Goal: Task Accomplishment & Management: Manage account settings

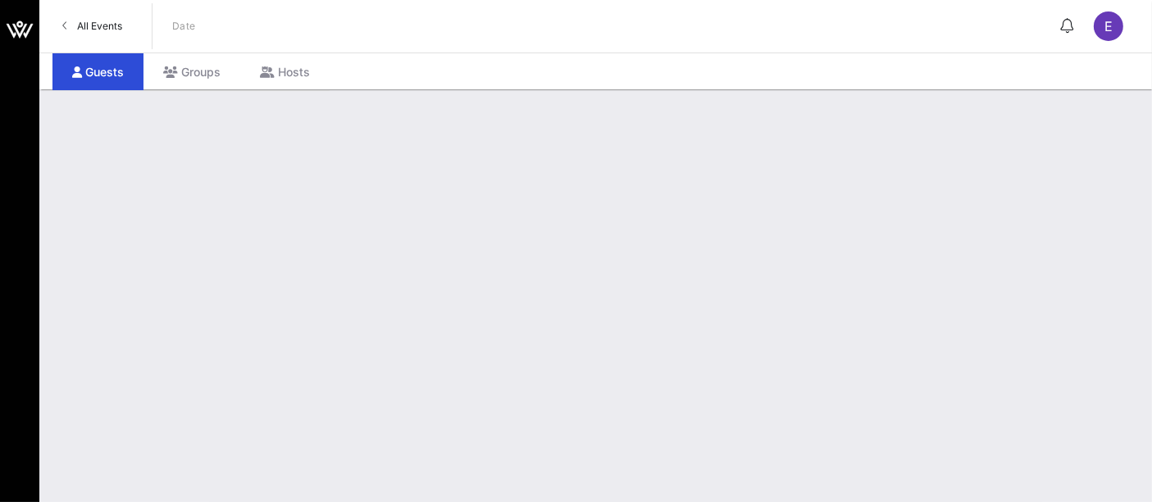
click at [110, 24] on span "All Events" at bounding box center [99, 26] width 45 height 12
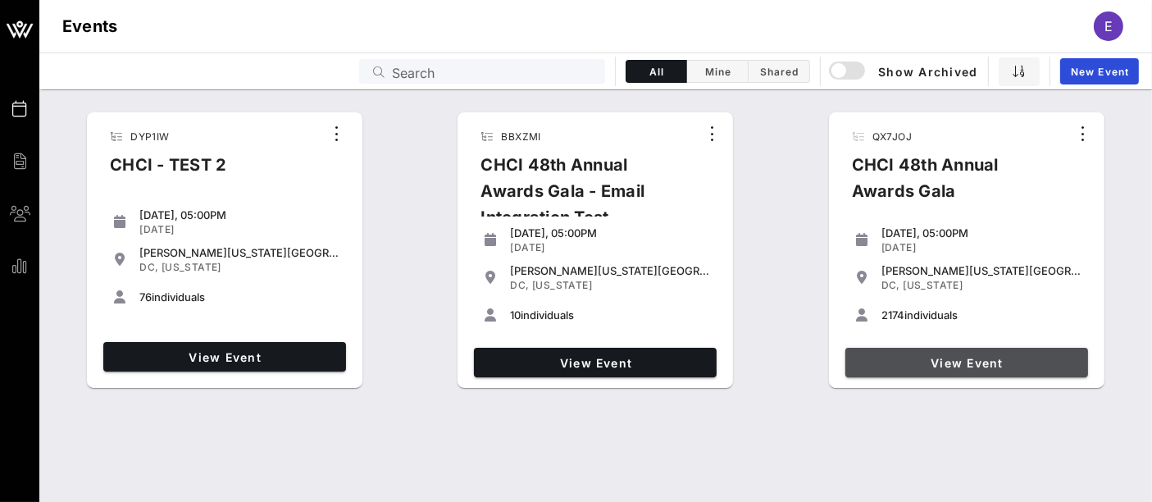
click at [960, 359] on span "View Event" at bounding box center [967, 363] width 230 height 14
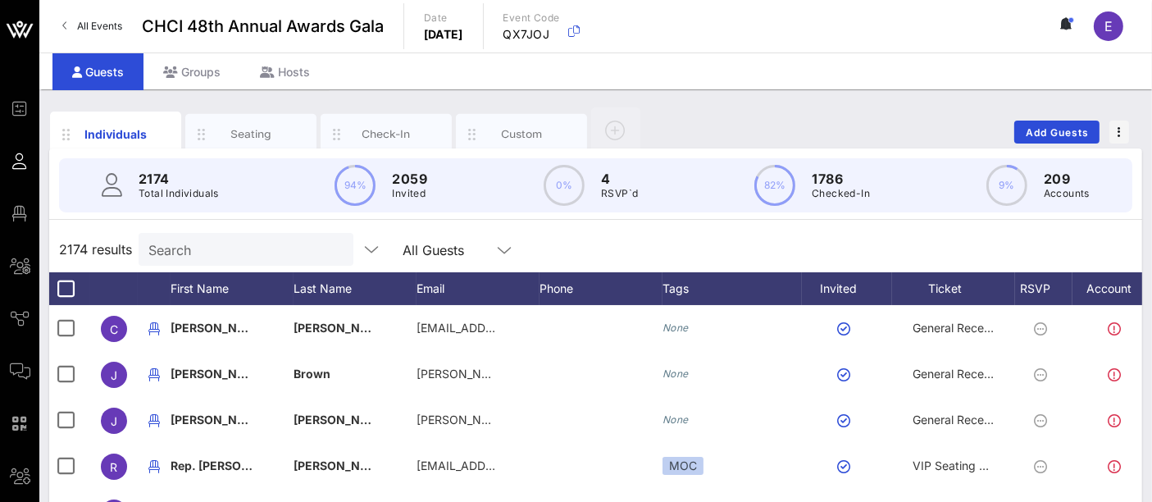
click at [208, 250] on input "Search" at bounding box center [244, 249] width 192 height 21
click at [233, 249] on input "Search" at bounding box center [244, 249] width 192 height 21
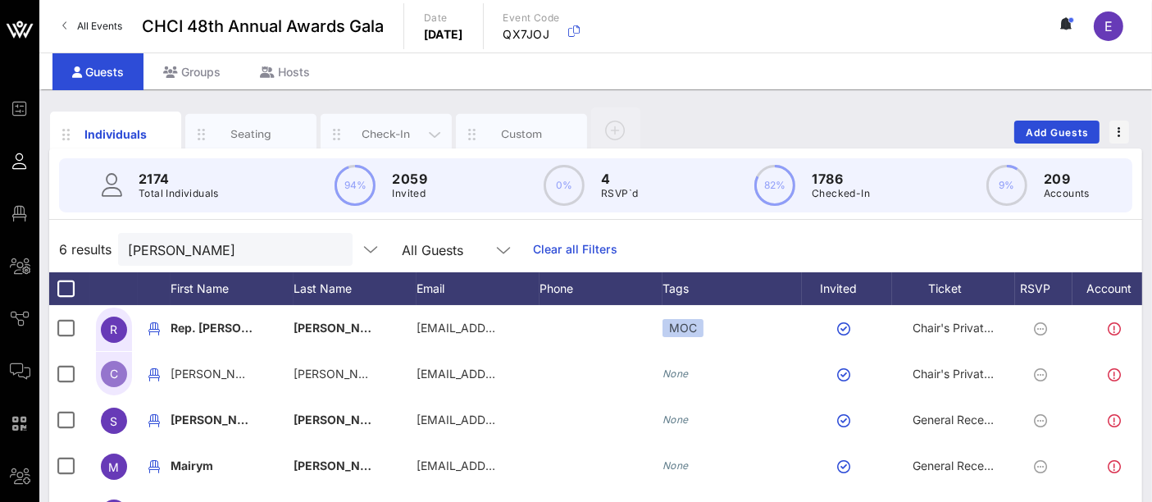
click at [398, 131] on div "Check-In" at bounding box center [386, 134] width 73 height 16
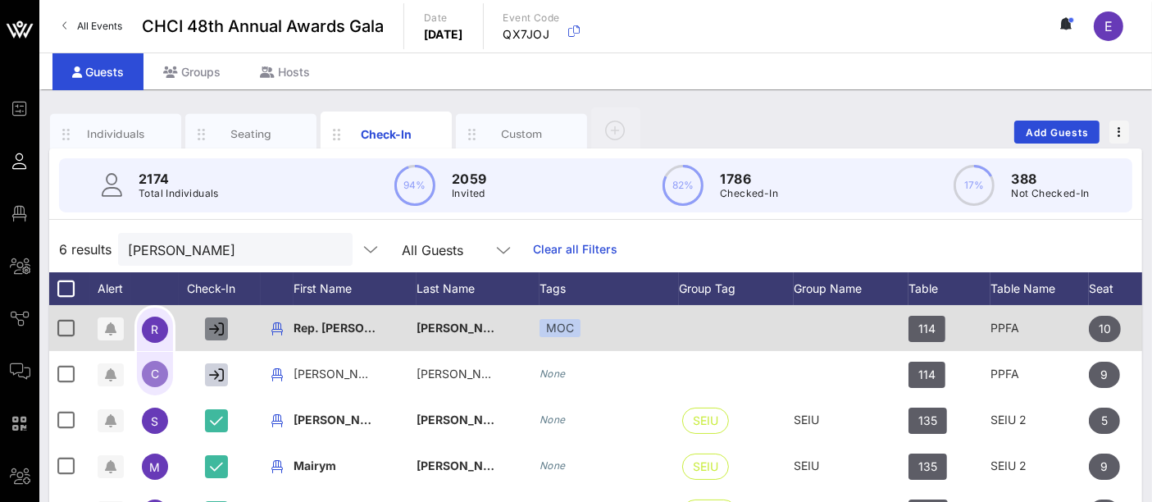
click at [221, 333] on icon "button" at bounding box center [216, 328] width 15 height 15
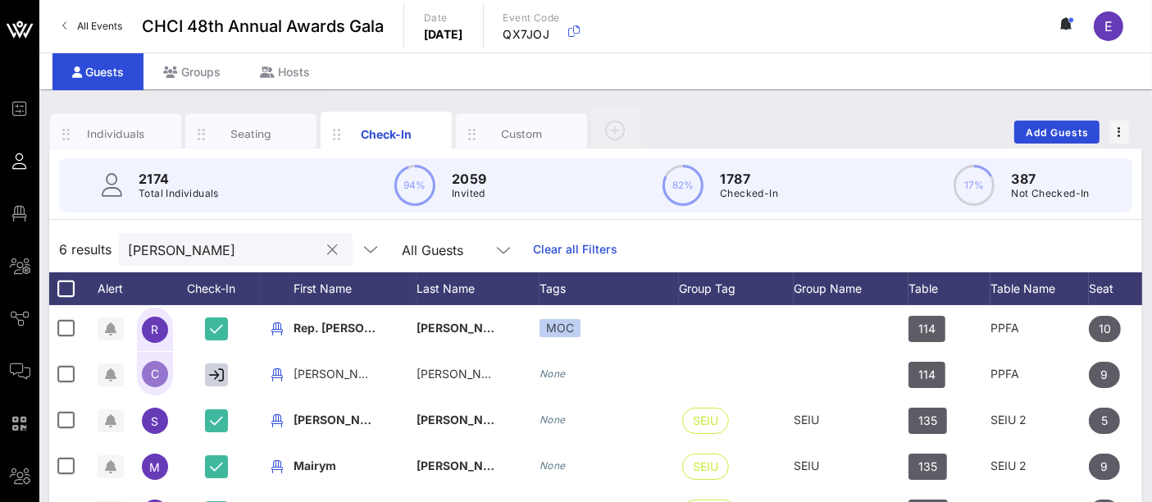
click at [250, 254] on input "[PERSON_NAME]" at bounding box center [224, 249] width 192 height 21
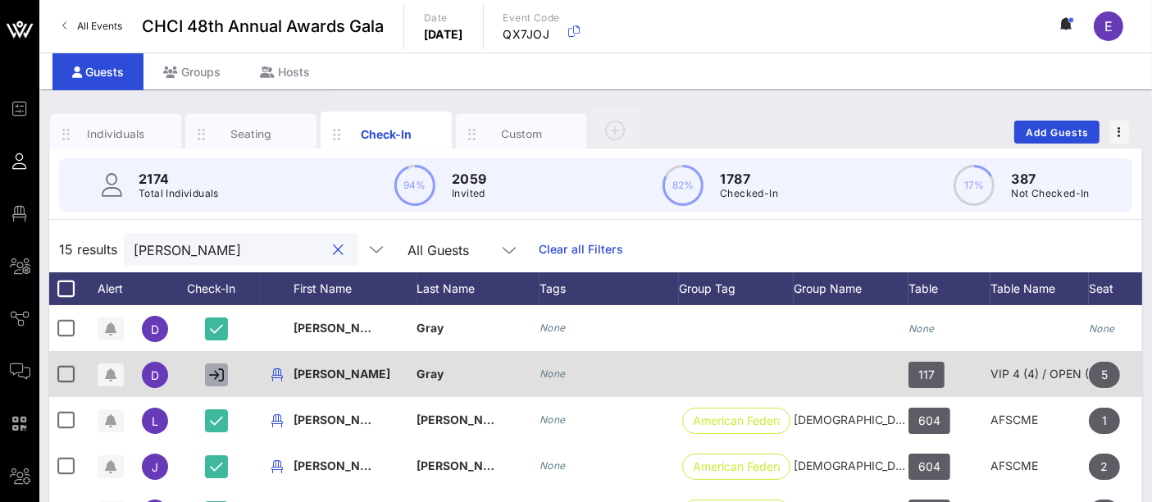
click at [217, 376] on icon "button" at bounding box center [216, 374] width 15 height 15
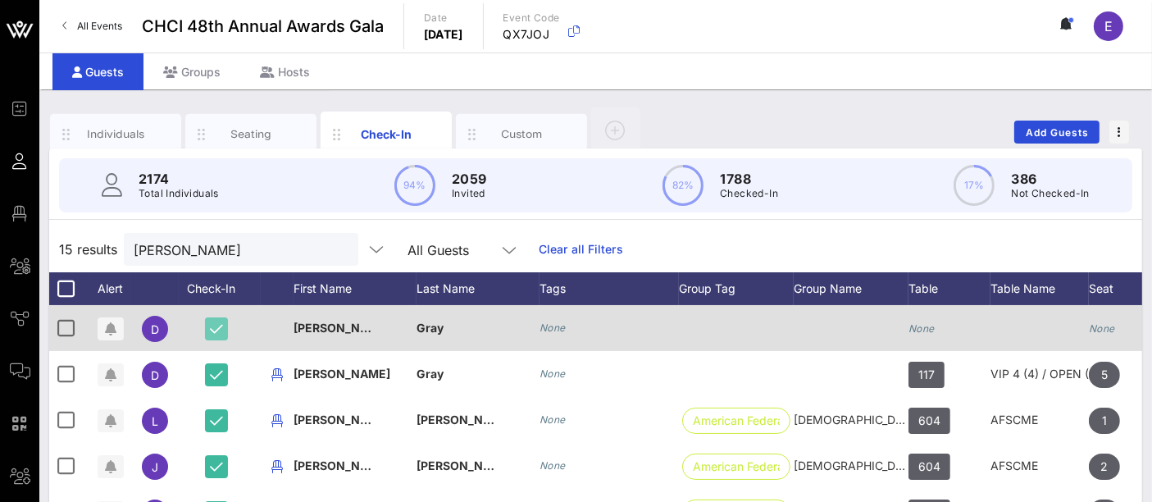
click at [217, 330] on icon "button" at bounding box center [216, 328] width 13 height 15
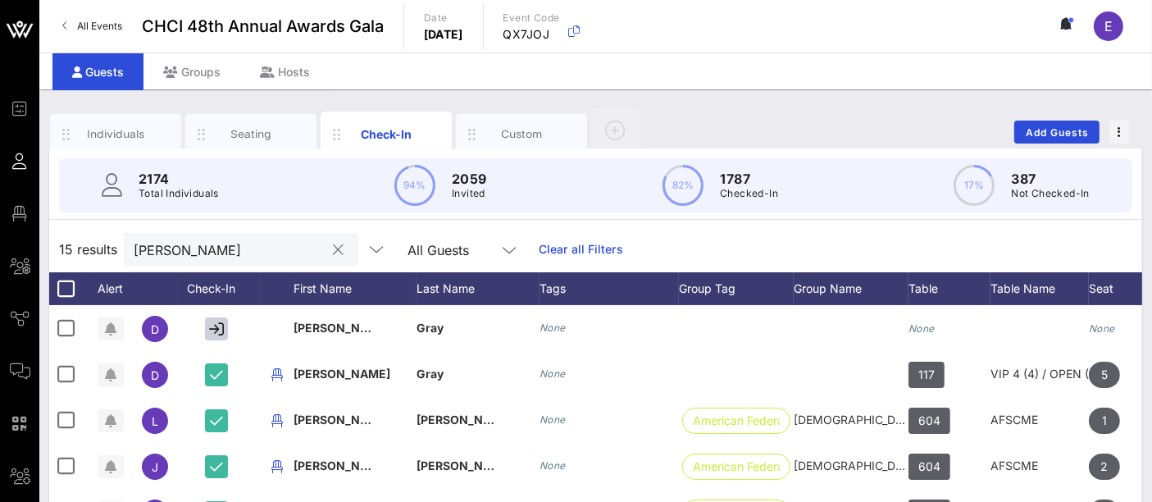
click at [192, 249] on input "[PERSON_NAME]" at bounding box center [230, 249] width 192 height 21
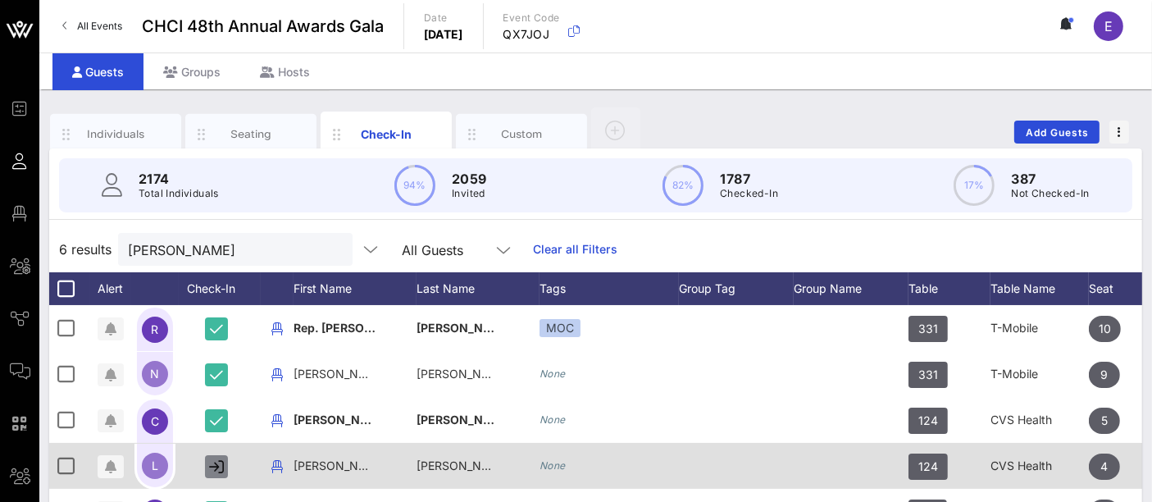
click at [212, 463] on icon "button" at bounding box center [216, 466] width 15 height 15
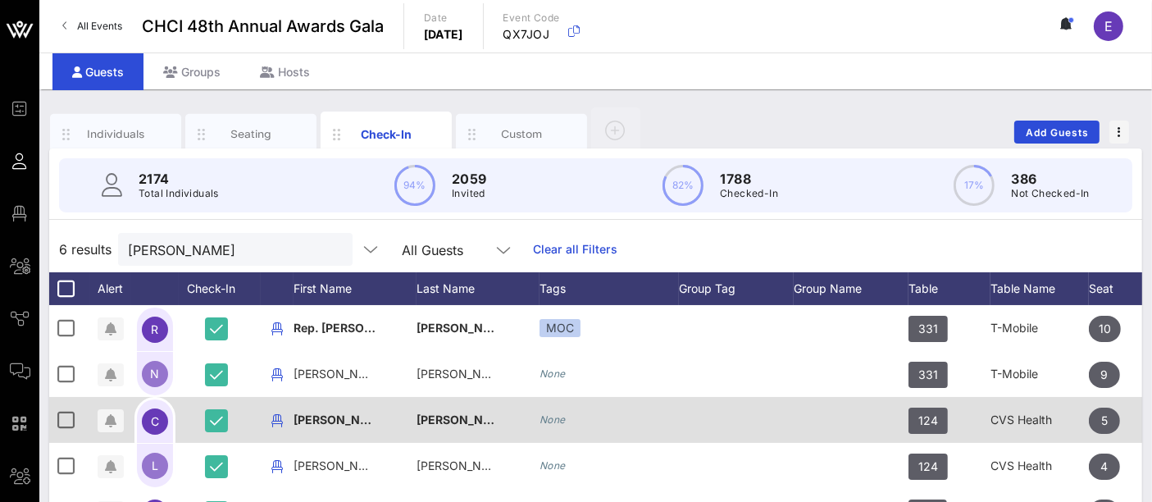
scroll to position [91, 0]
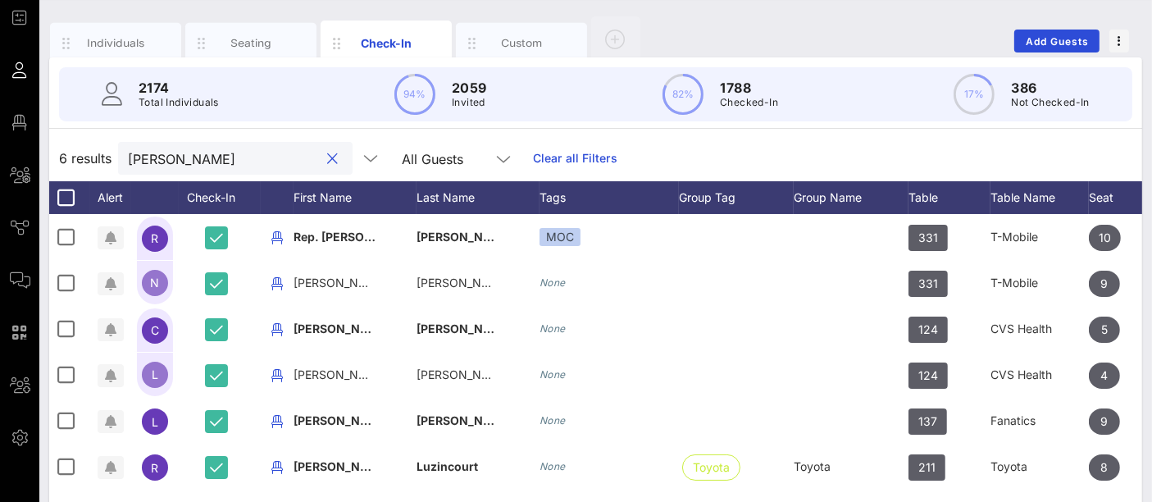
click at [175, 166] on input "[PERSON_NAME]" at bounding box center [224, 158] width 192 height 21
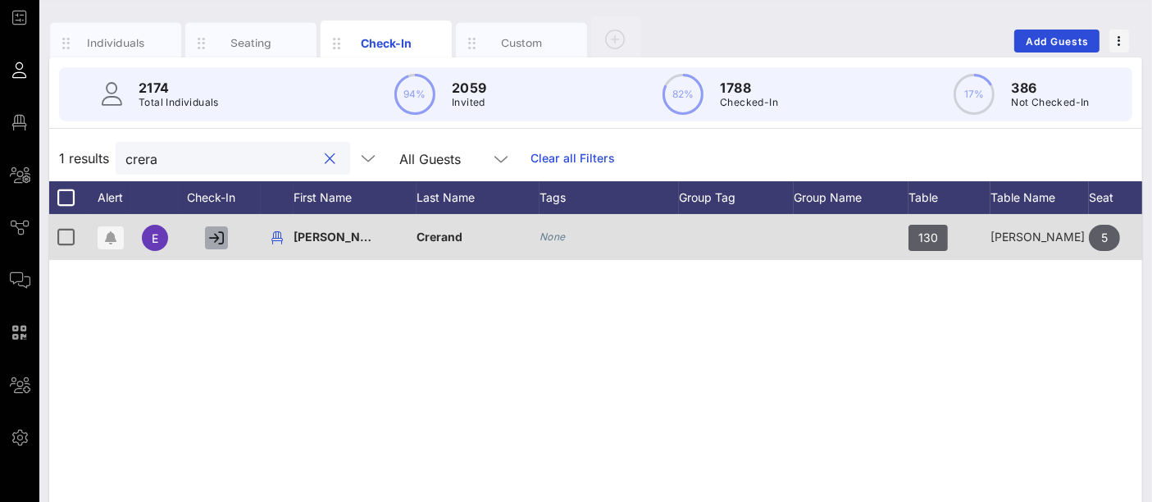
click at [225, 242] on button "button" at bounding box center [216, 237] width 23 height 23
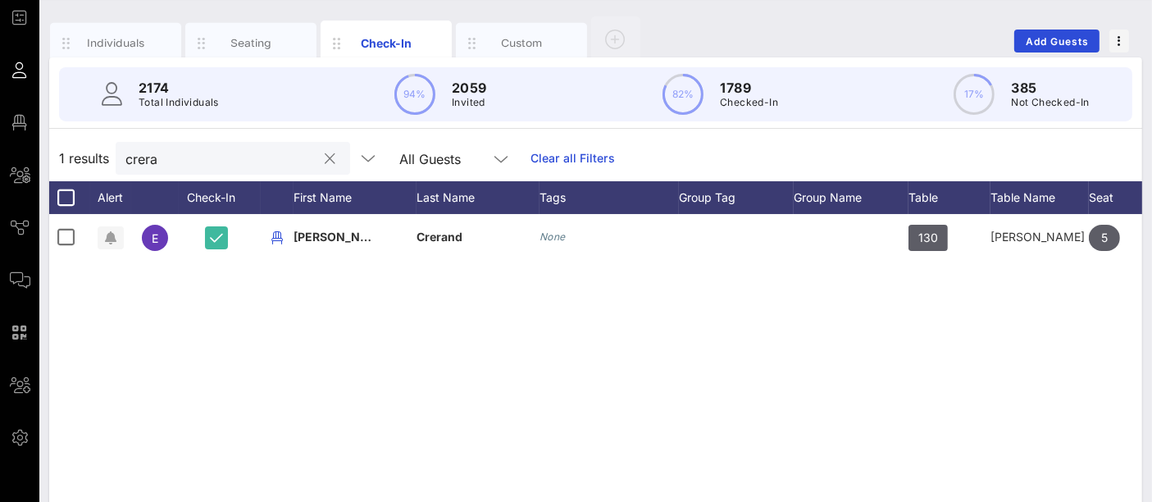
click at [214, 151] on input "crera" at bounding box center [221, 158] width 192 height 21
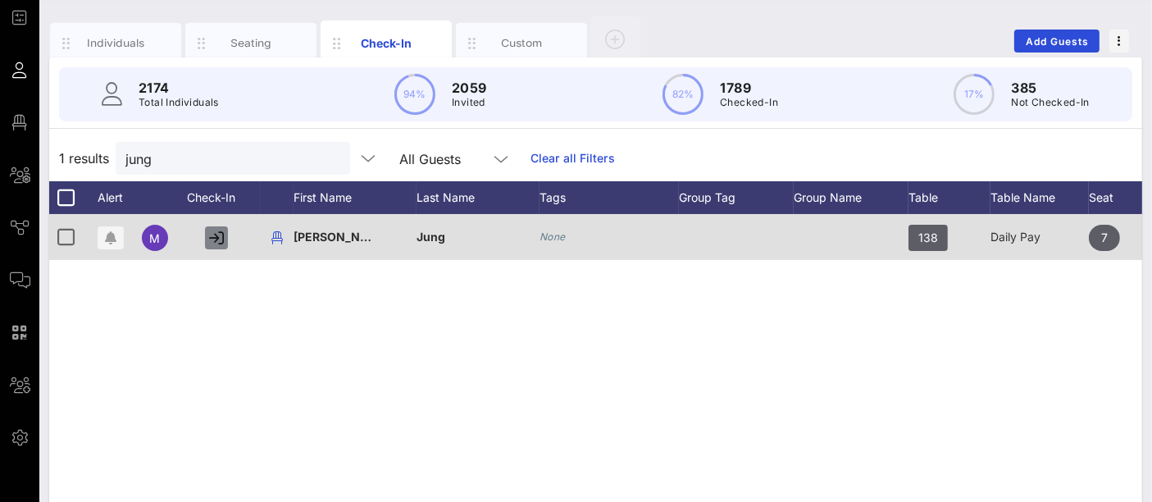
click at [222, 239] on icon "button" at bounding box center [216, 237] width 15 height 15
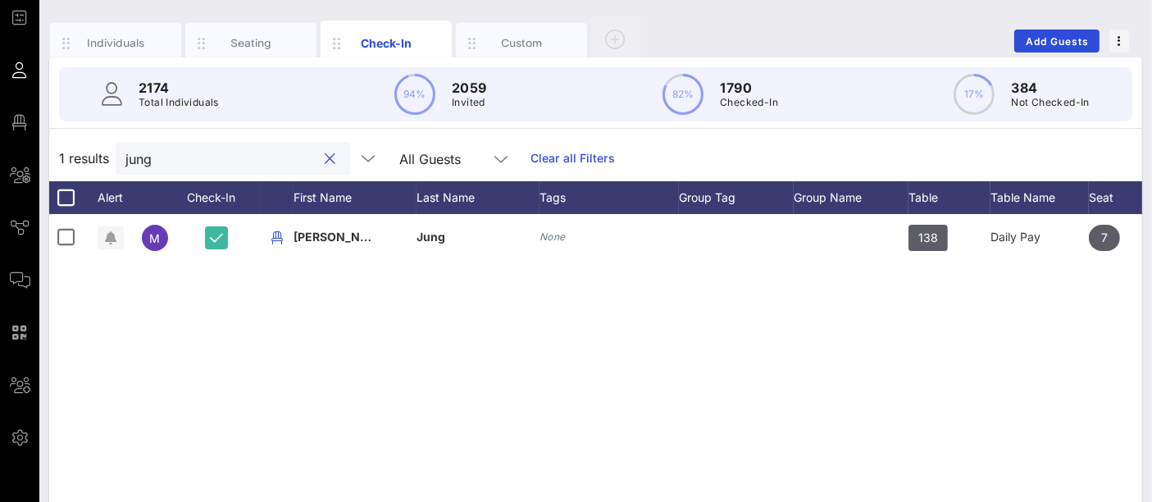
click at [222, 158] on input "jung" at bounding box center [221, 158] width 192 height 21
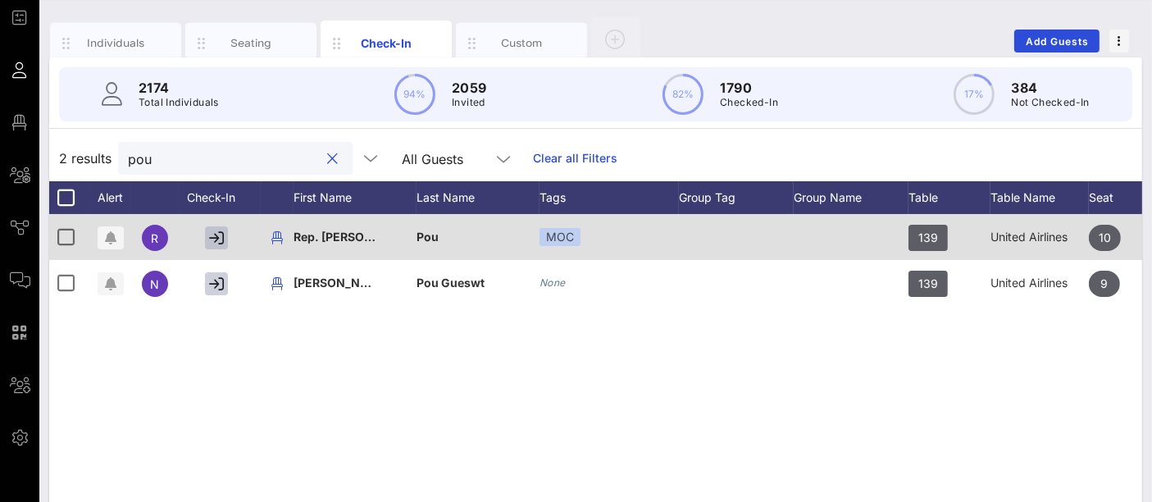
type input "pou"
click at [213, 242] on icon "button" at bounding box center [216, 237] width 15 height 15
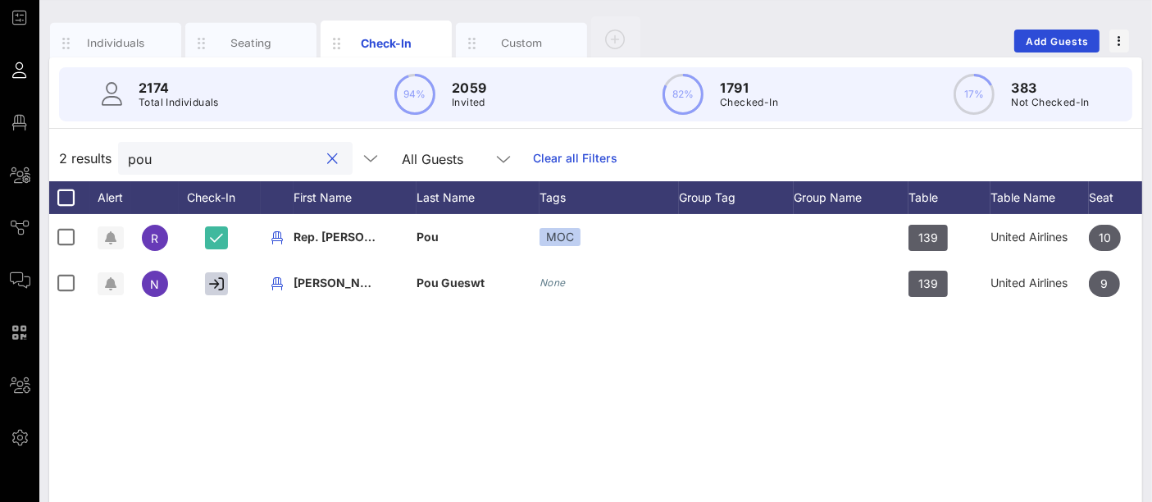
click at [175, 167] on input "pou" at bounding box center [224, 158] width 192 height 21
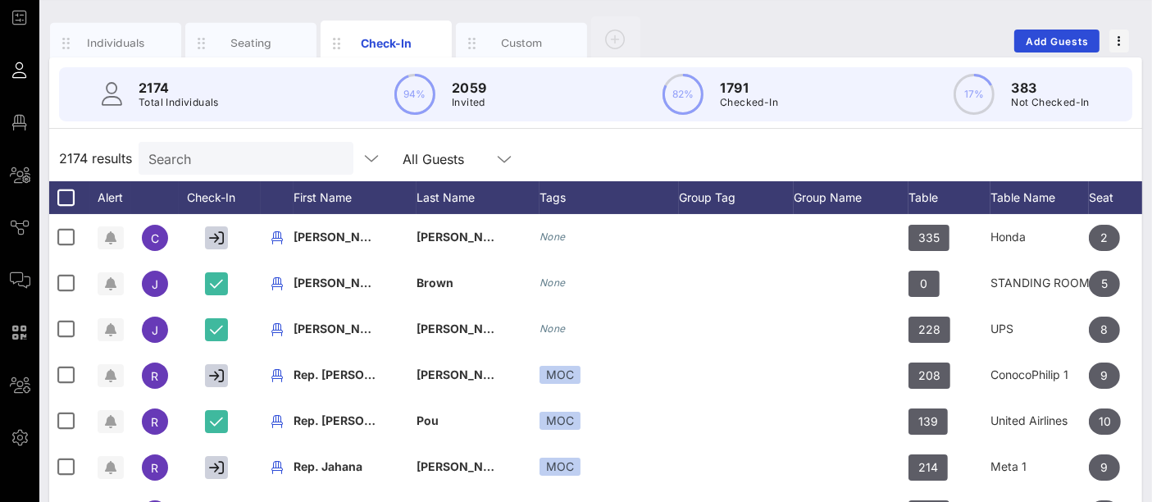
click at [202, 162] on input "Search" at bounding box center [244, 158] width 192 height 21
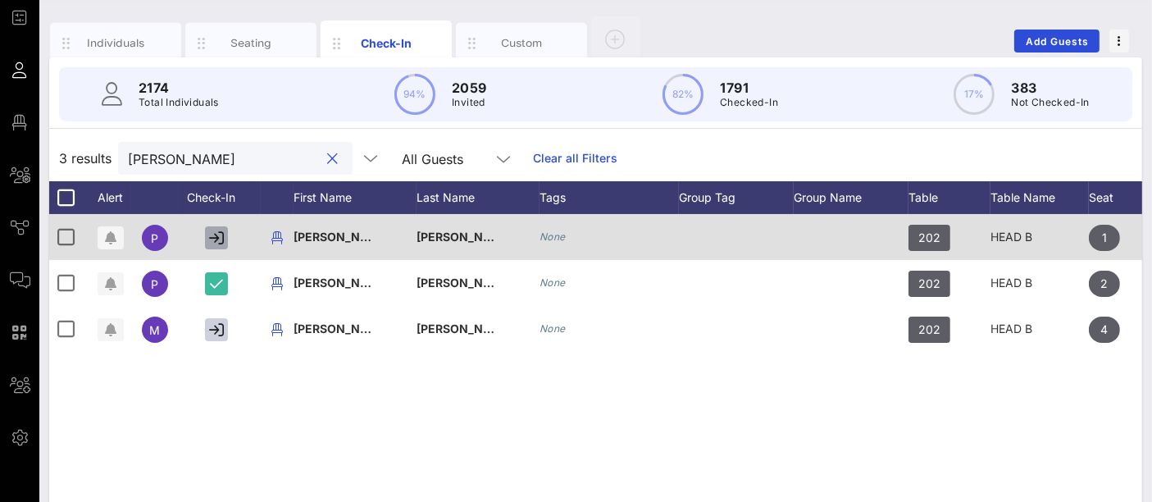
click at [223, 242] on icon "button" at bounding box center [216, 237] width 15 height 15
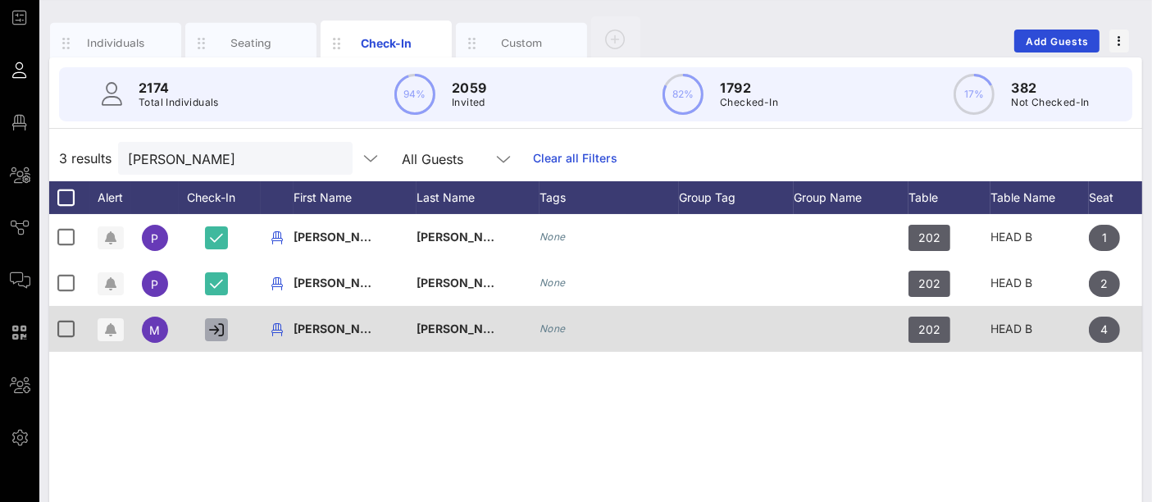
click at [218, 323] on icon "button" at bounding box center [216, 329] width 15 height 15
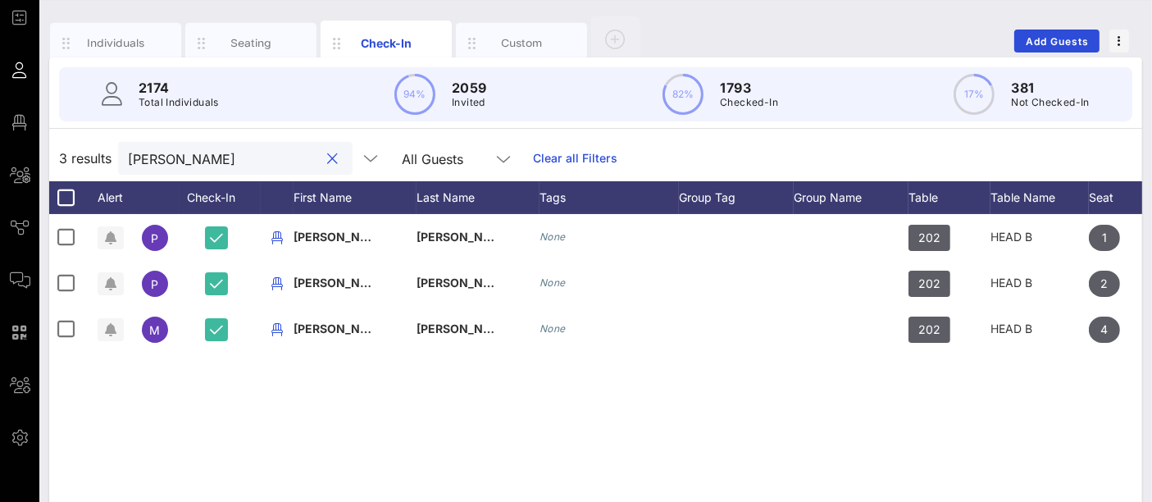
click at [226, 162] on input "[PERSON_NAME]" at bounding box center [224, 158] width 192 height 21
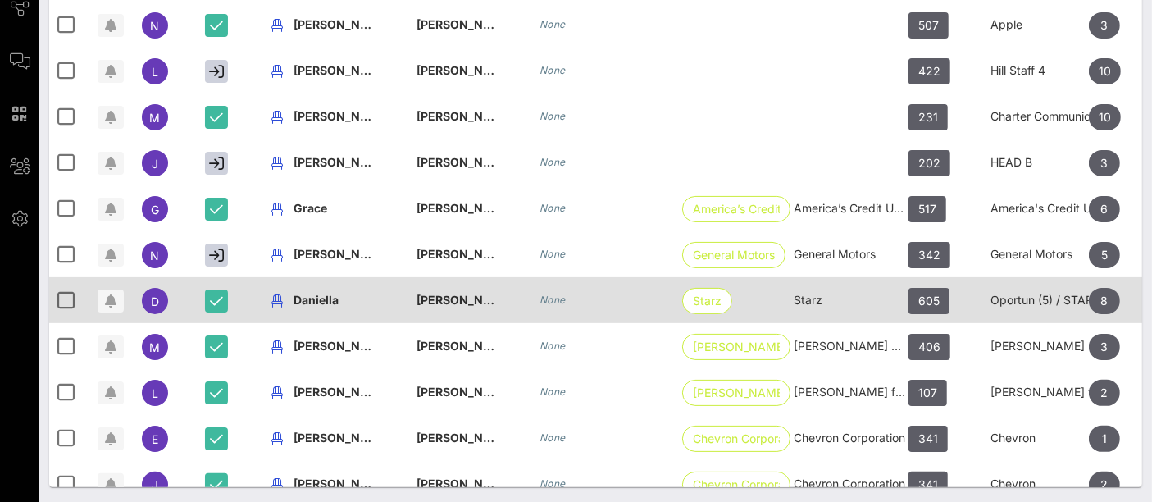
scroll to position [352, 0]
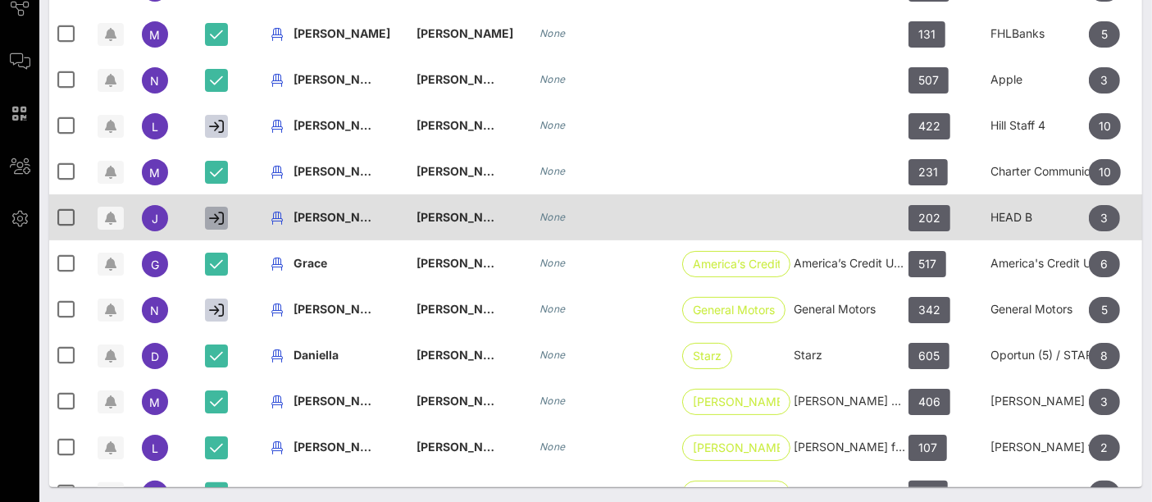
click at [217, 219] on icon "button" at bounding box center [216, 218] width 15 height 15
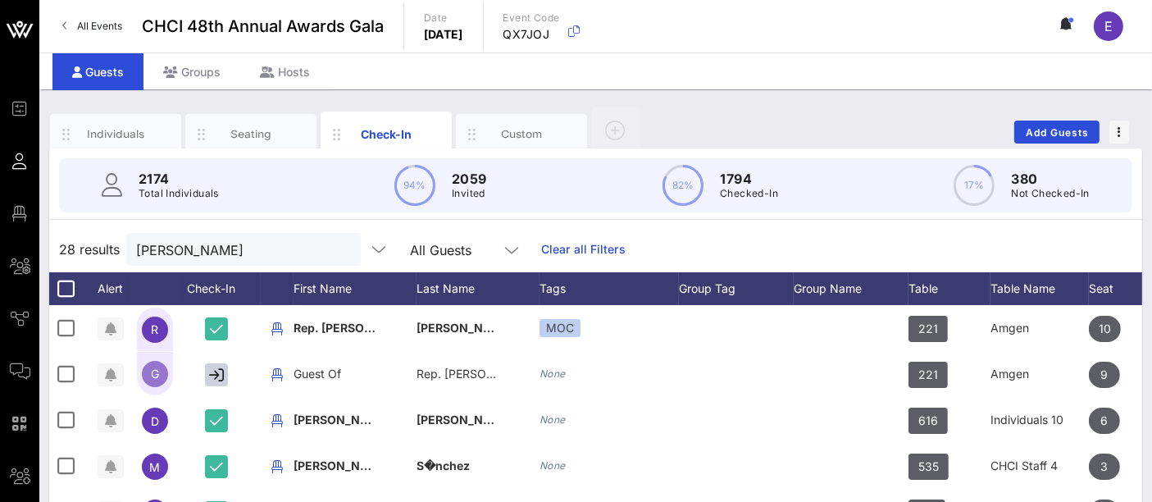
scroll to position [0, 0]
click at [189, 252] on input "[PERSON_NAME]" at bounding box center [232, 249] width 192 height 21
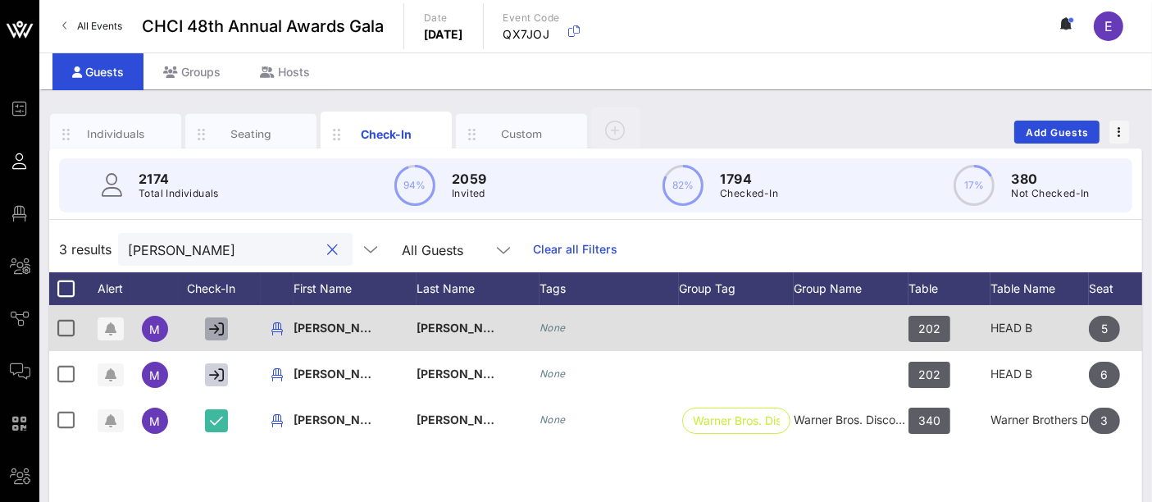
click at [225, 324] on button "button" at bounding box center [216, 328] width 23 height 23
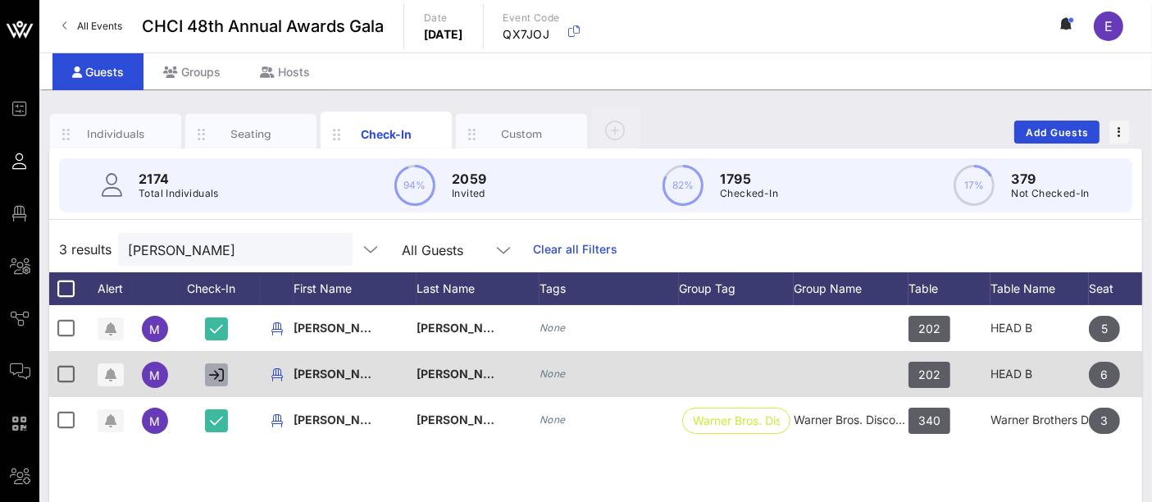
click at [219, 373] on icon "button" at bounding box center [216, 374] width 15 height 15
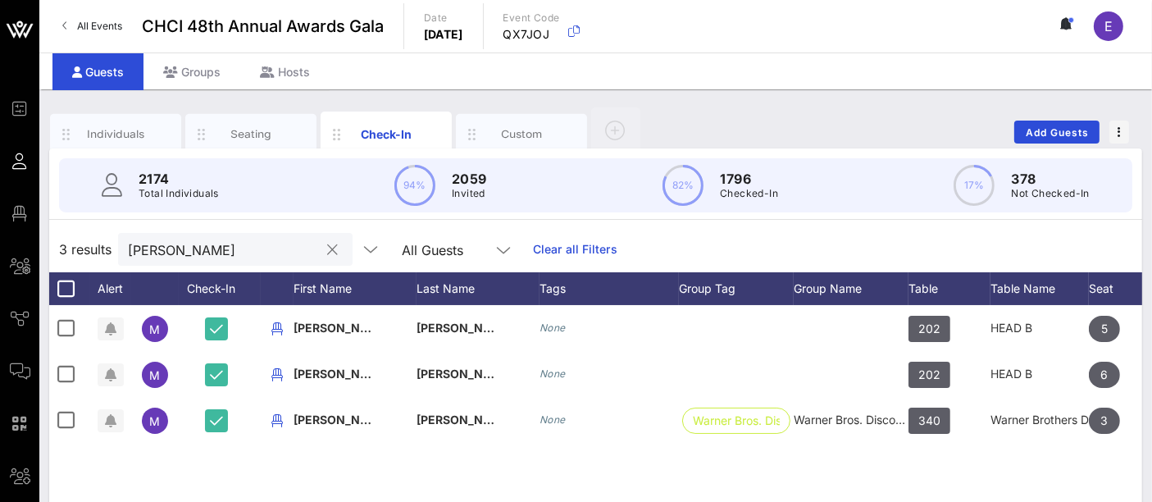
click at [208, 244] on input "[PERSON_NAME]" at bounding box center [224, 249] width 192 height 21
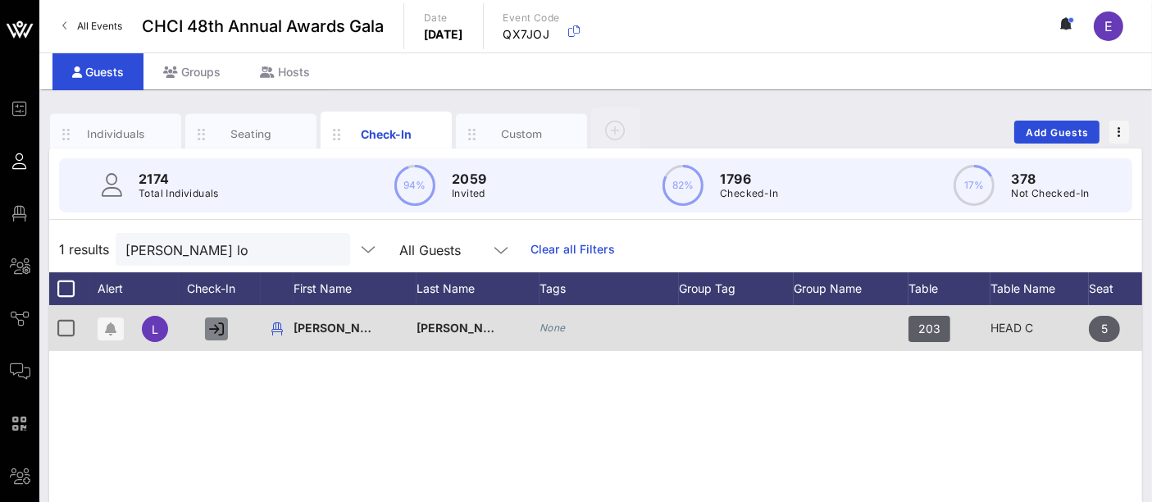
click at [219, 333] on icon "button" at bounding box center [216, 328] width 15 height 15
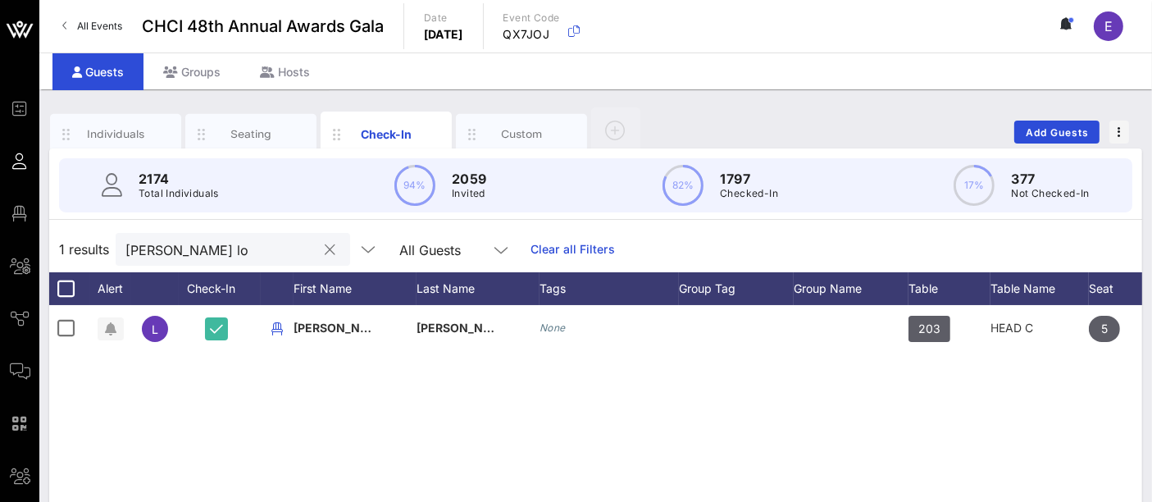
click at [179, 251] on input "[PERSON_NAME] lo" at bounding box center [221, 249] width 192 height 21
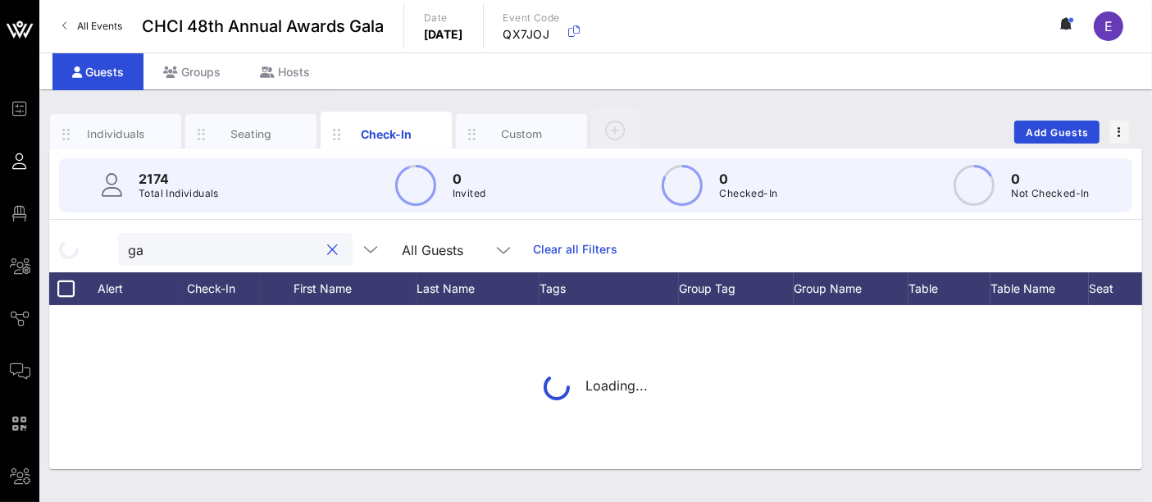
type input "g"
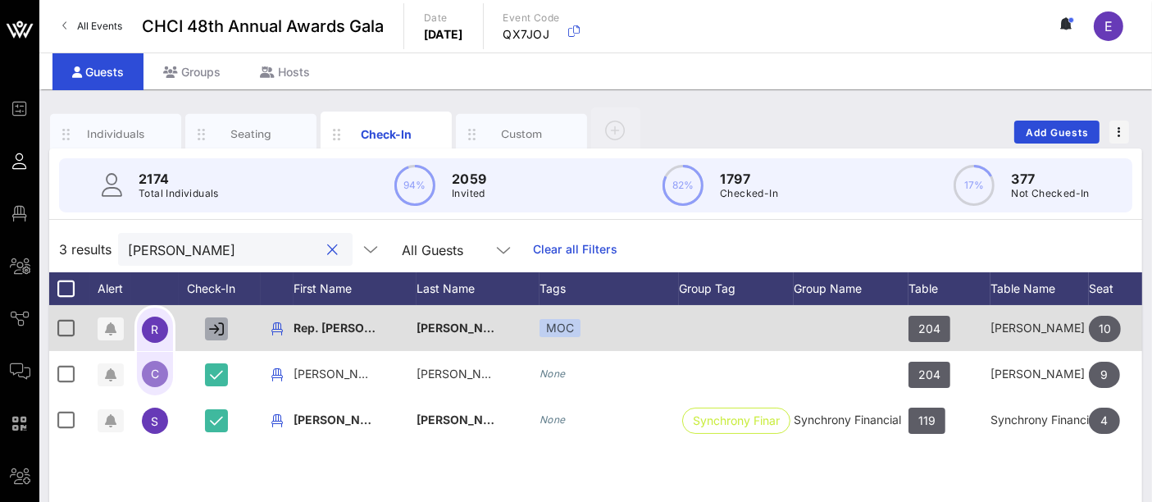
click at [209, 329] on icon "button" at bounding box center [216, 328] width 15 height 15
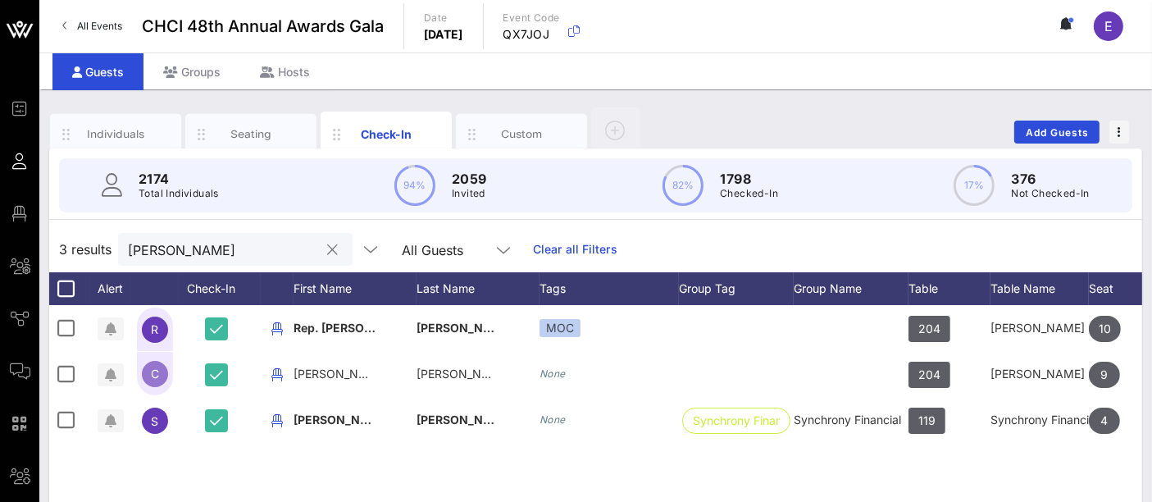
click at [185, 248] on input "[PERSON_NAME]" at bounding box center [224, 249] width 192 height 21
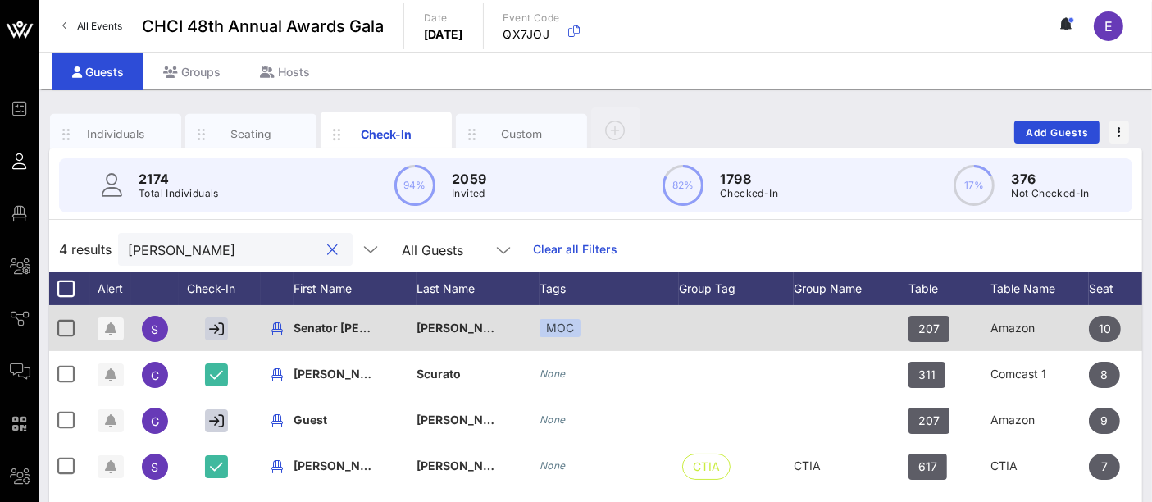
click at [228, 331] on div at bounding box center [220, 328] width 82 height 46
click at [215, 332] on icon "button" at bounding box center [216, 328] width 15 height 15
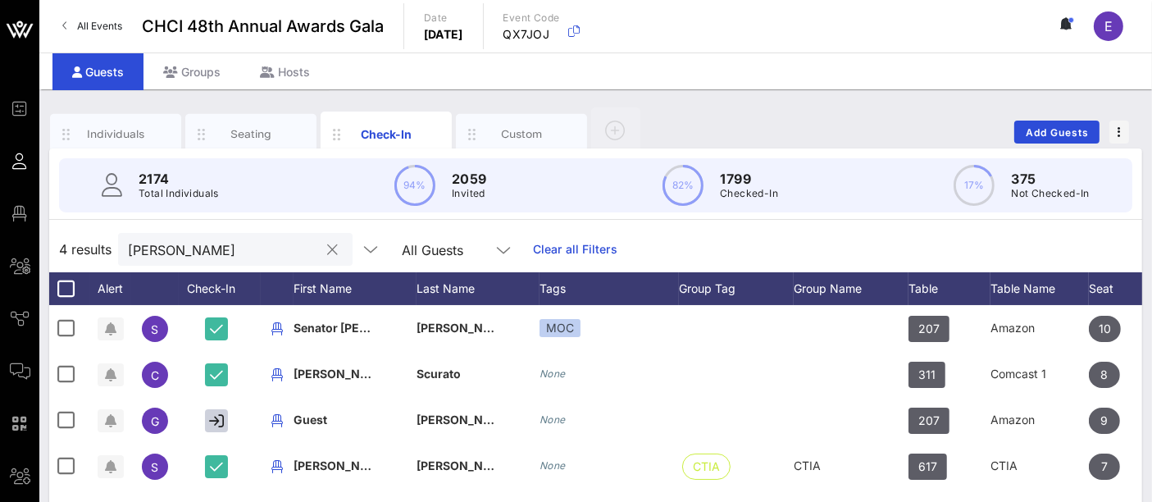
click at [166, 251] on input "[PERSON_NAME]" at bounding box center [224, 249] width 192 height 21
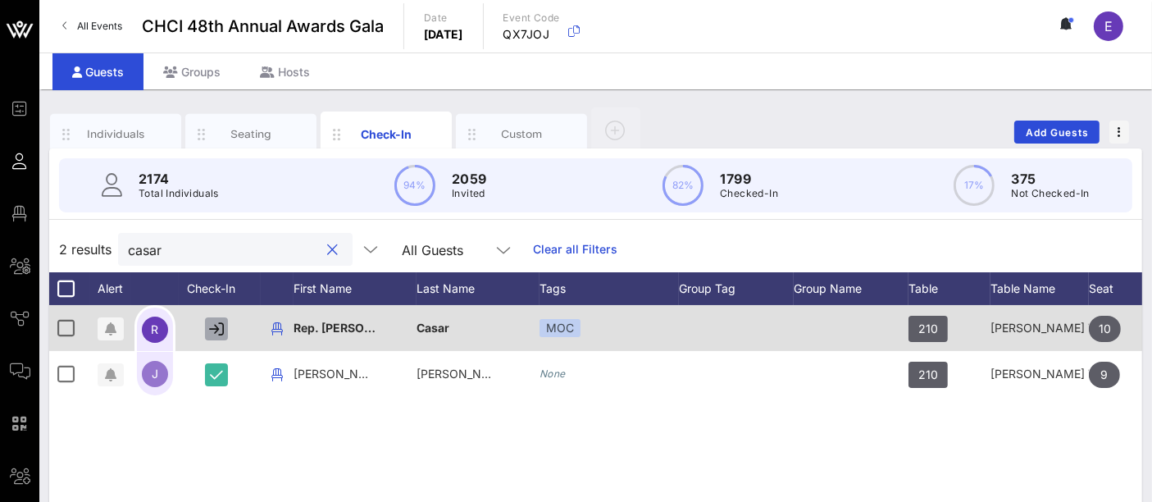
click at [221, 326] on icon "button" at bounding box center [216, 328] width 15 height 15
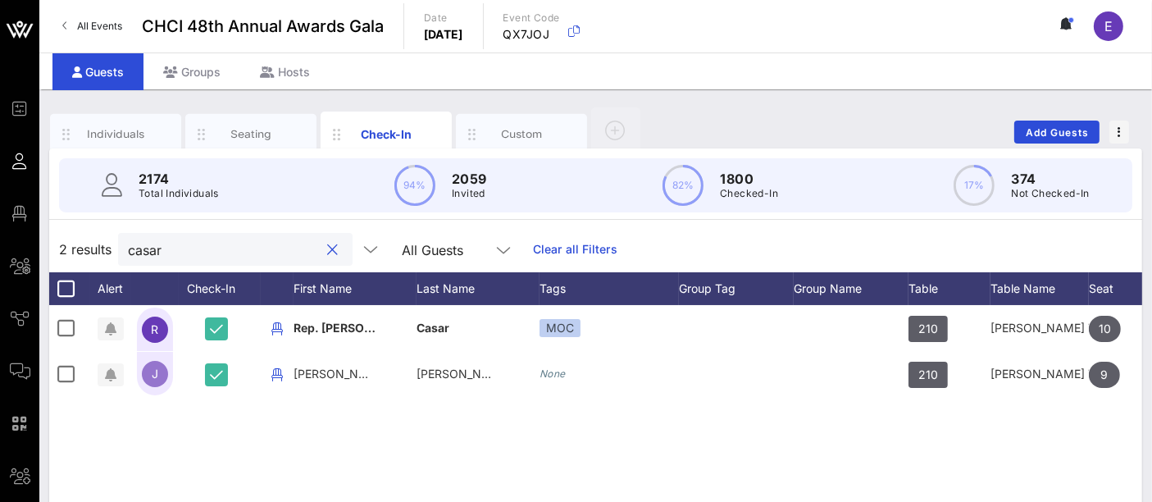
click at [194, 251] on input "casar" at bounding box center [224, 249] width 192 height 21
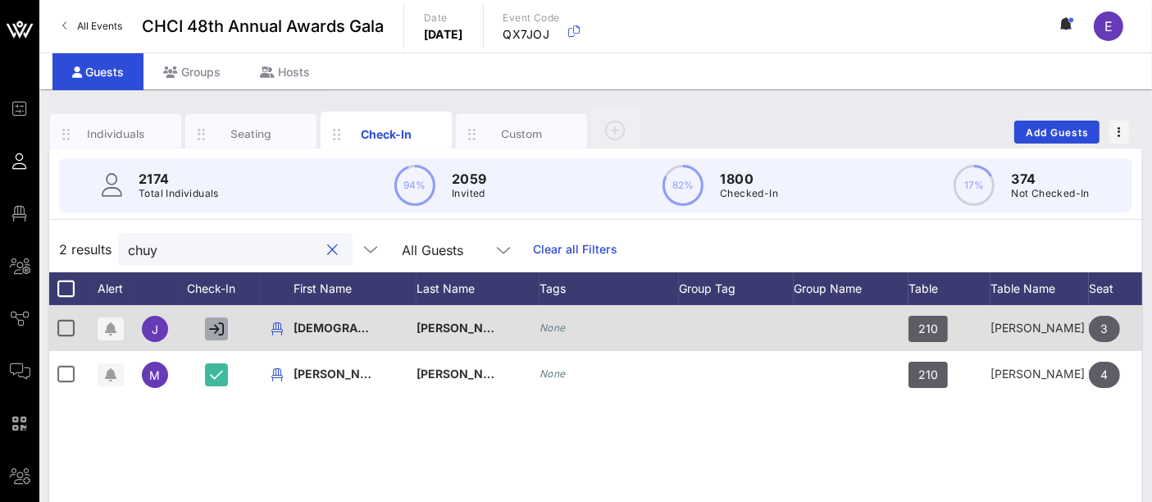
click at [215, 325] on icon "button" at bounding box center [216, 328] width 15 height 15
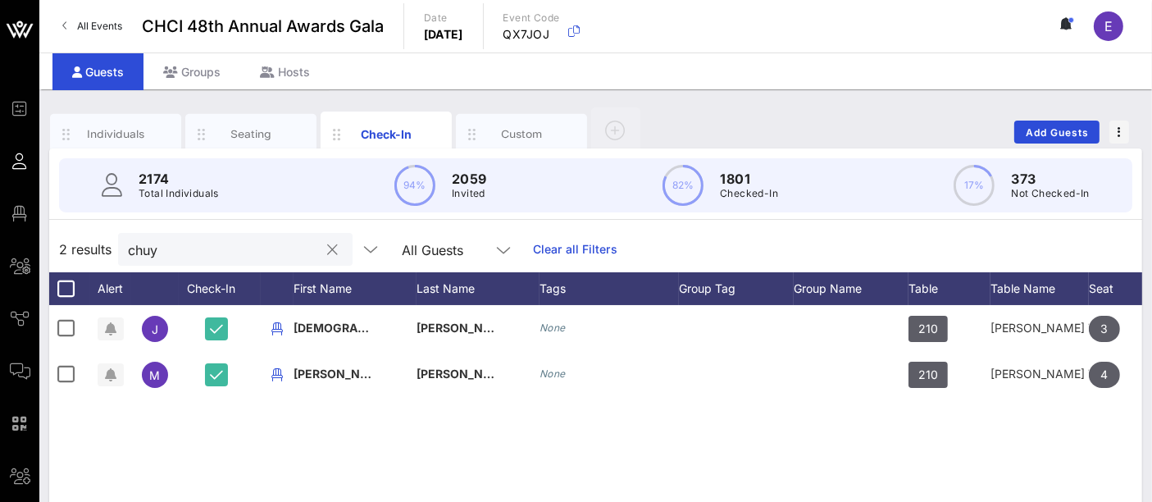
click at [170, 254] on input "chuy" at bounding box center [224, 249] width 192 height 21
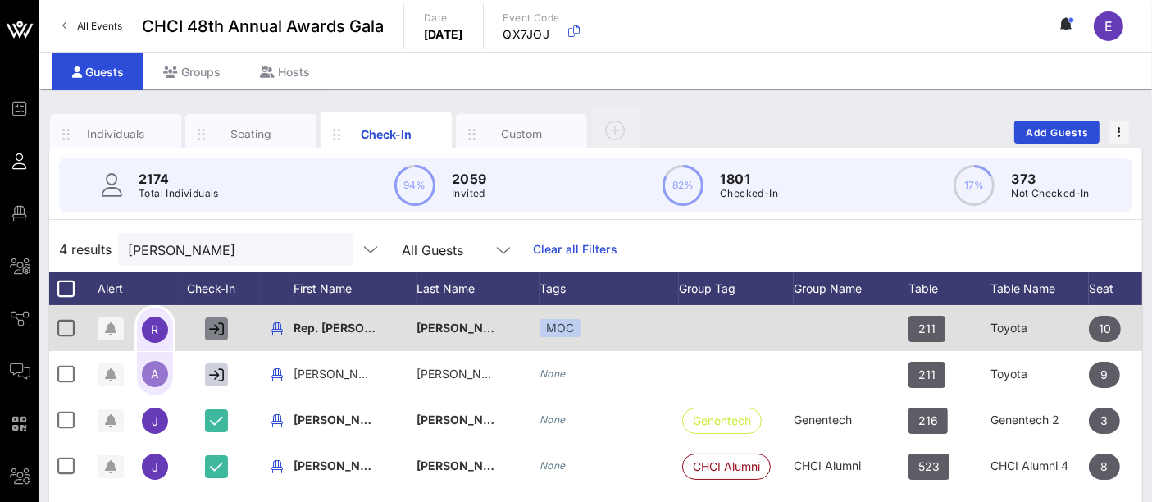
click at [216, 321] on icon "button" at bounding box center [216, 328] width 15 height 15
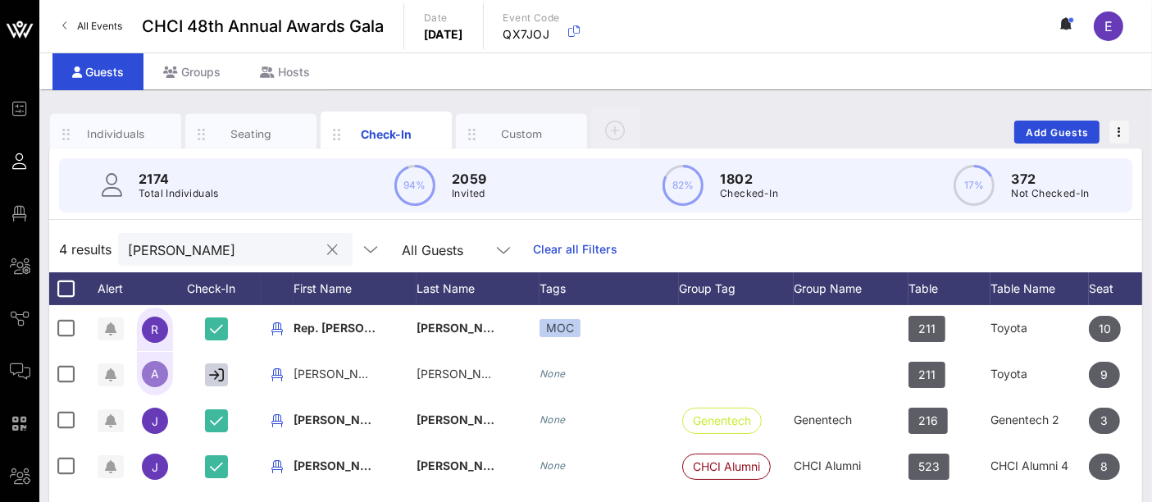
click at [190, 244] on input "[PERSON_NAME]" at bounding box center [224, 249] width 192 height 21
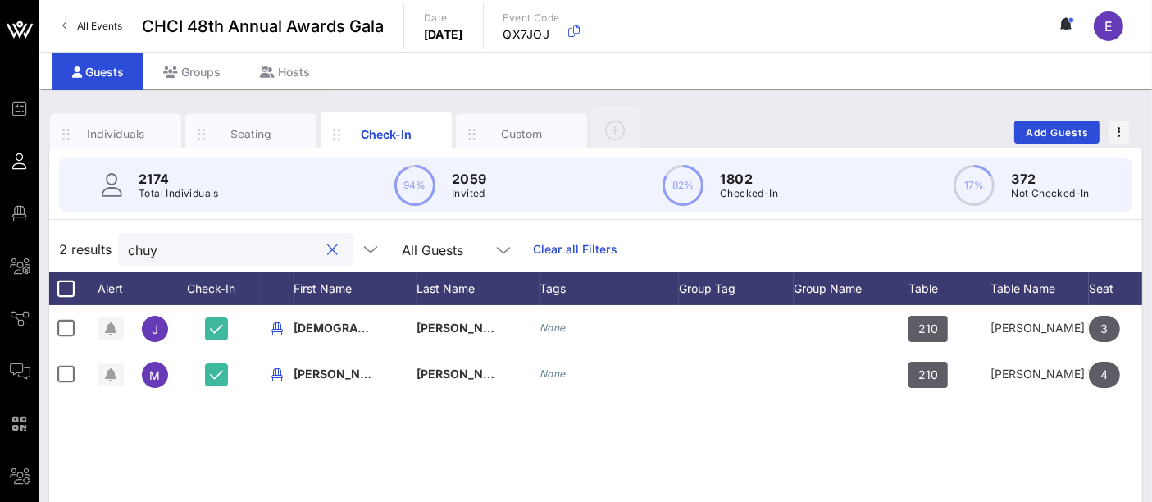
click at [228, 247] on input "chuy" at bounding box center [224, 249] width 192 height 21
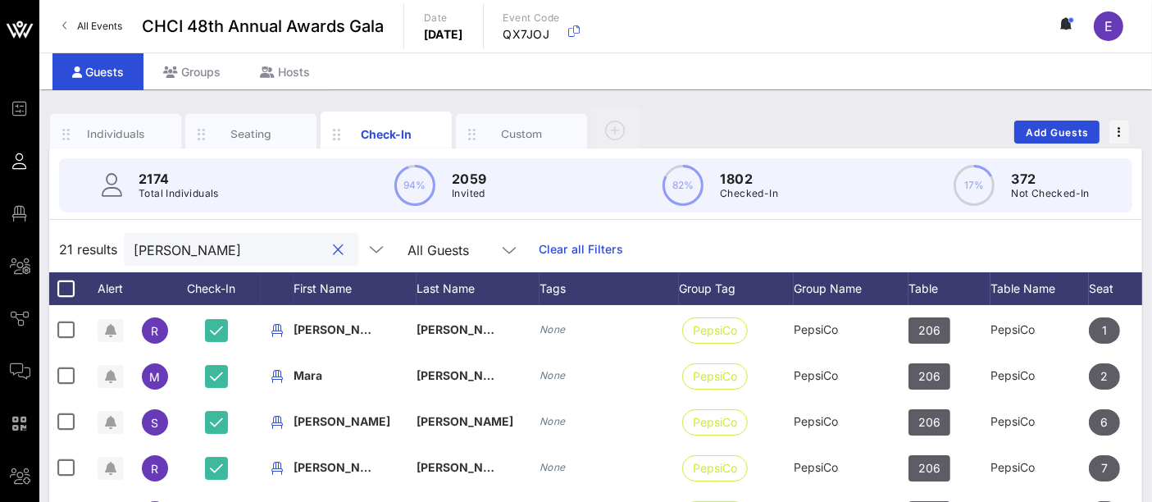
scroll to position [455, 0]
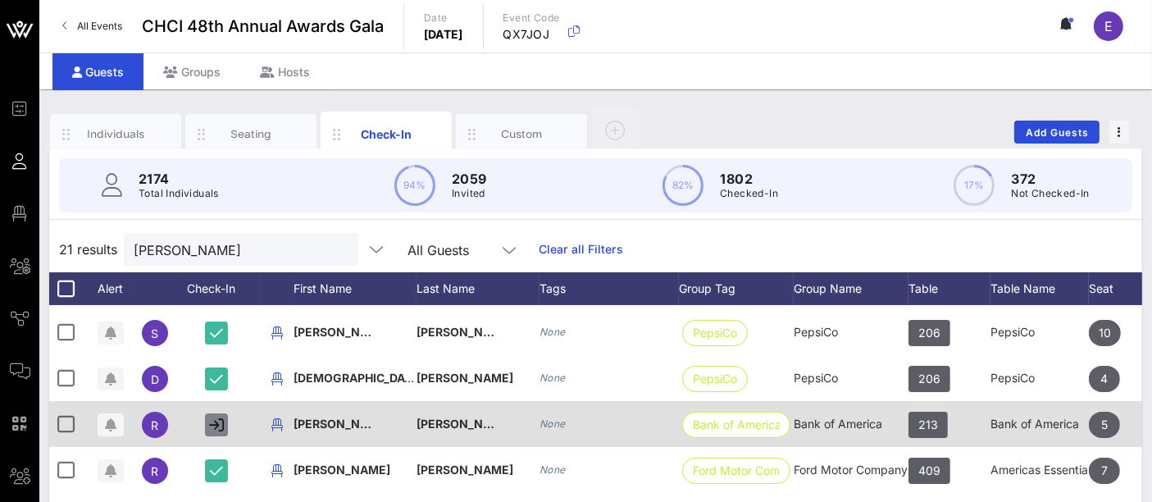
click at [216, 423] on icon "button" at bounding box center [216, 424] width 15 height 15
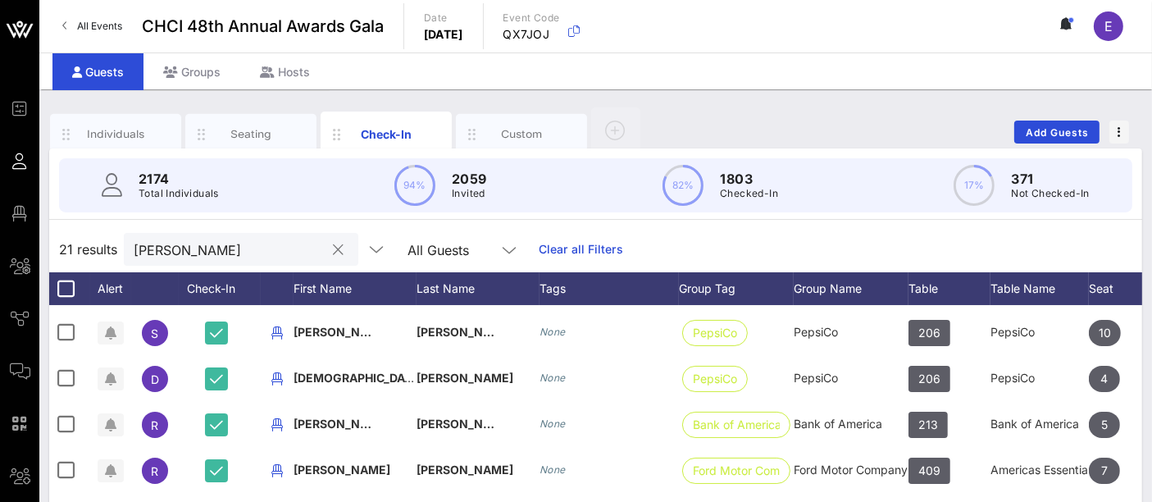
click at [257, 248] on input "[PERSON_NAME]" at bounding box center [230, 249] width 192 height 21
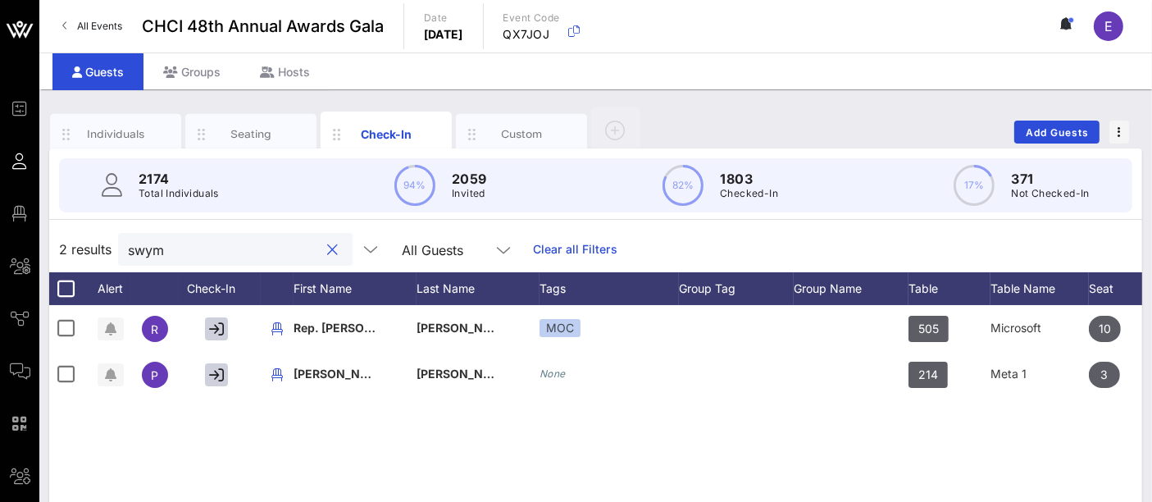
scroll to position [0, 0]
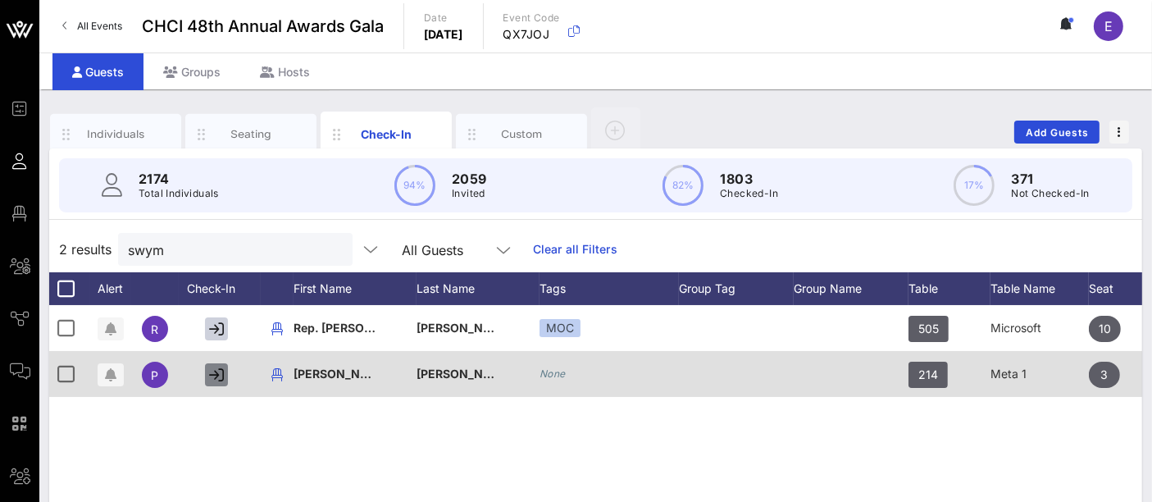
click at [219, 371] on icon "button" at bounding box center [216, 374] width 15 height 15
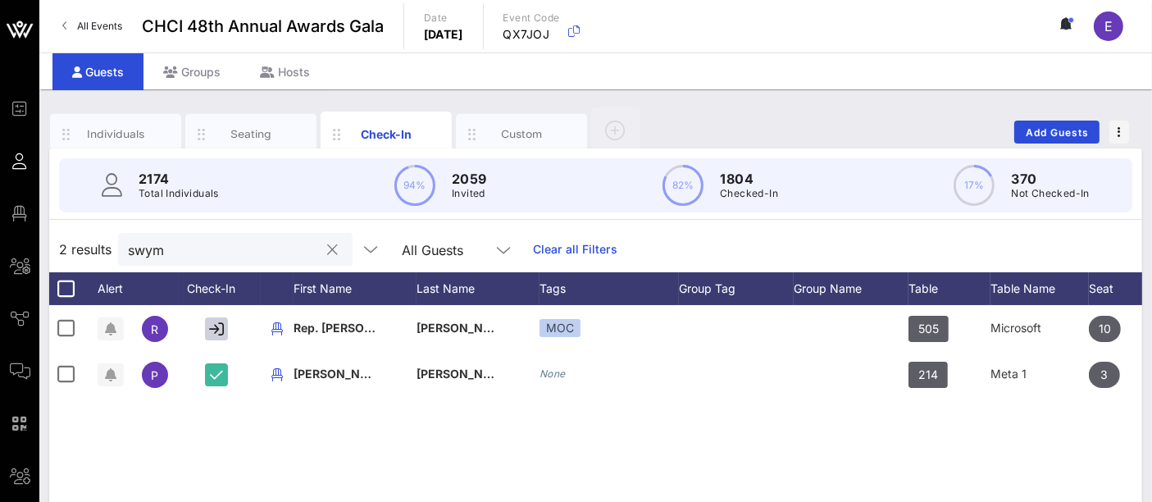
click at [171, 248] on input "swym" at bounding box center [224, 249] width 192 height 21
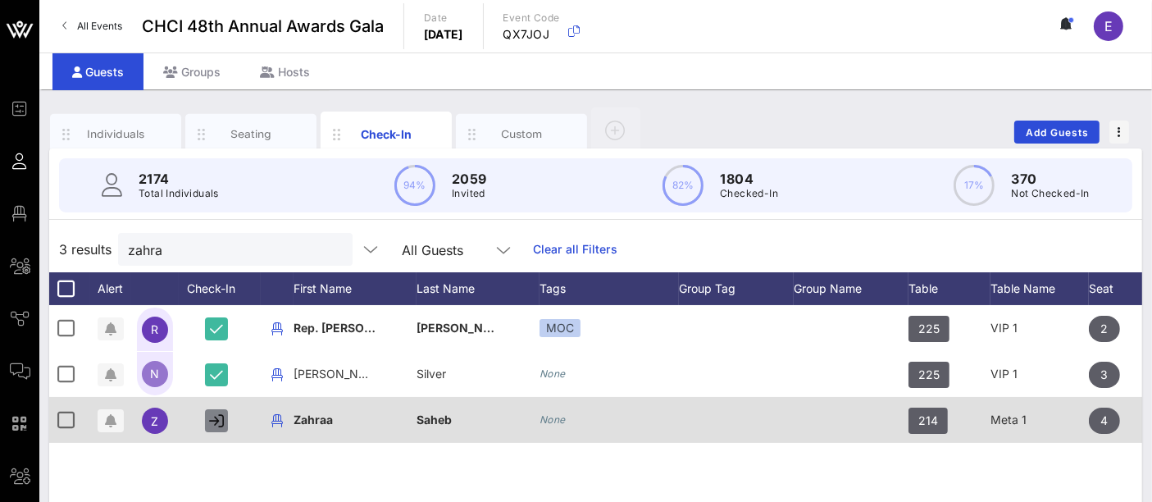
click at [214, 418] on icon "button" at bounding box center [216, 420] width 15 height 15
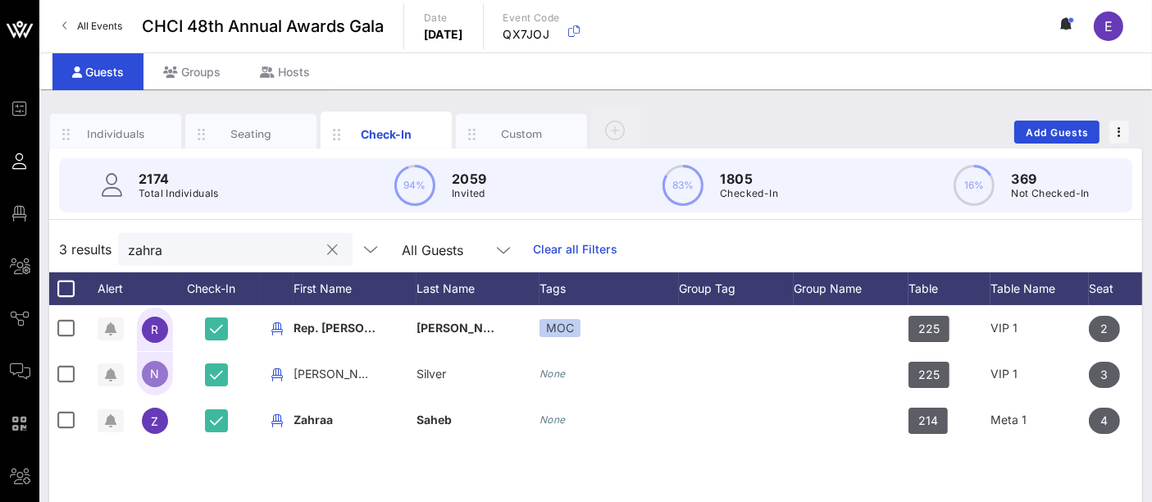
click at [178, 248] on input "zahra" at bounding box center [224, 249] width 192 height 21
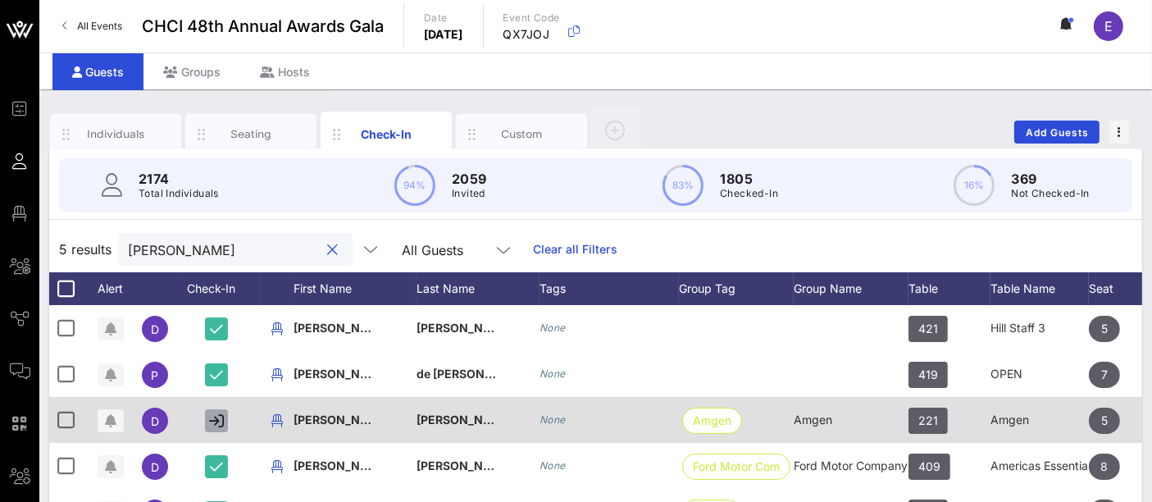
click at [221, 418] on icon "button" at bounding box center [216, 420] width 15 height 15
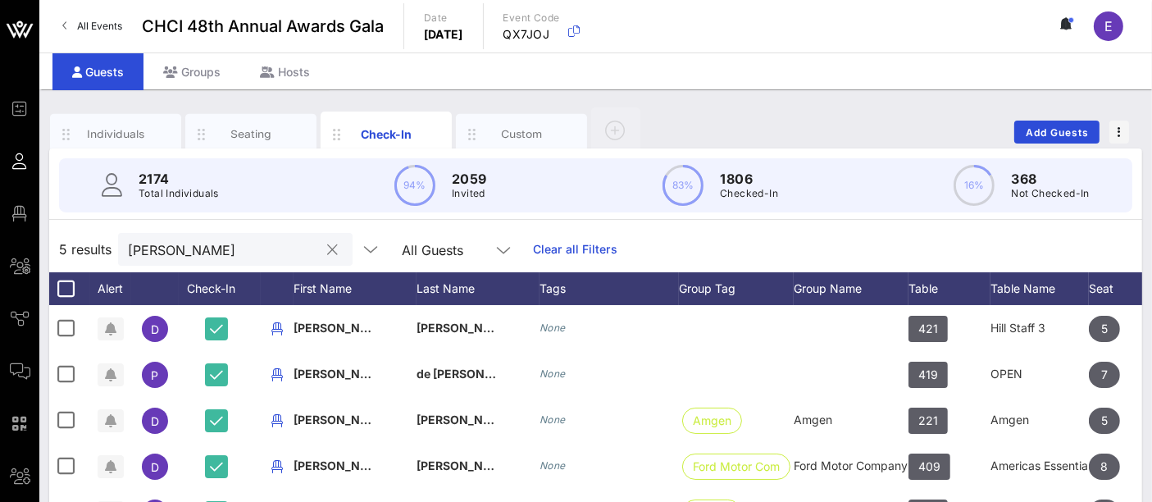
click at [185, 254] on input "[PERSON_NAME]" at bounding box center [224, 249] width 192 height 21
click at [184, 254] on input "[PERSON_NAME]" at bounding box center [224, 249] width 192 height 21
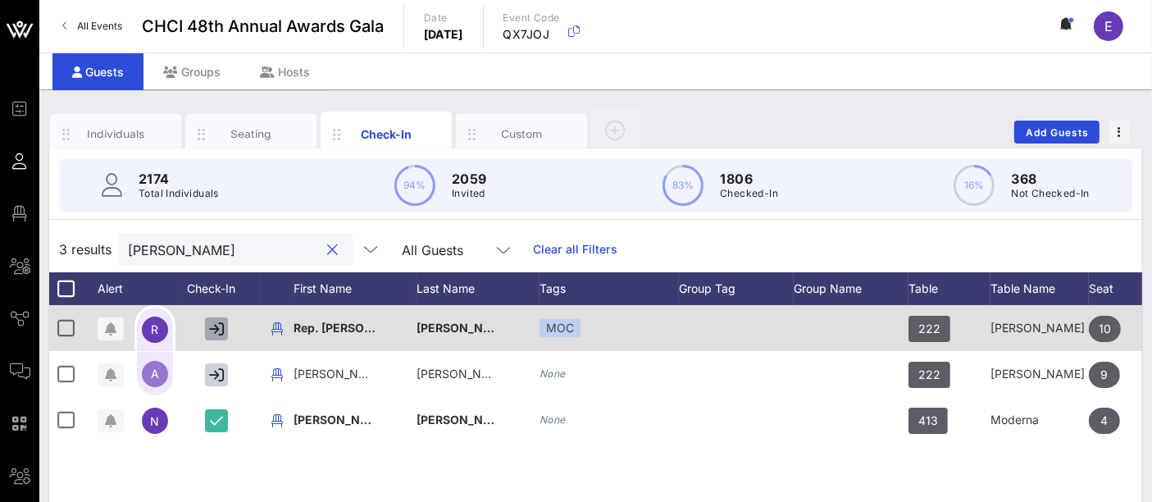
click at [216, 327] on icon "button" at bounding box center [216, 328] width 15 height 15
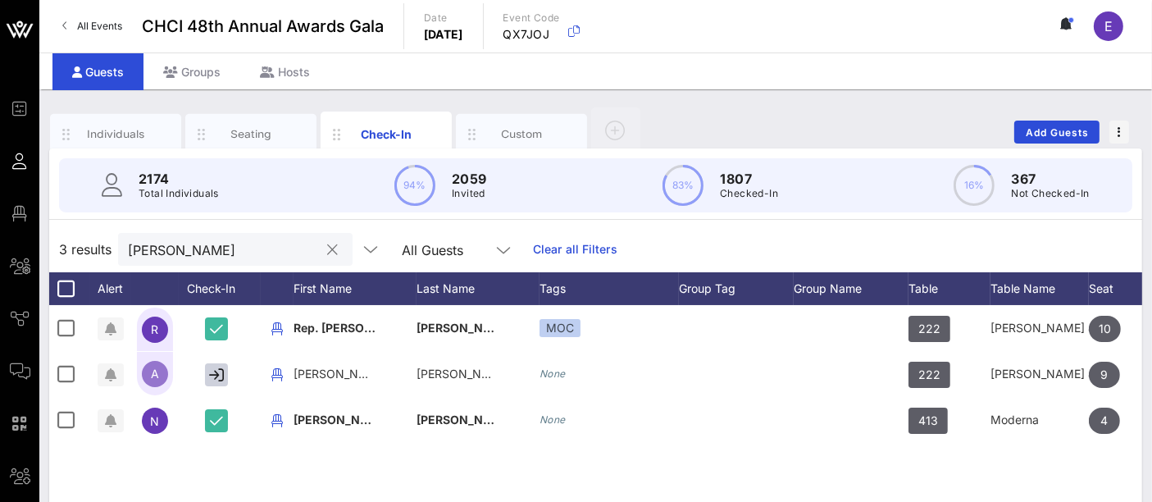
click at [199, 249] on input "[PERSON_NAME]" at bounding box center [224, 249] width 192 height 21
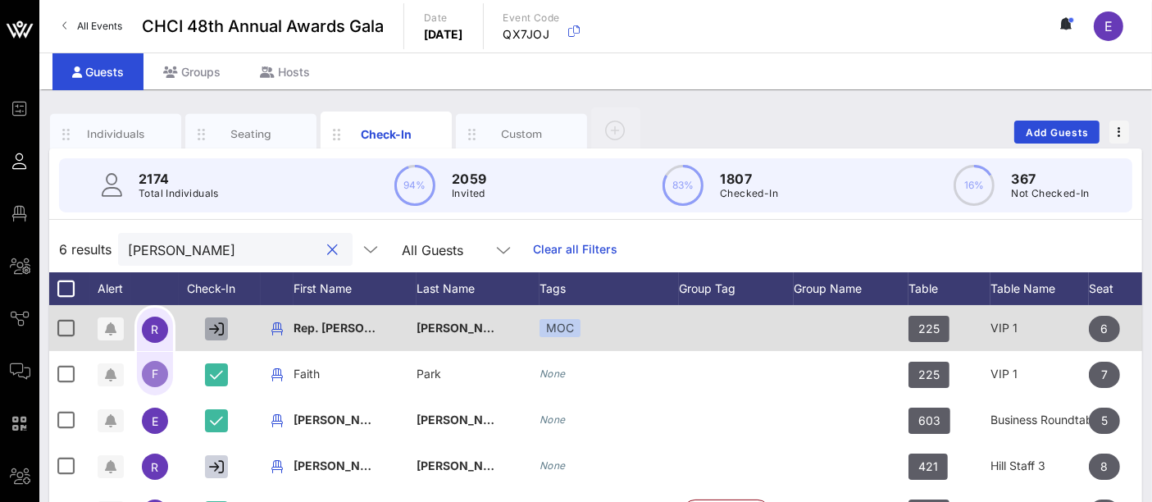
click at [216, 335] on button "button" at bounding box center [216, 328] width 23 height 23
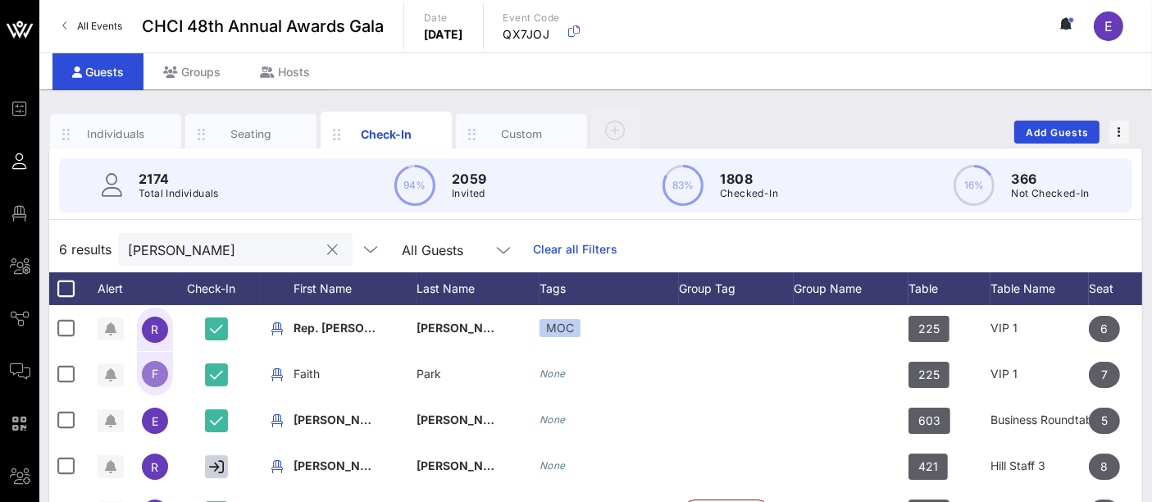
click at [216, 239] on input "[PERSON_NAME]" at bounding box center [224, 249] width 192 height 21
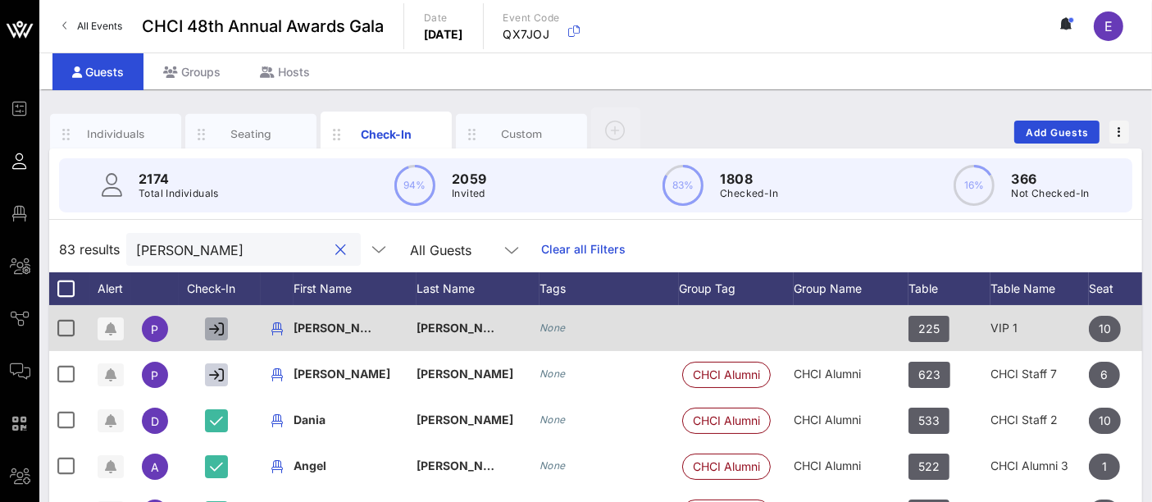
click at [218, 327] on icon "button" at bounding box center [216, 328] width 15 height 15
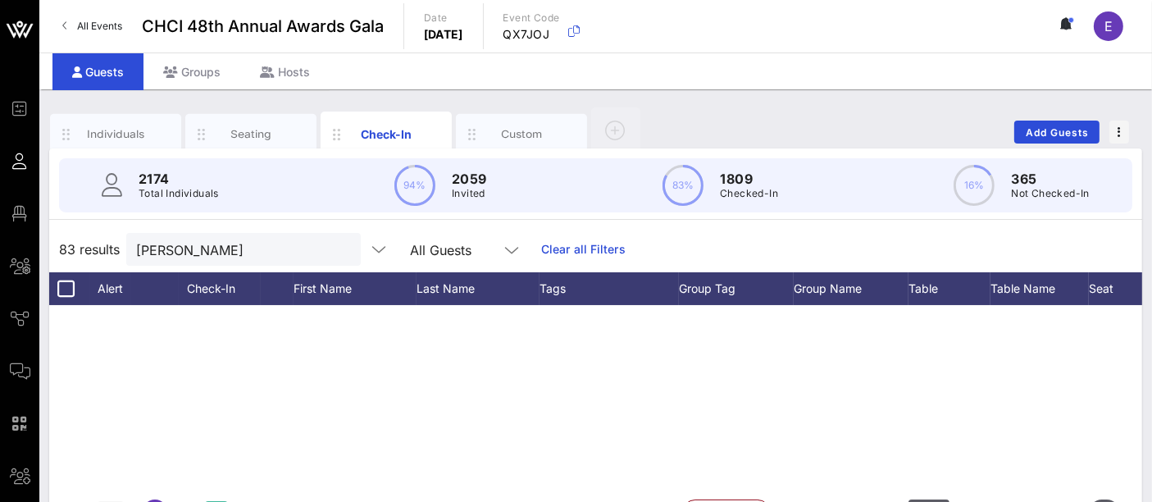
scroll to position [637, 0]
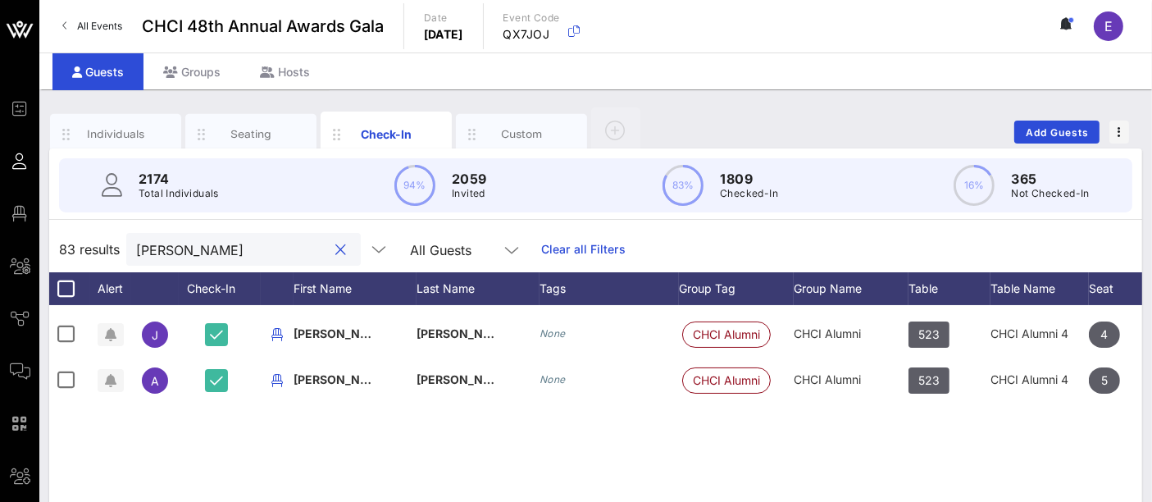
click at [213, 246] on input "[PERSON_NAME]" at bounding box center [232, 249] width 192 height 21
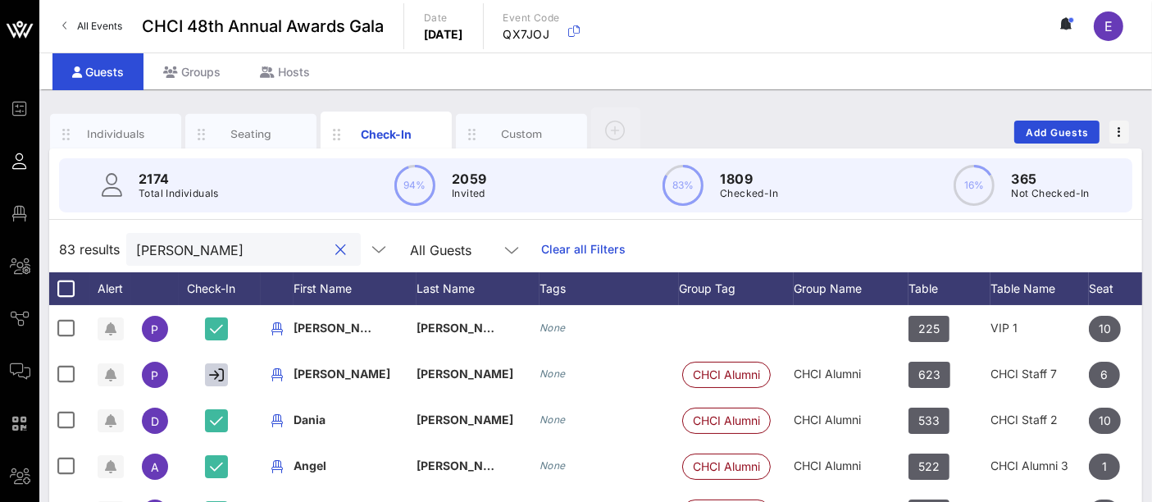
click at [213, 246] on input "[PERSON_NAME]" at bounding box center [232, 249] width 192 height 21
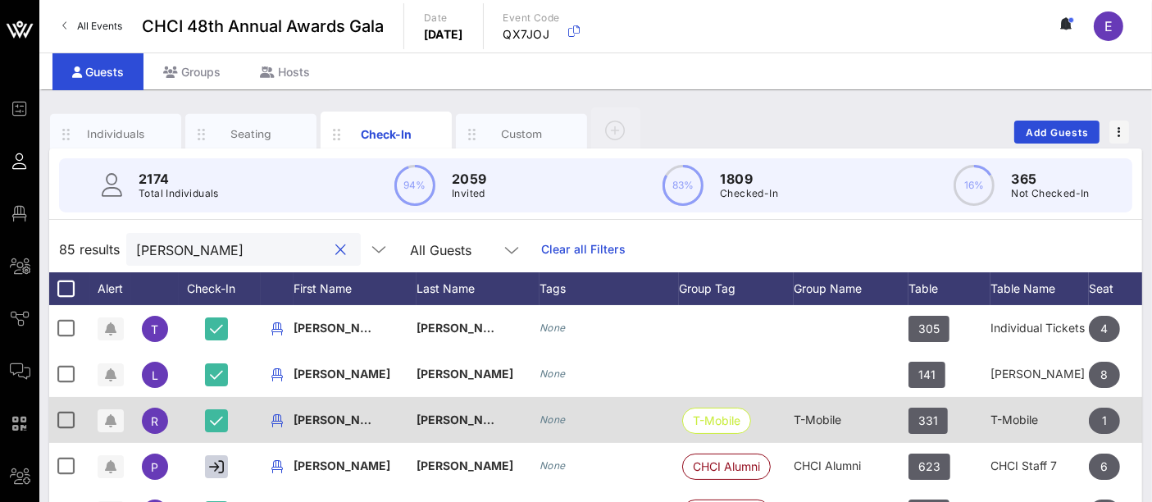
scroll to position [91, 0]
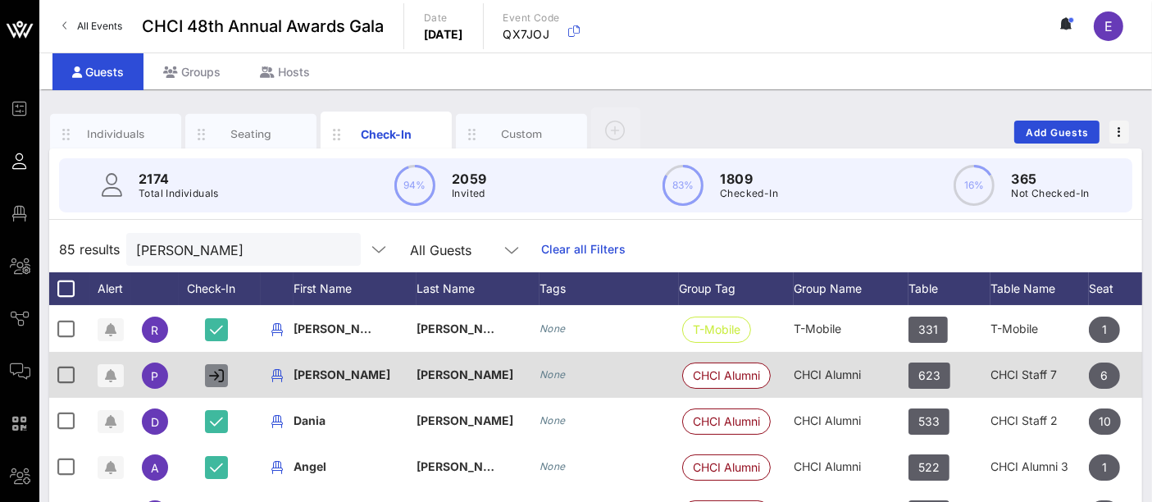
click at [213, 375] on icon "button" at bounding box center [216, 375] width 15 height 15
click at [747, 371] on span "CHCI Alumni" at bounding box center [726, 375] width 67 height 25
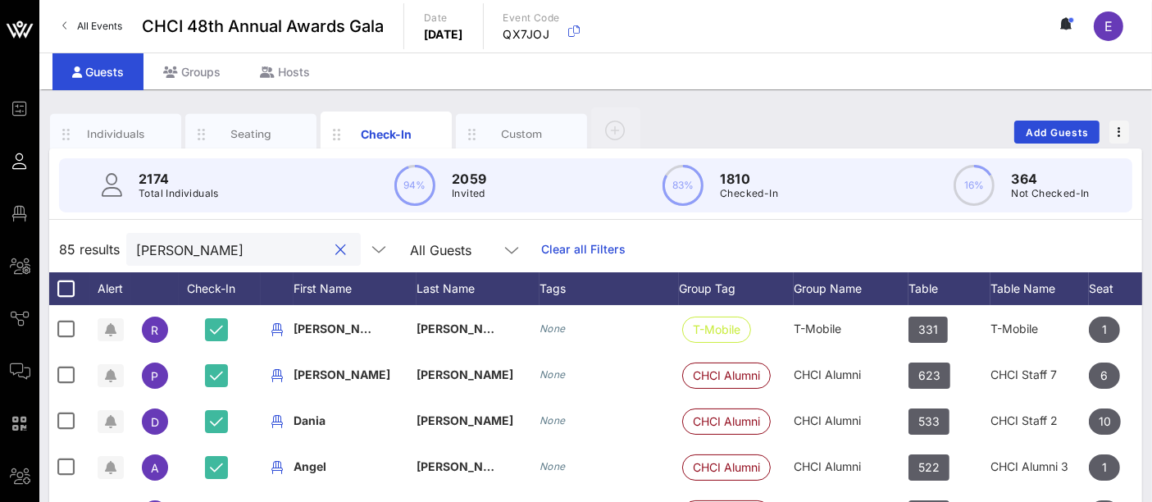
click at [198, 245] on input "[PERSON_NAME]" at bounding box center [232, 249] width 192 height 21
click at [187, 248] on input "[PERSON_NAME]" at bounding box center [232, 249] width 192 height 21
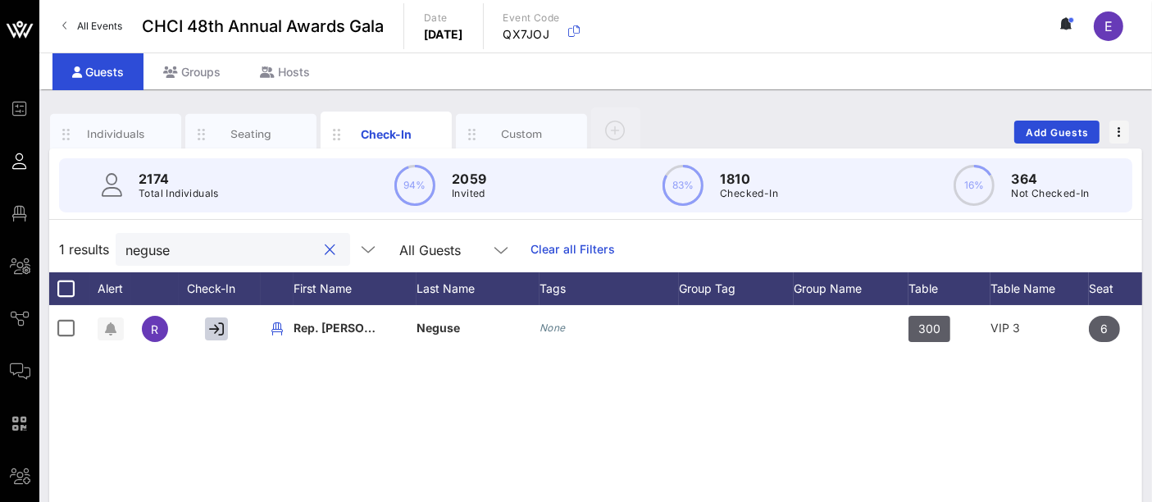
scroll to position [0, 0]
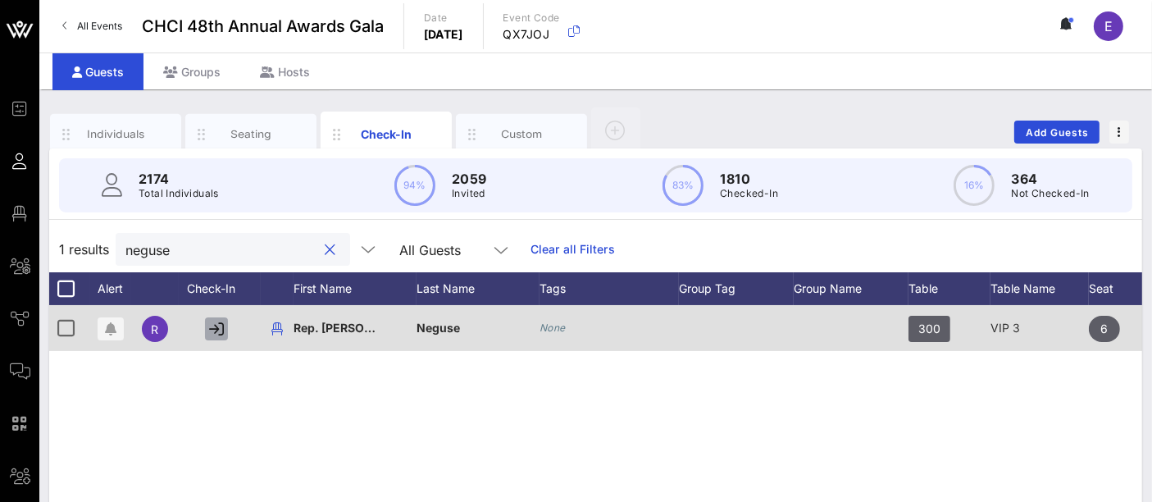
click at [214, 323] on icon "button" at bounding box center [216, 328] width 15 height 15
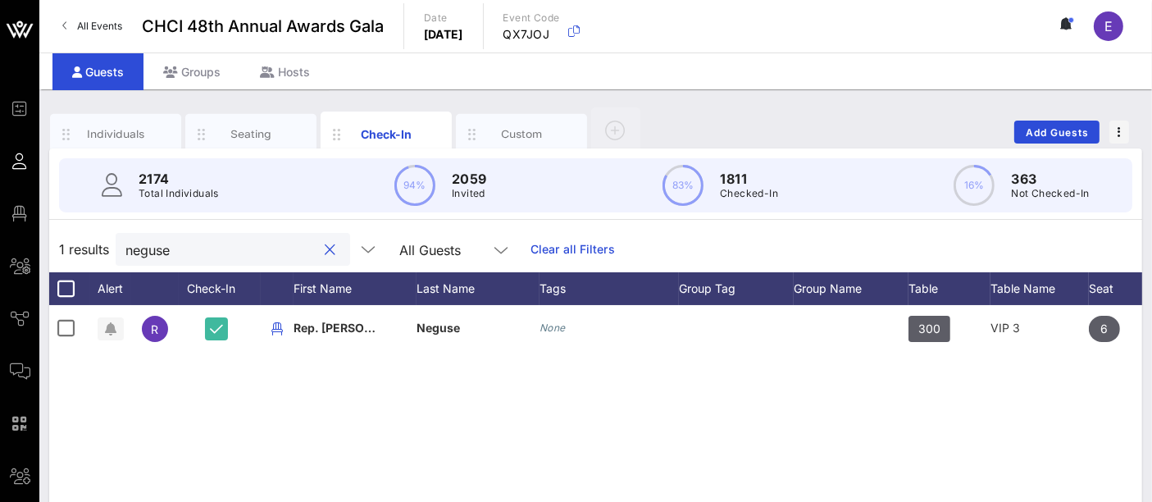
click at [194, 252] on input "neguse" at bounding box center [221, 249] width 192 height 21
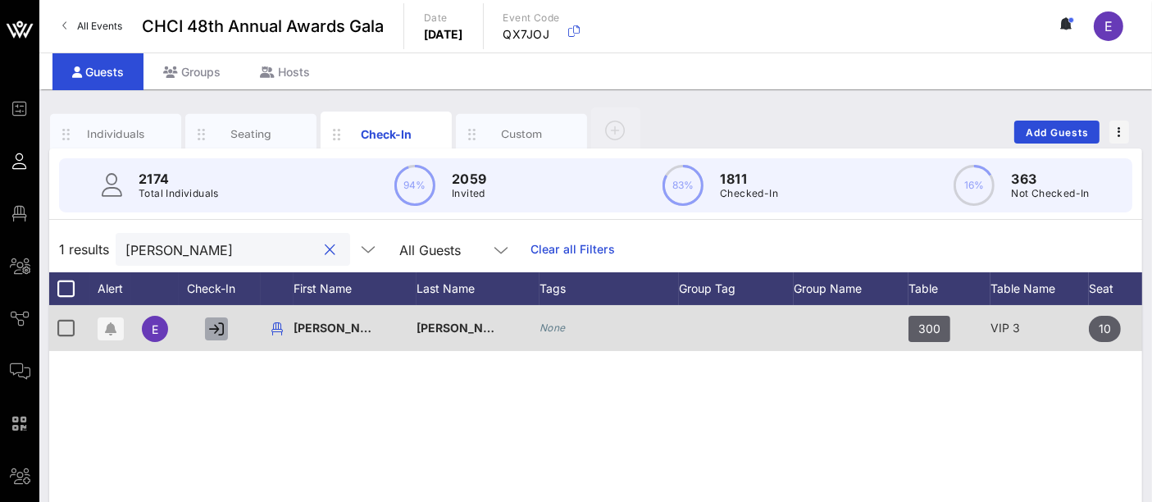
click at [221, 331] on icon "button" at bounding box center [216, 328] width 15 height 15
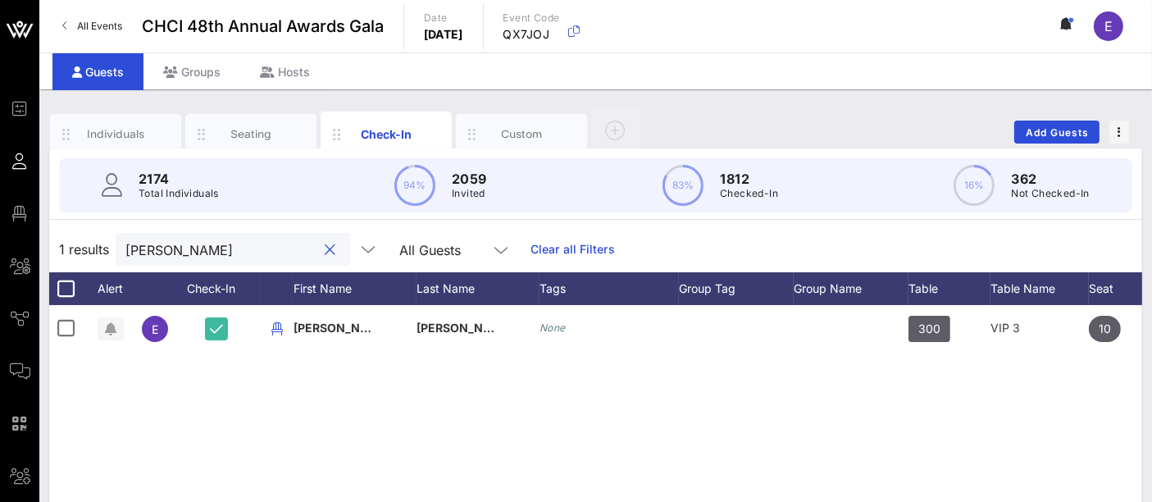
click at [220, 244] on input "[PERSON_NAME]" at bounding box center [221, 249] width 192 height 21
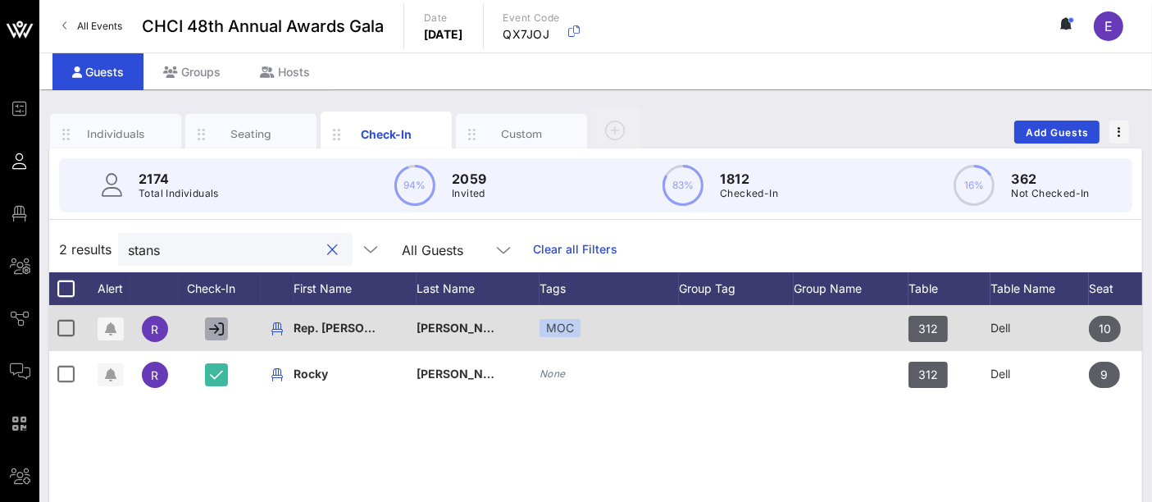
click at [220, 326] on icon "button" at bounding box center [216, 328] width 15 height 15
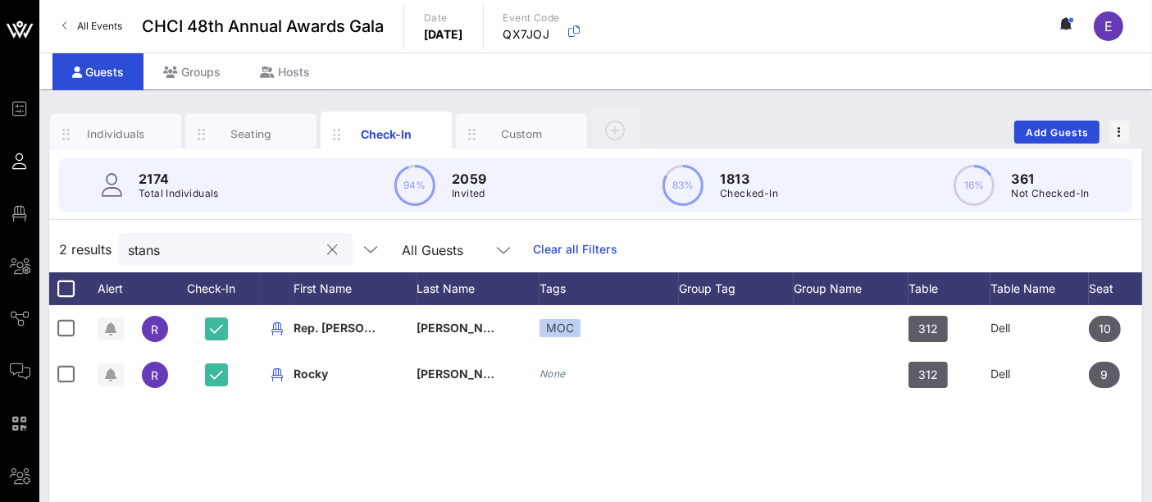
click at [206, 254] on input "stans" at bounding box center [224, 249] width 192 height 21
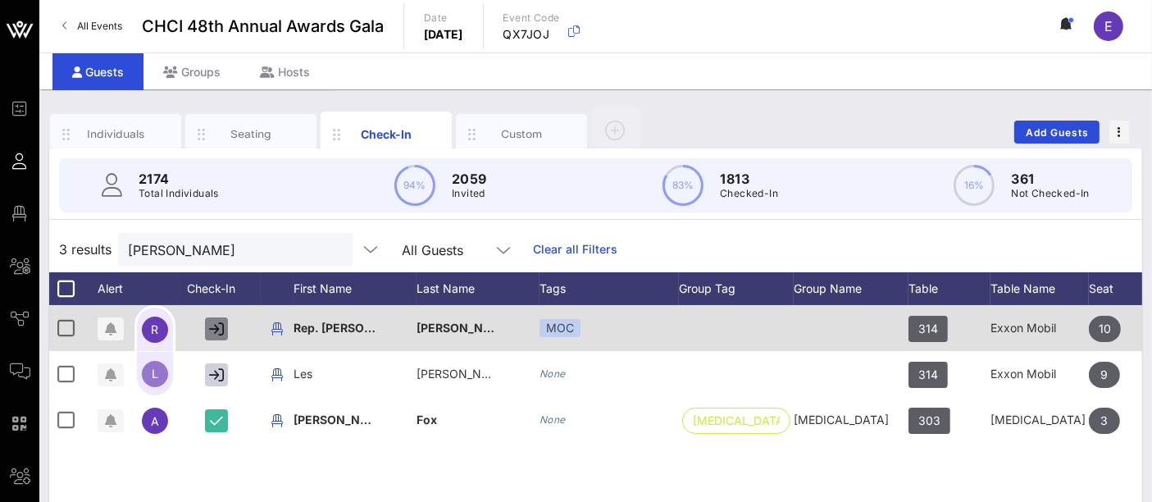
click at [218, 329] on icon "button" at bounding box center [216, 328] width 15 height 15
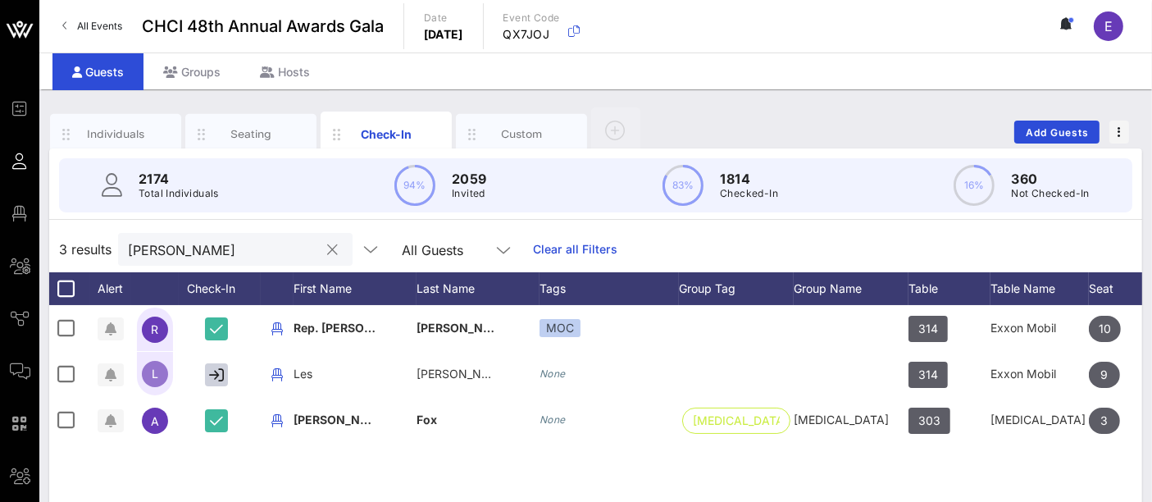
click at [184, 247] on input "[PERSON_NAME]" at bounding box center [224, 249] width 192 height 21
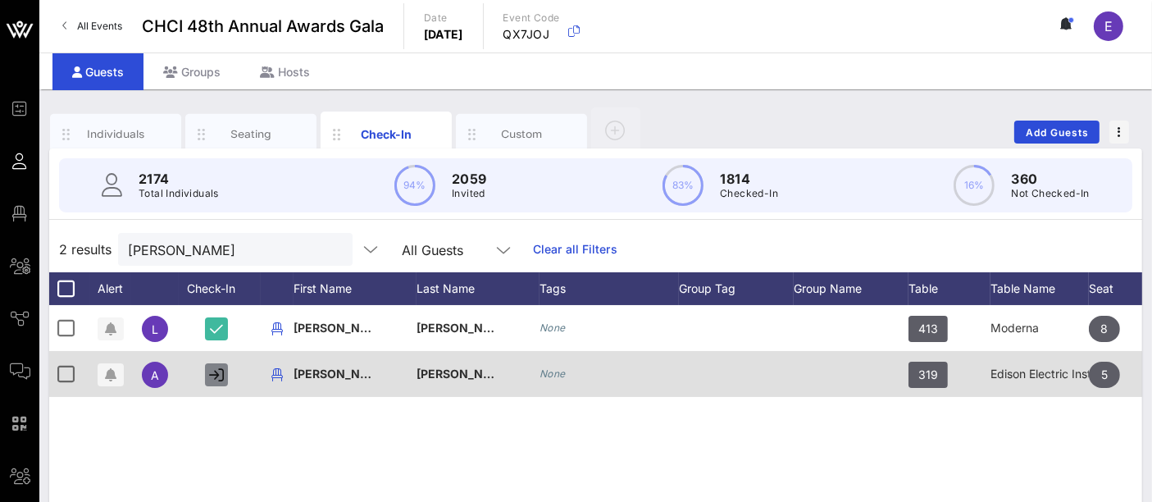
click at [219, 380] on icon "button" at bounding box center [216, 374] width 15 height 15
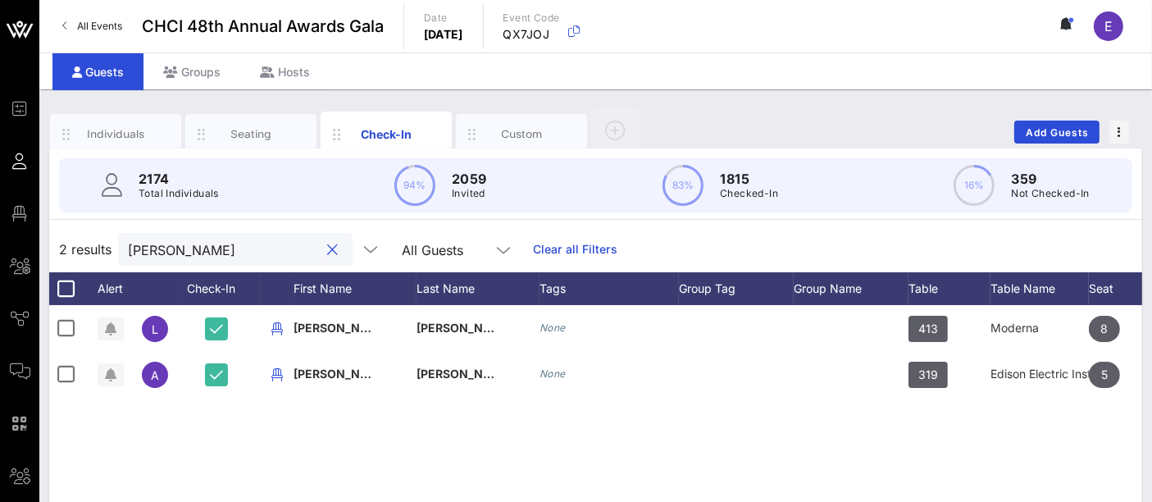
click at [216, 244] on input "[PERSON_NAME]" at bounding box center [224, 249] width 192 height 21
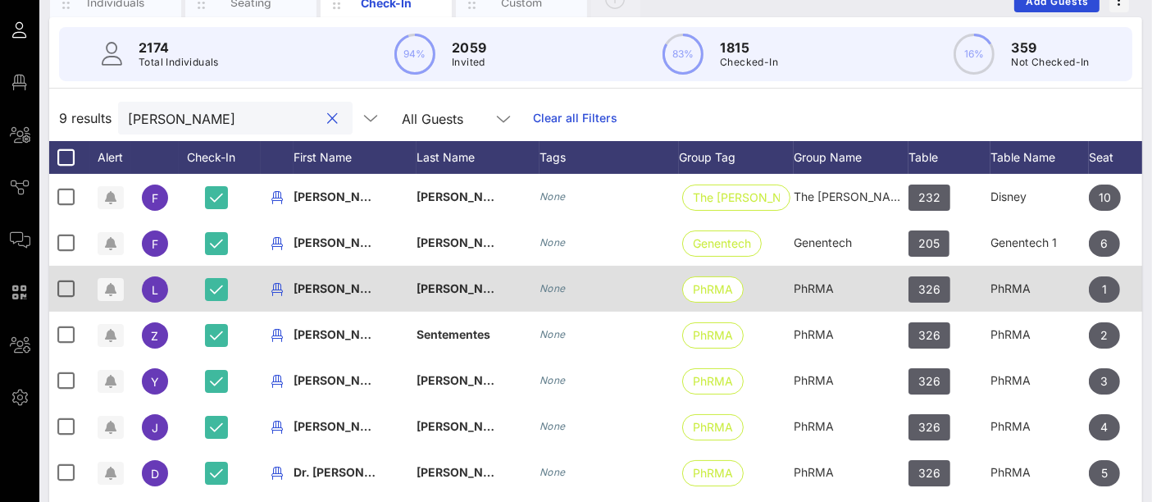
scroll to position [182, 0]
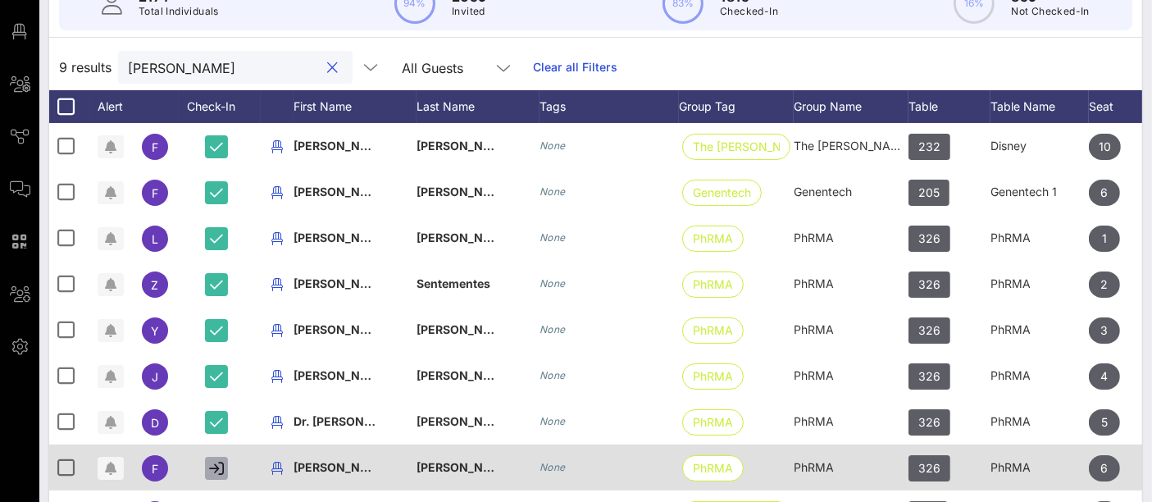
click at [216, 466] on icon "button" at bounding box center [216, 468] width 15 height 15
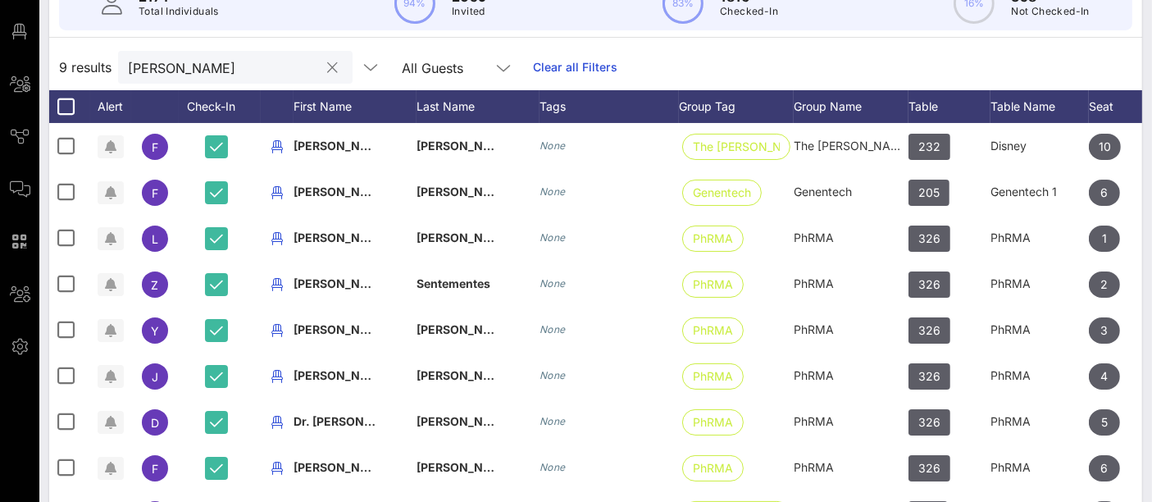
click at [185, 66] on input "[PERSON_NAME]" at bounding box center [224, 67] width 192 height 21
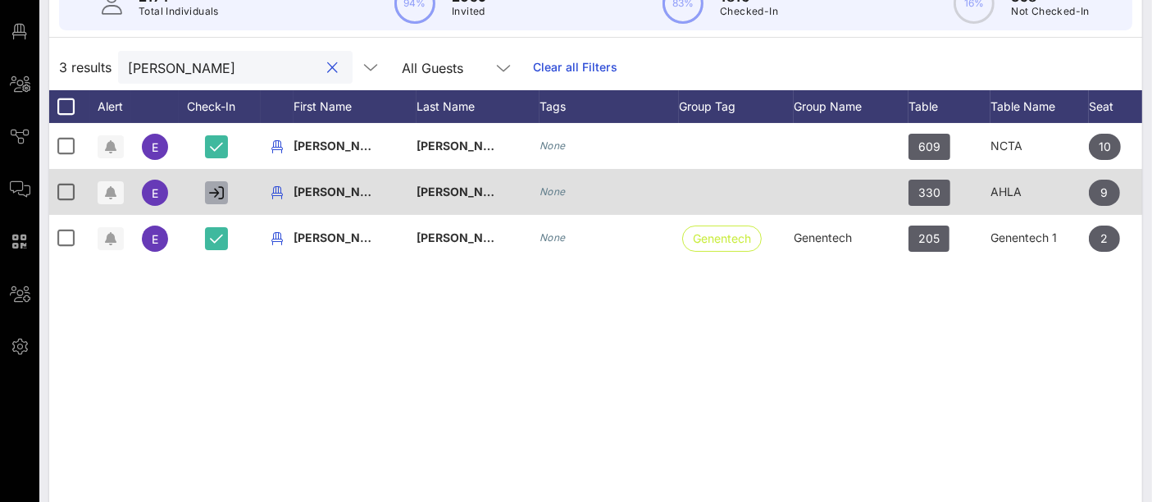
click at [217, 190] on icon "button" at bounding box center [216, 192] width 15 height 15
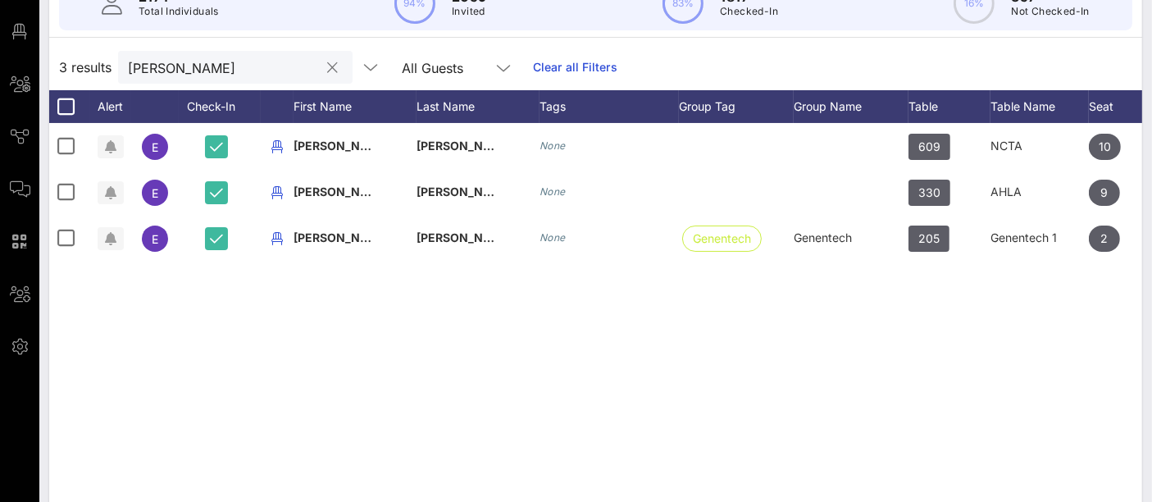
click at [178, 74] on input "[PERSON_NAME]" at bounding box center [224, 67] width 192 height 21
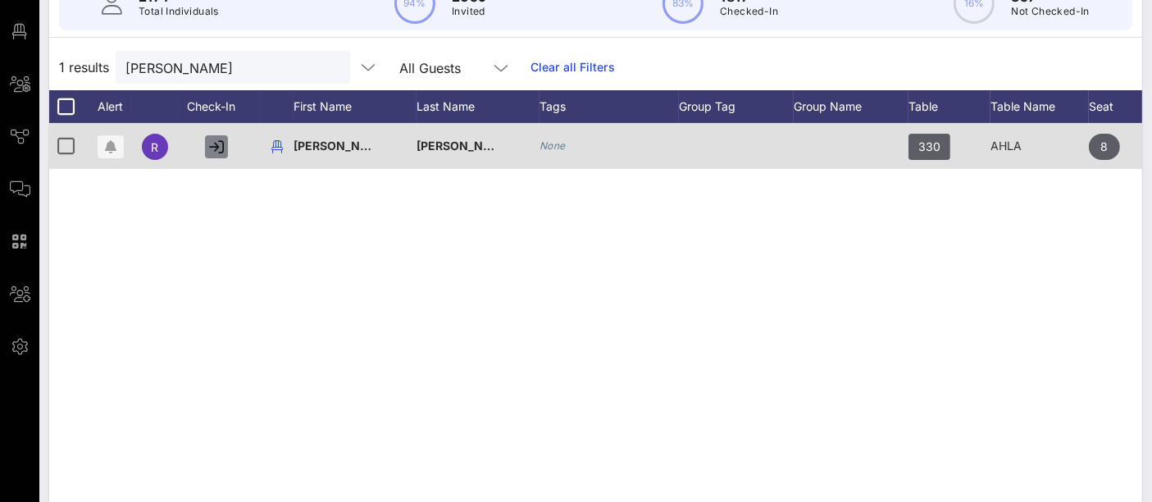
click at [215, 147] on icon "button" at bounding box center [216, 146] width 15 height 15
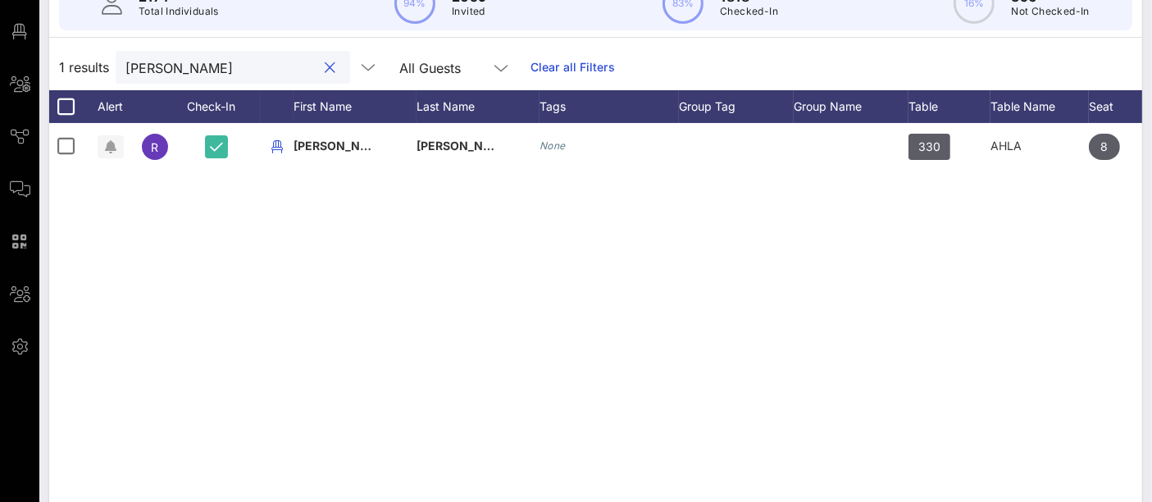
click at [169, 71] on input "[PERSON_NAME]" at bounding box center [221, 67] width 192 height 21
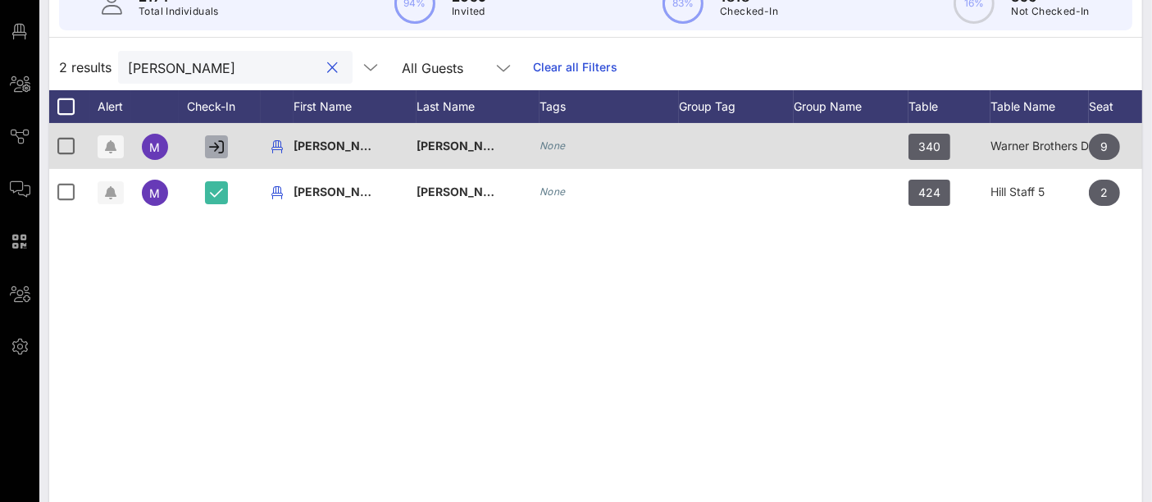
click at [222, 147] on icon "button" at bounding box center [216, 146] width 15 height 15
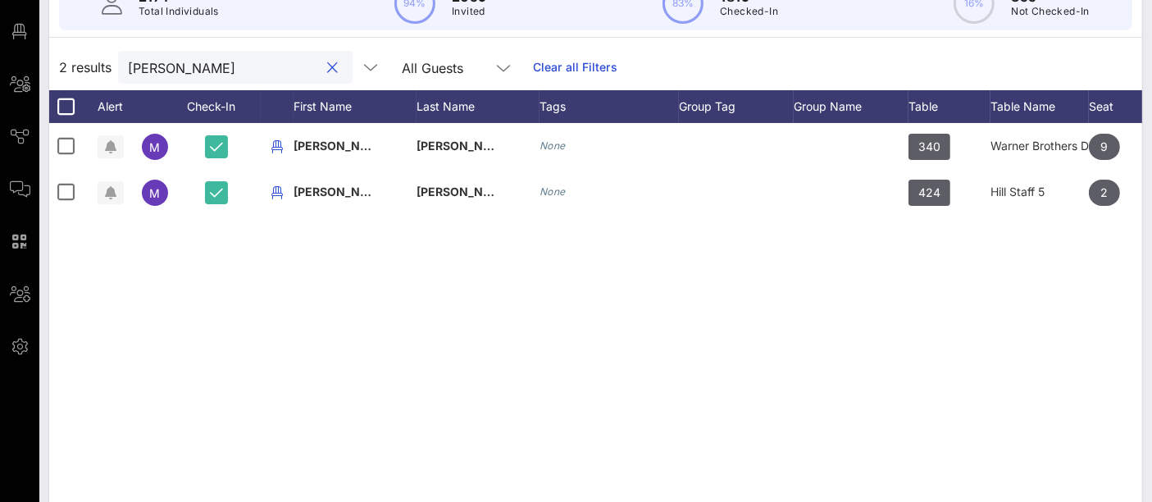
click at [180, 67] on input "[PERSON_NAME]" at bounding box center [224, 67] width 192 height 21
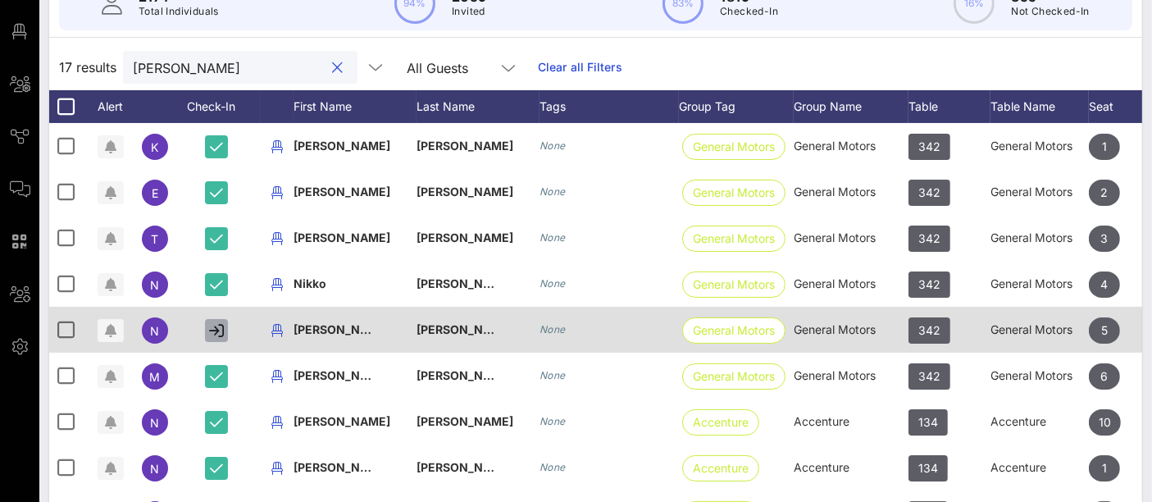
click at [214, 330] on icon "button" at bounding box center [216, 330] width 15 height 15
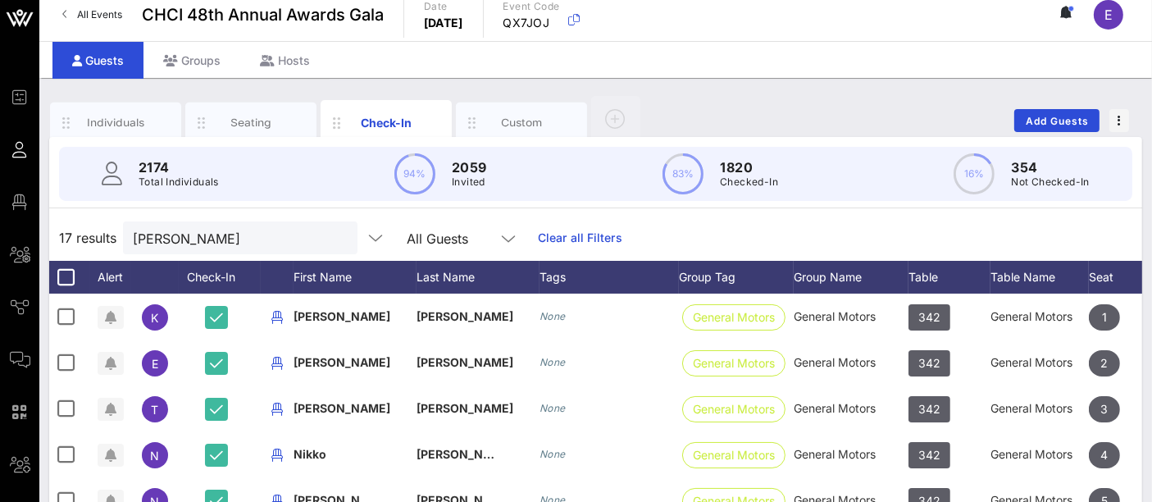
scroll to position [0, 0]
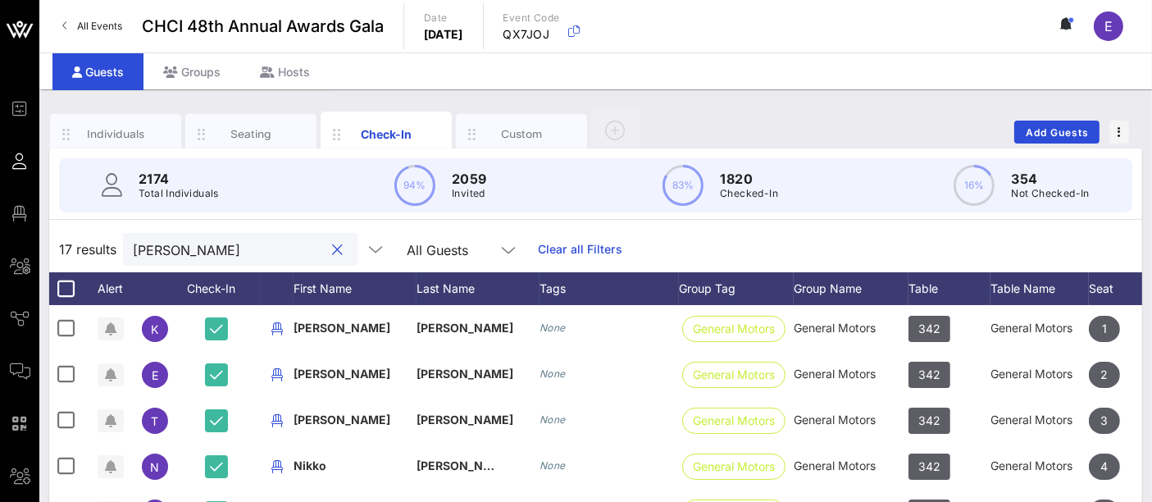
click at [198, 247] on input "[PERSON_NAME]" at bounding box center [229, 249] width 192 height 21
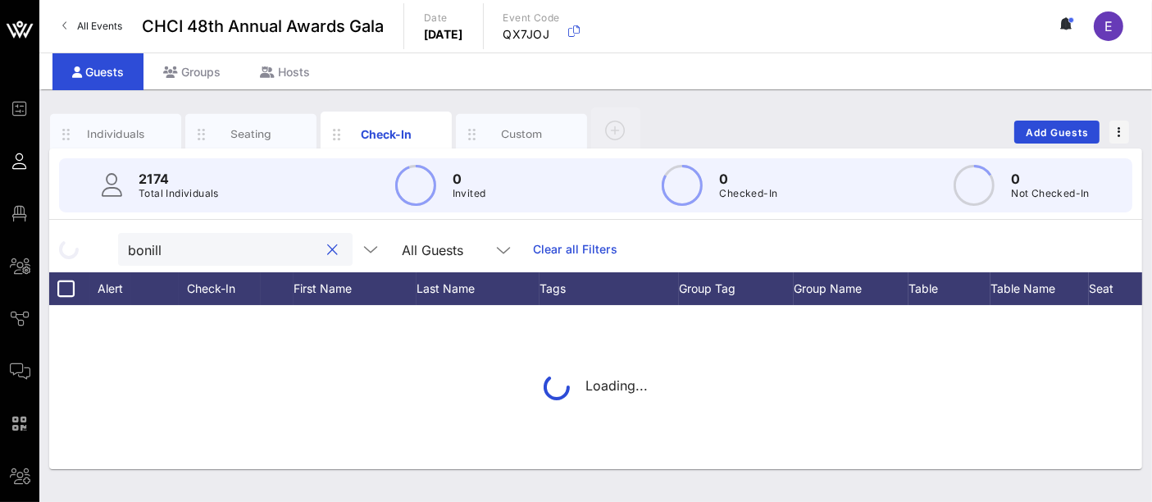
type input "[PERSON_NAME]"
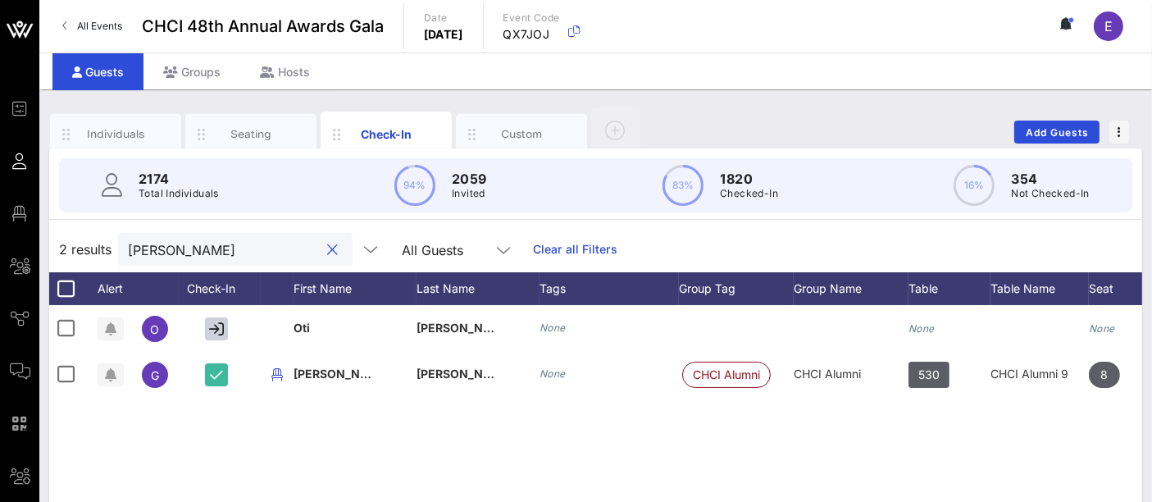
click at [180, 239] on input "[PERSON_NAME]" at bounding box center [224, 249] width 192 height 21
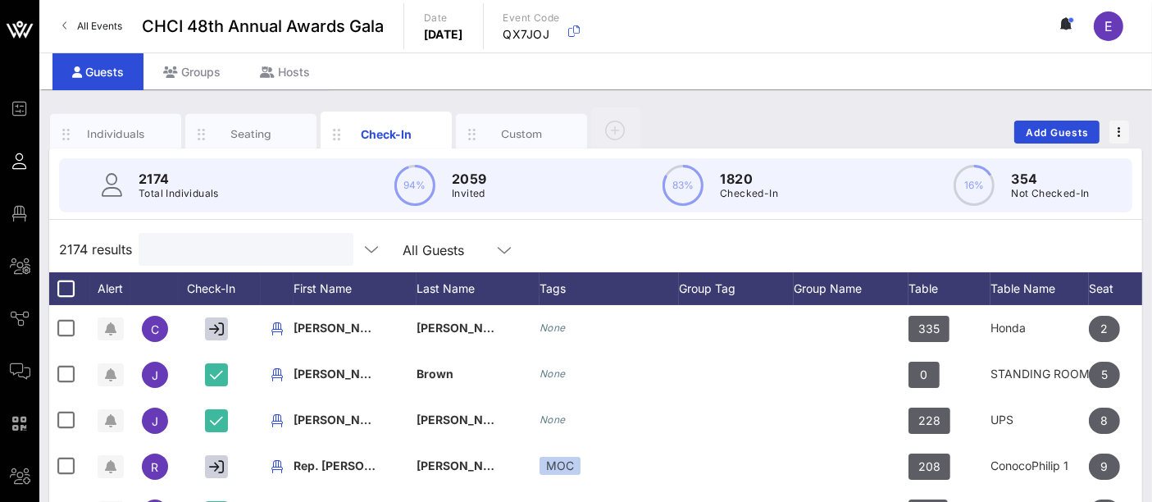
click at [208, 247] on input "text" at bounding box center [244, 249] width 192 height 21
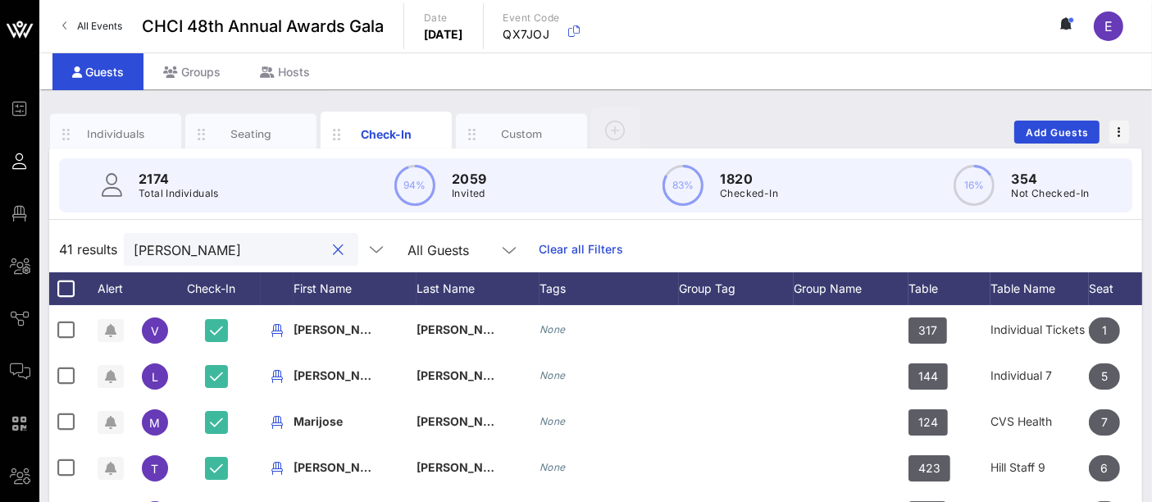
scroll to position [273, 0]
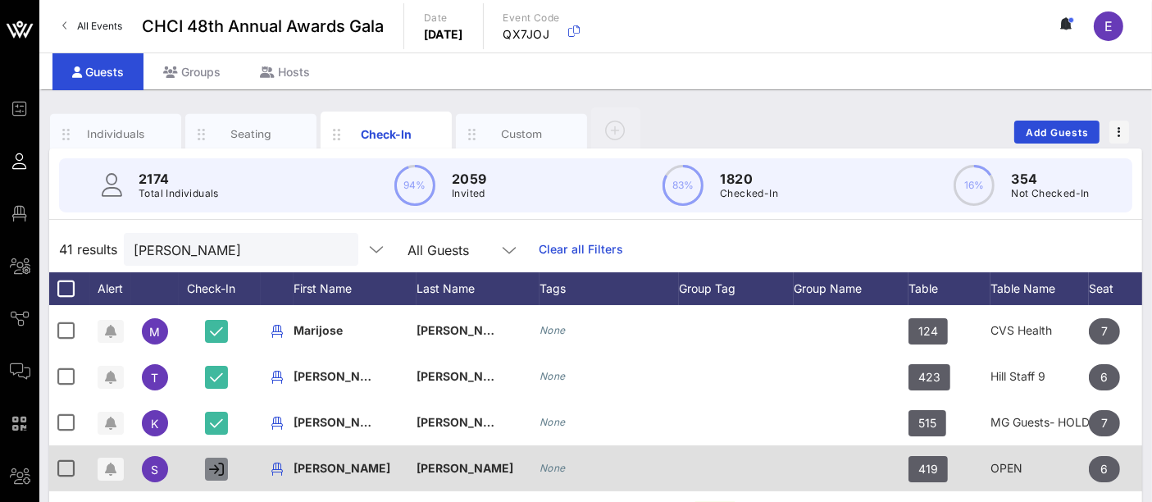
click at [212, 465] on icon "button" at bounding box center [216, 469] width 15 height 15
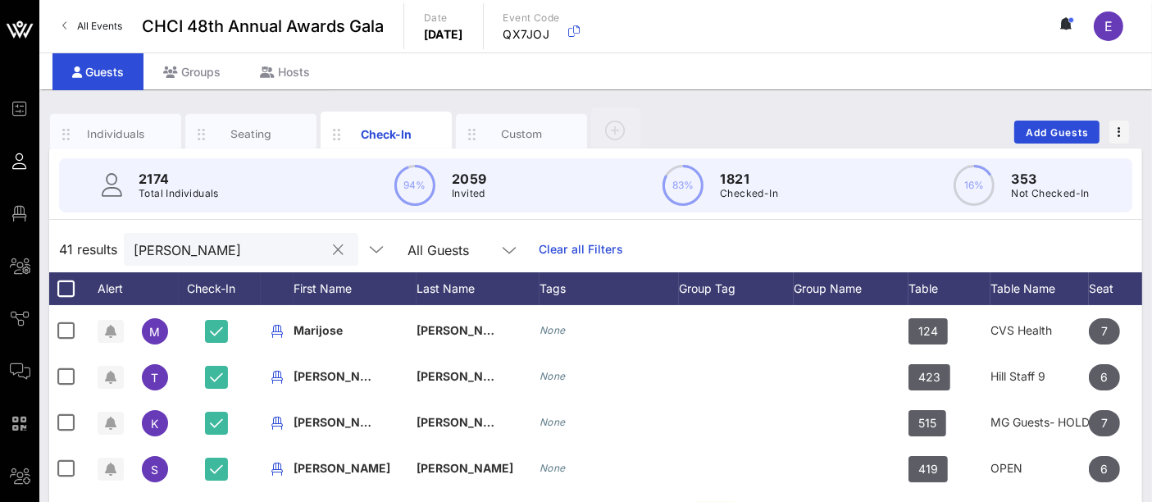
click at [217, 237] on div "[PERSON_NAME]" at bounding box center [230, 249] width 192 height 33
click at [203, 251] on input "[PERSON_NAME]" at bounding box center [230, 249] width 192 height 21
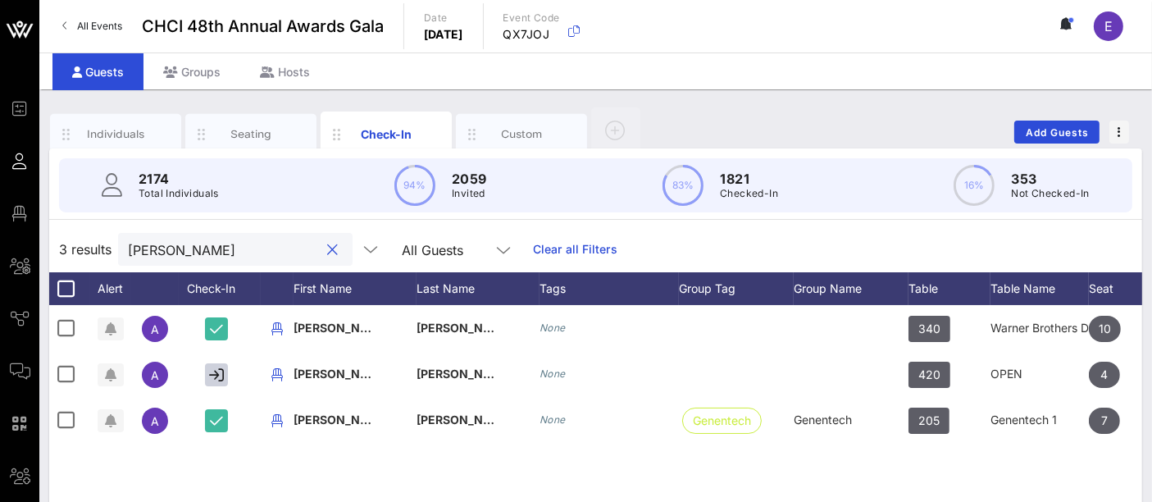
scroll to position [0, 0]
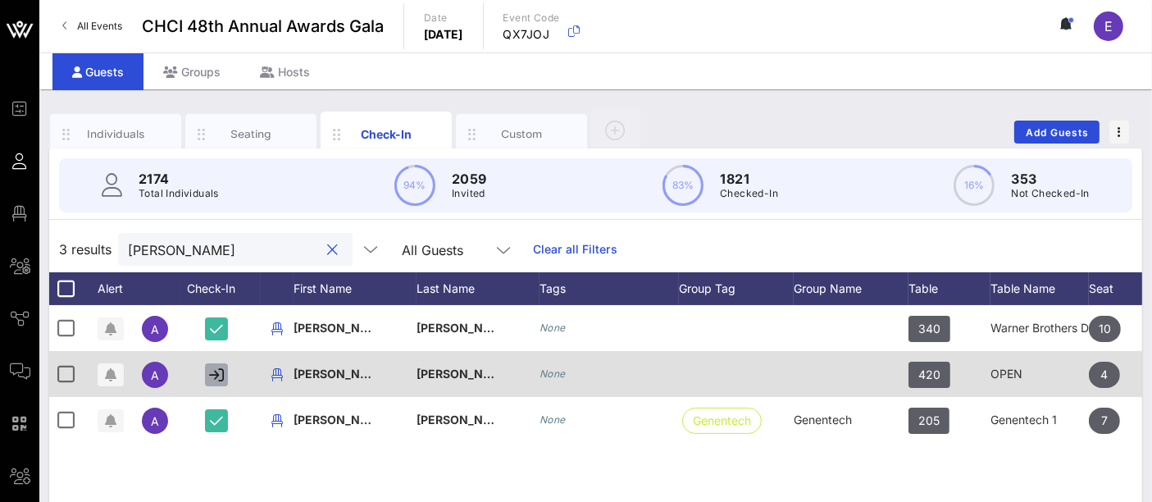
click at [219, 376] on icon "button" at bounding box center [216, 374] width 15 height 15
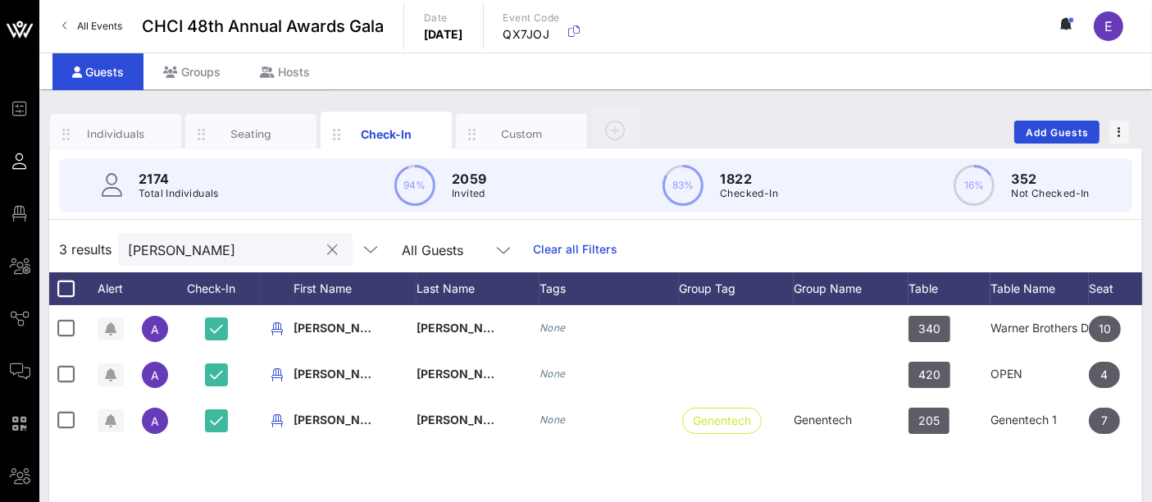
click at [218, 257] on input "[PERSON_NAME]" at bounding box center [224, 249] width 192 height 21
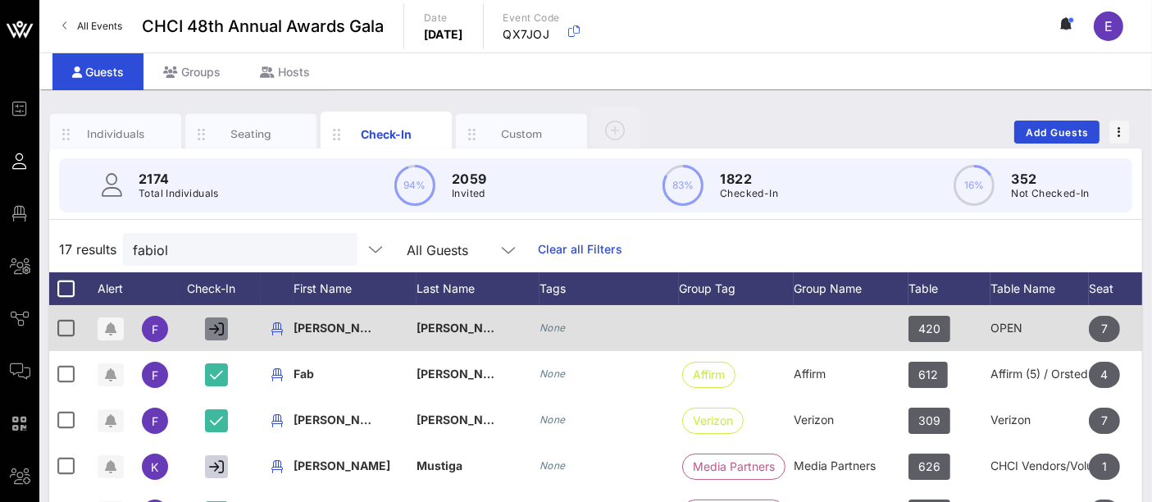
click at [222, 328] on icon "button" at bounding box center [216, 328] width 15 height 15
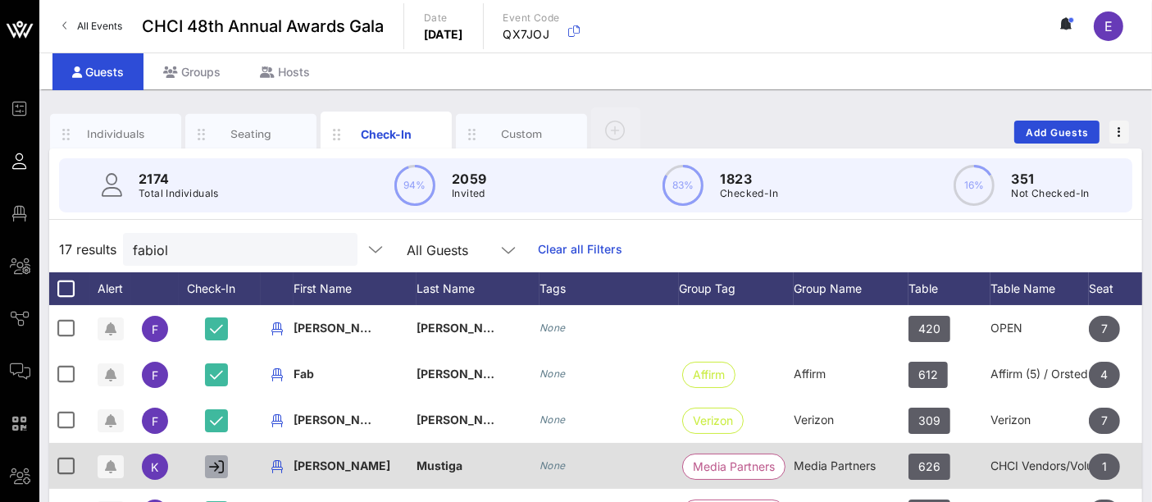
click at [212, 471] on icon "button" at bounding box center [216, 466] width 15 height 15
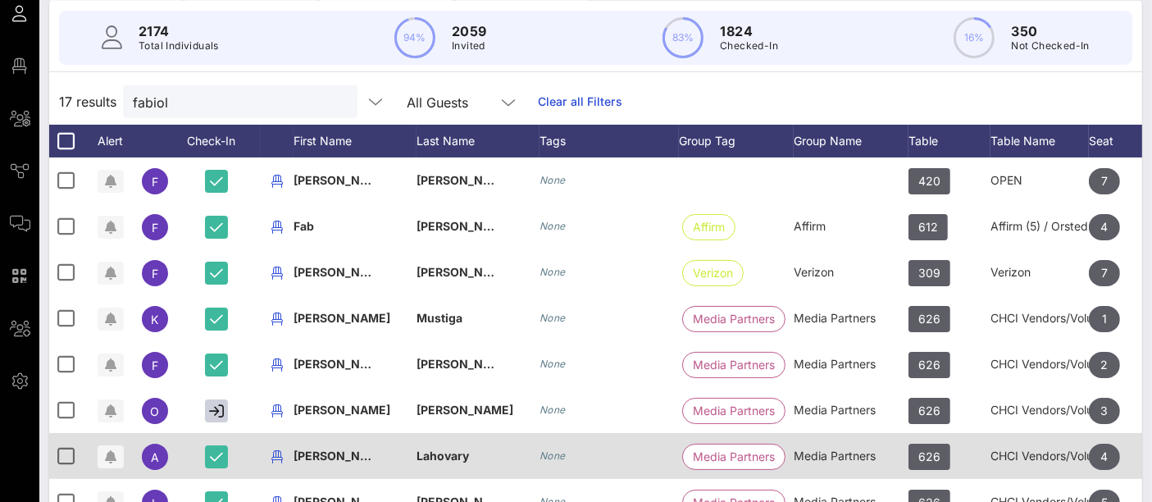
scroll to position [153, 0]
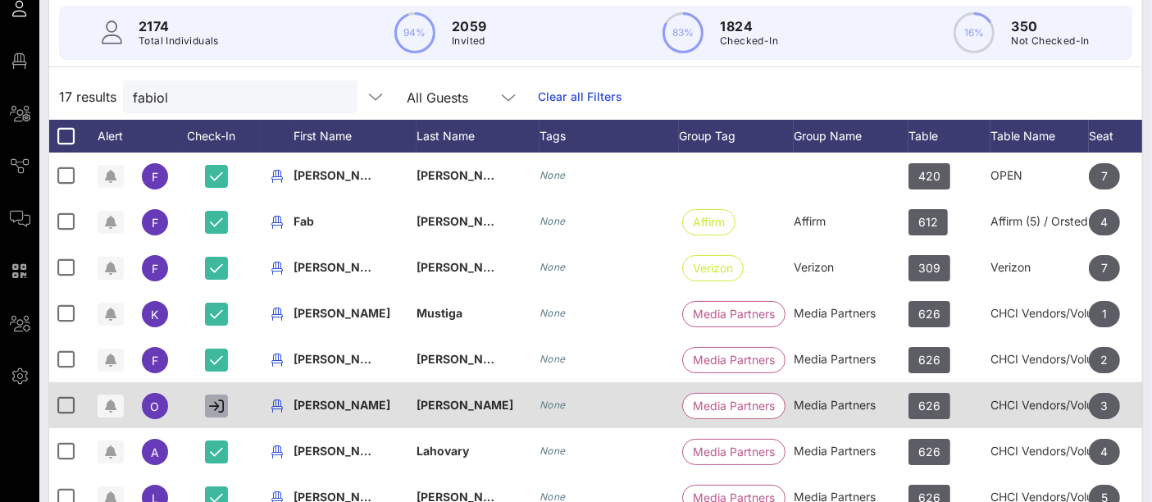
click at [216, 404] on icon "button" at bounding box center [216, 405] width 15 height 15
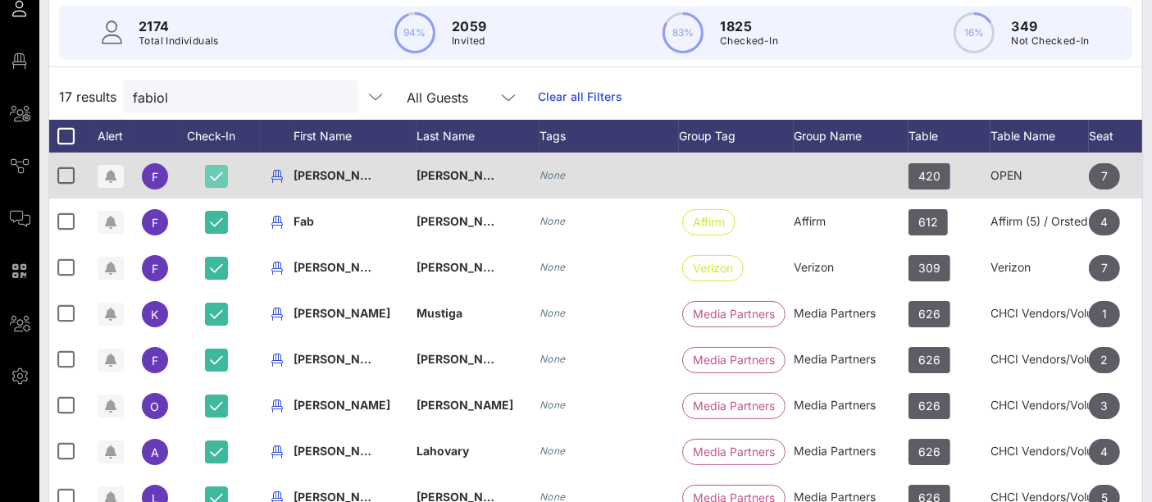
click at [216, 174] on icon "button" at bounding box center [216, 176] width 13 height 15
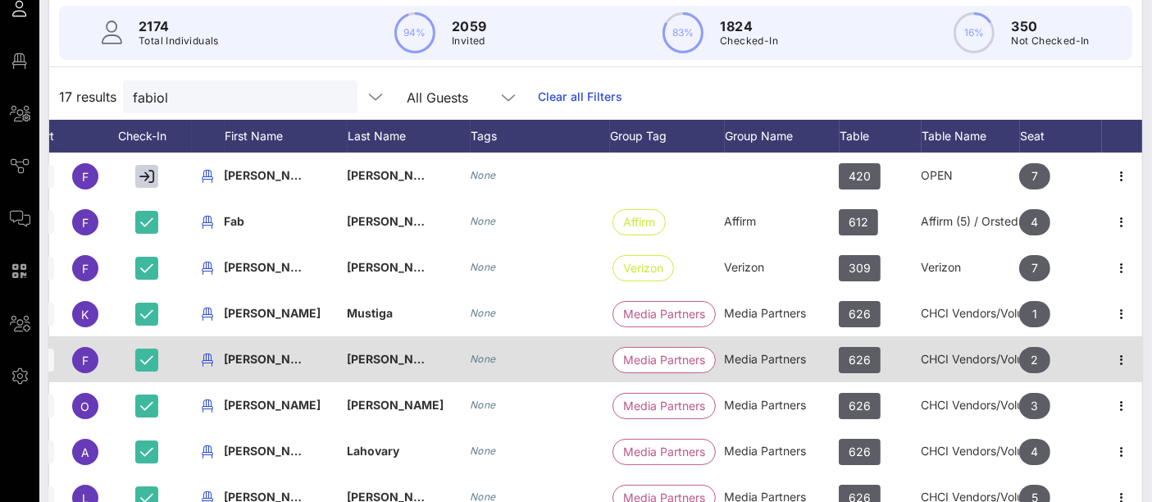
scroll to position [0, 83]
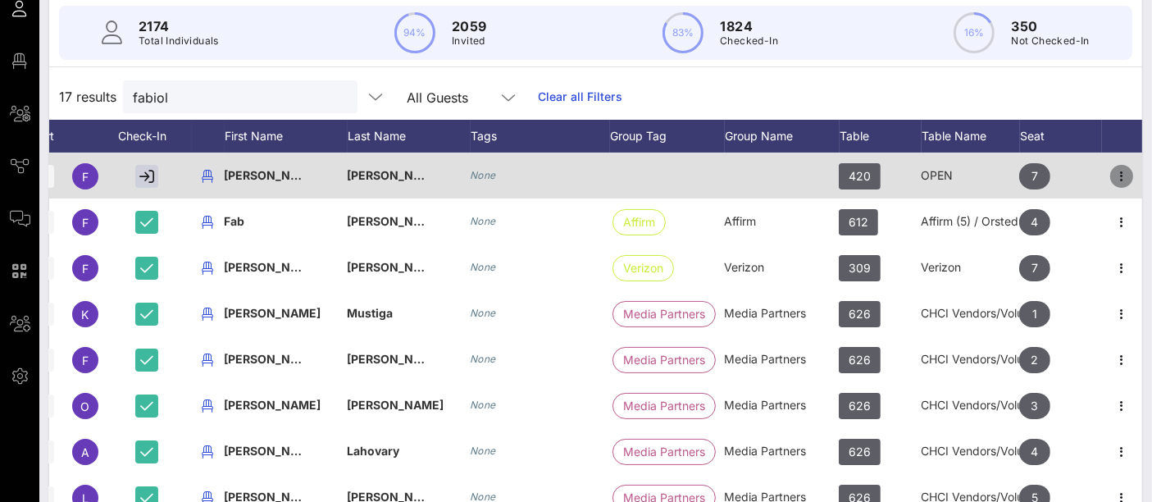
click at [1112, 174] on icon "button" at bounding box center [1122, 176] width 20 height 20
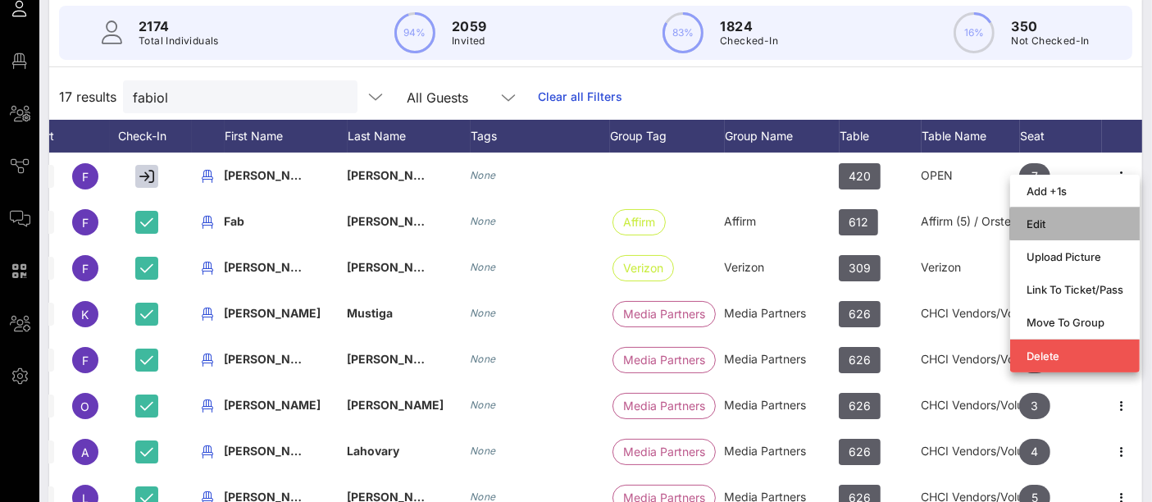
click at [1063, 235] on div "Edit" at bounding box center [1075, 224] width 97 height 26
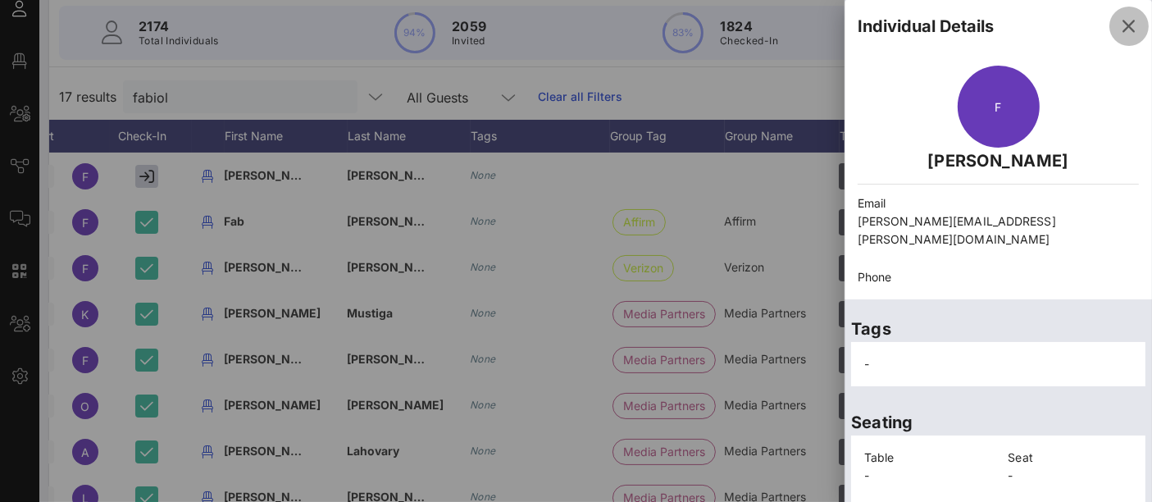
click at [1119, 26] on icon "button" at bounding box center [1129, 26] width 20 height 20
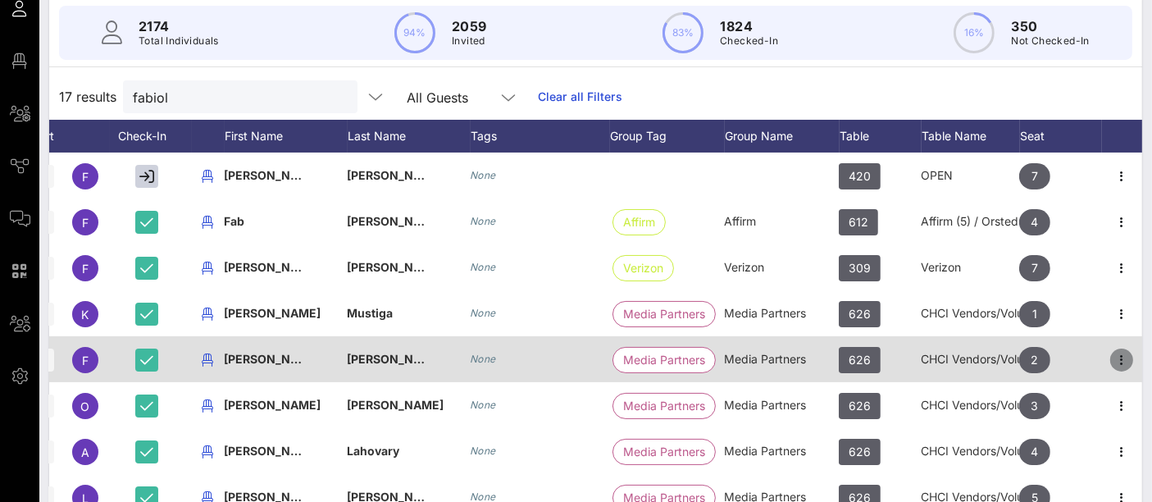
click at [1112, 358] on icon "button" at bounding box center [1122, 360] width 20 height 20
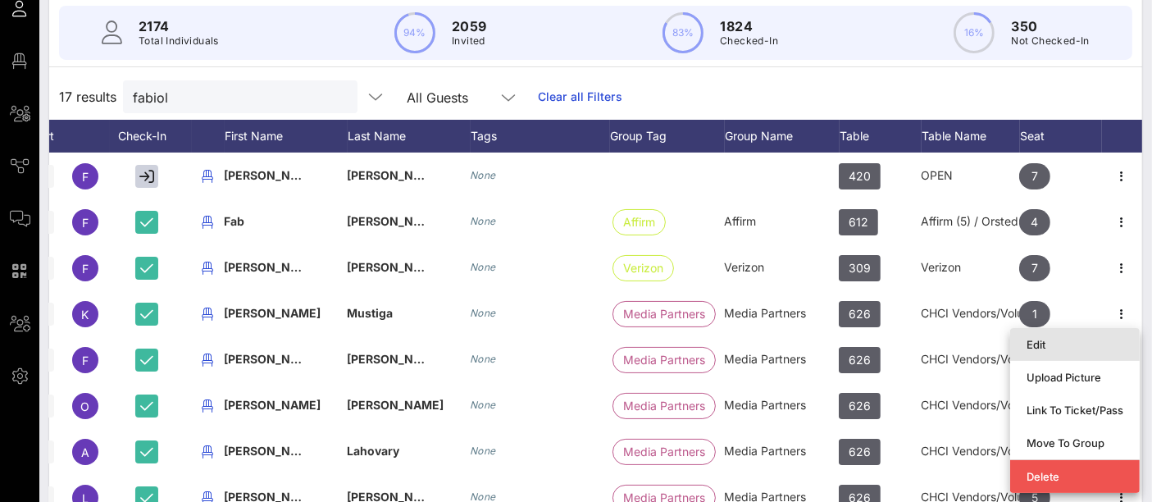
click at [1047, 339] on div "Edit" at bounding box center [1075, 344] width 97 height 13
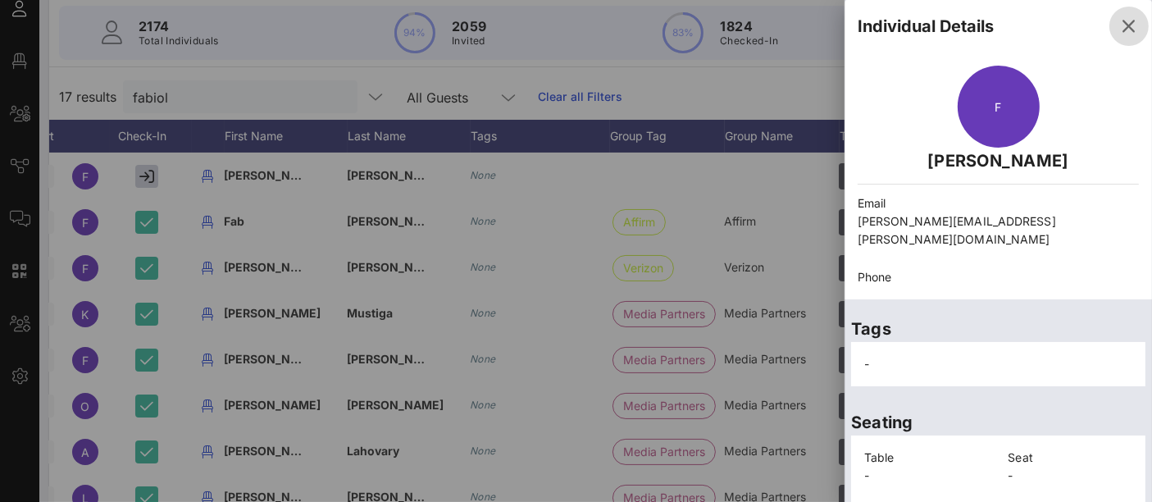
click at [1120, 30] on icon "button" at bounding box center [1129, 26] width 20 height 20
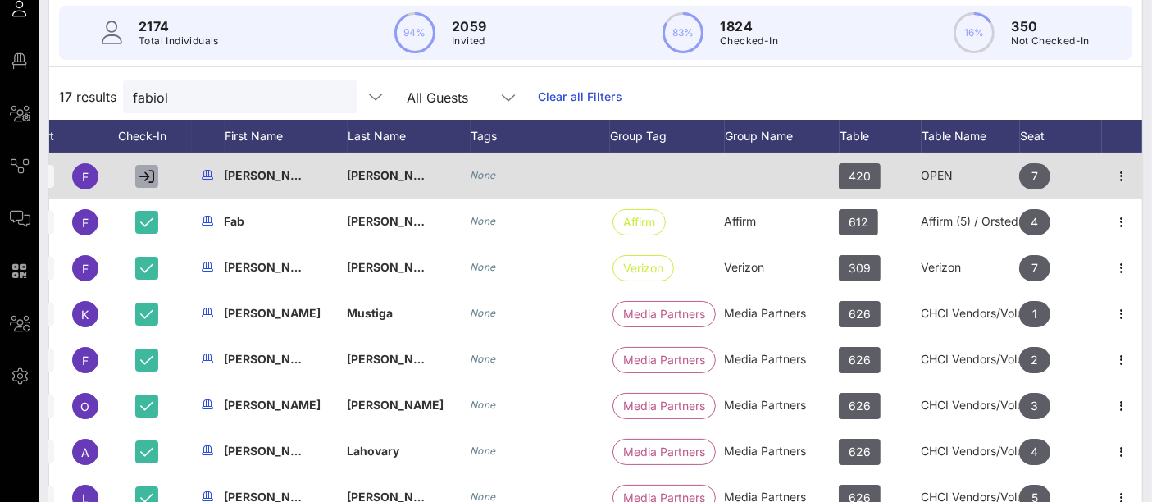
click at [139, 170] on icon "button" at bounding box center [146, 176] width 15 height 15
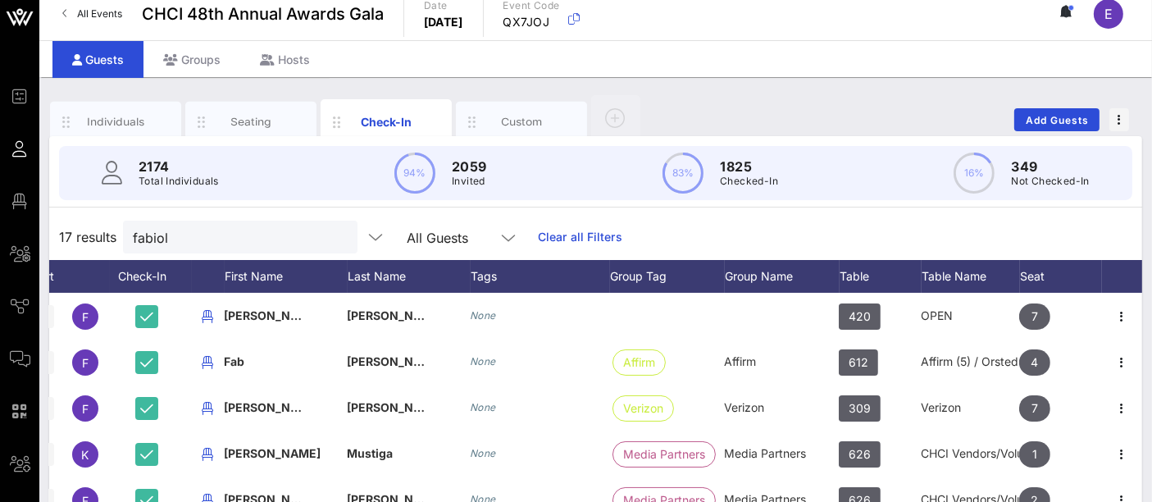
scroll to position [0, 0]
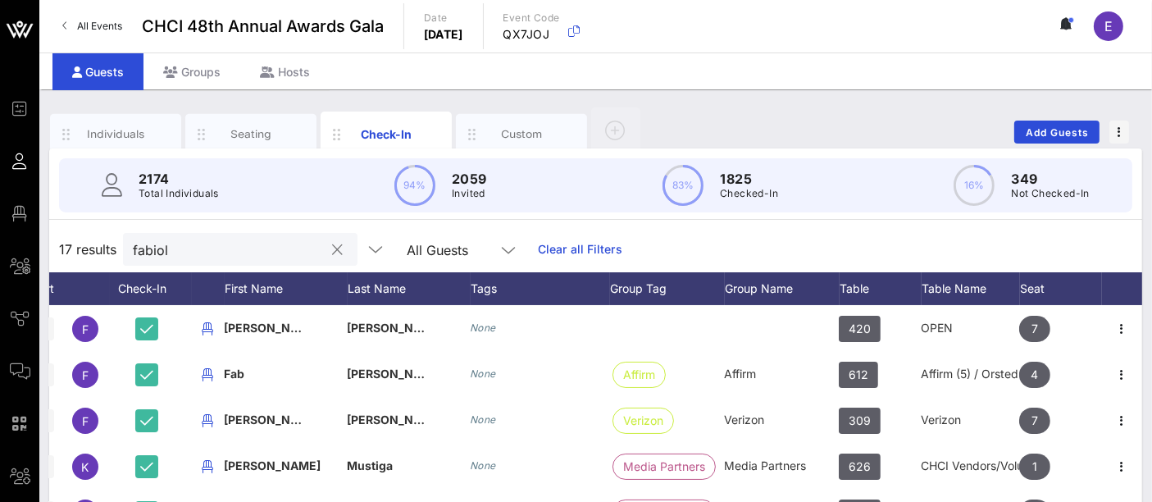
click at [202, 252] on input "fabiol" at bounding box center [229, 249] width 192 height 21
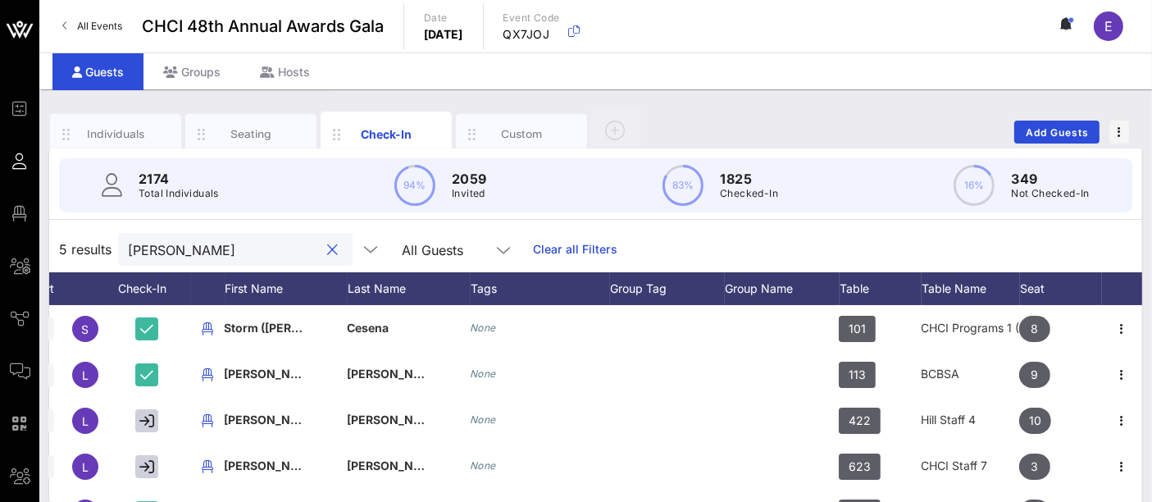
scroll to position [0, 69]
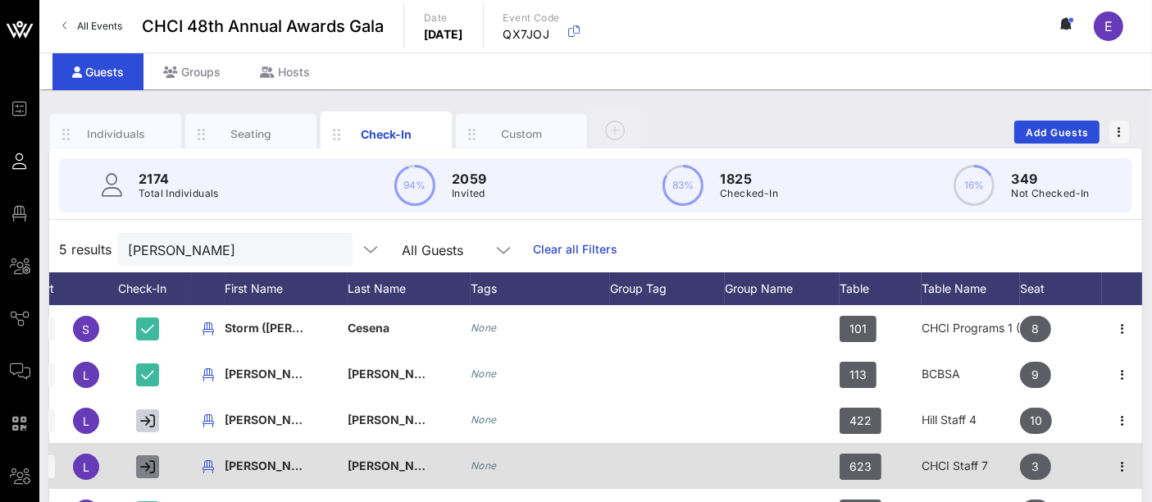
click at [148, 464] on icon "button" at bounding box center [147, 466] width 15 height 15
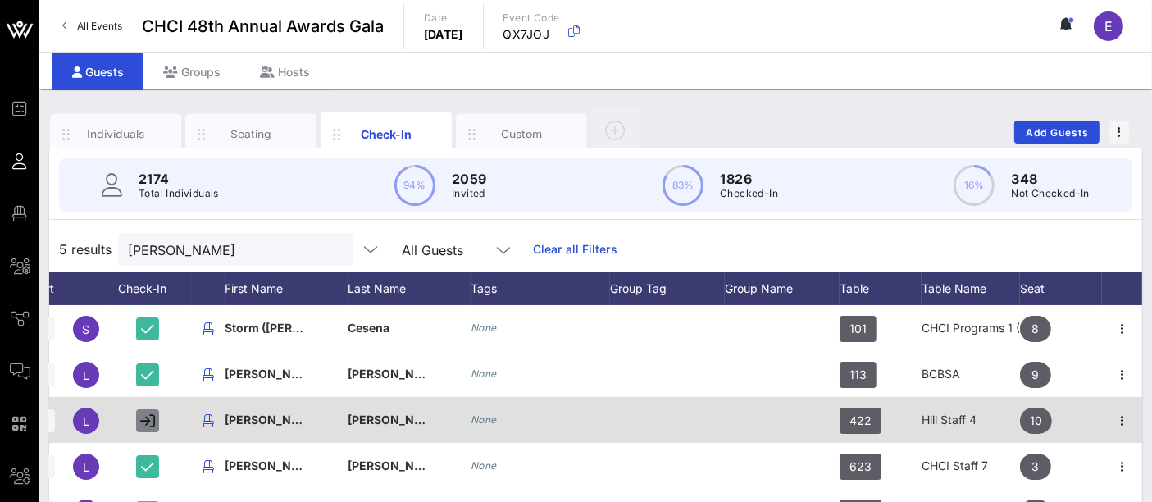
click at [147, 430] on button "button" at bounding box center [147, 420] width 23 height 23
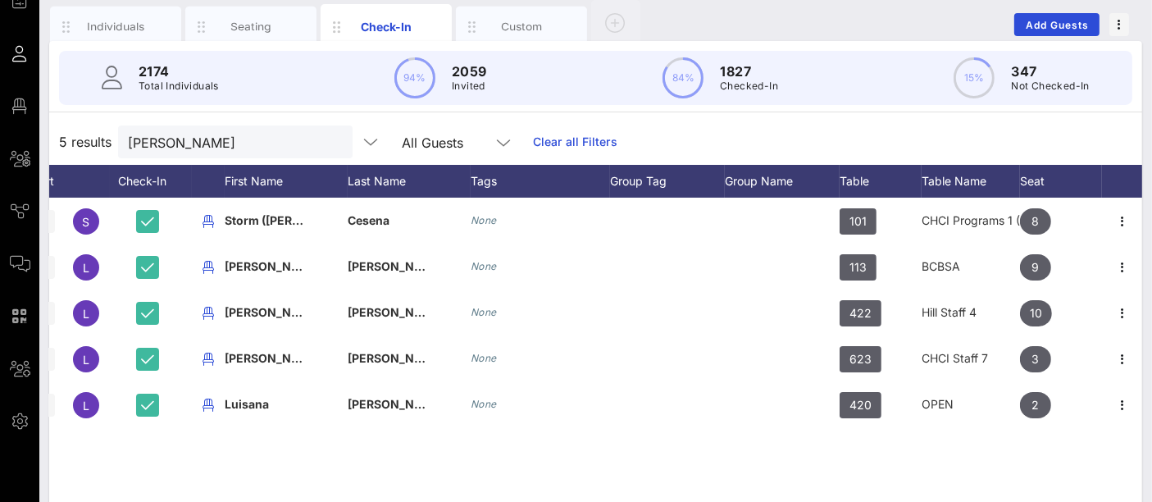
scroll to position [108, 0]
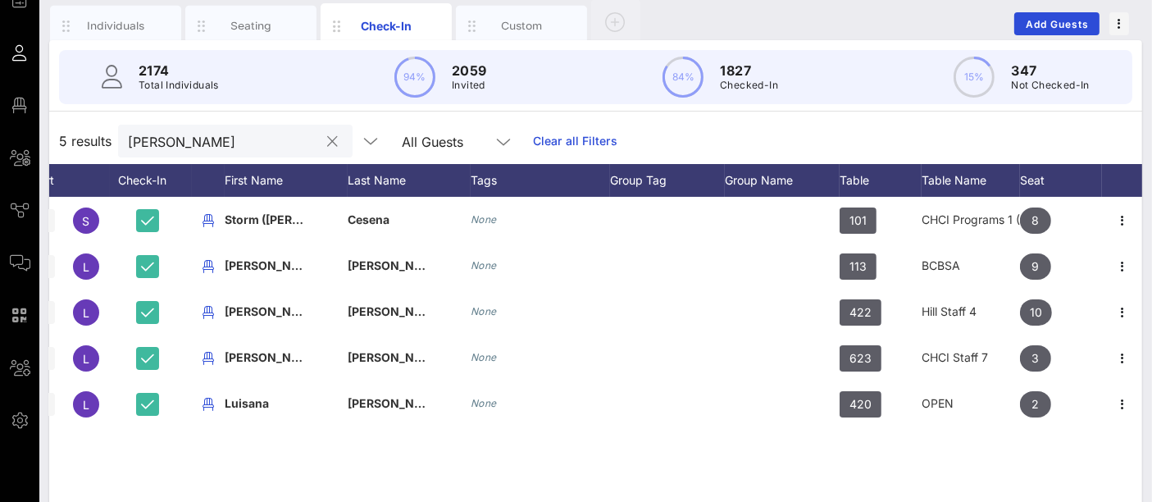
click at [184, 141] on input "[PERSON_NAME]" at bounding box center [224, 140] width 192 height 21
click at [198, 144] on input "[PERSON_NAME]" at bounding box center [224, 140] width 192 height 21
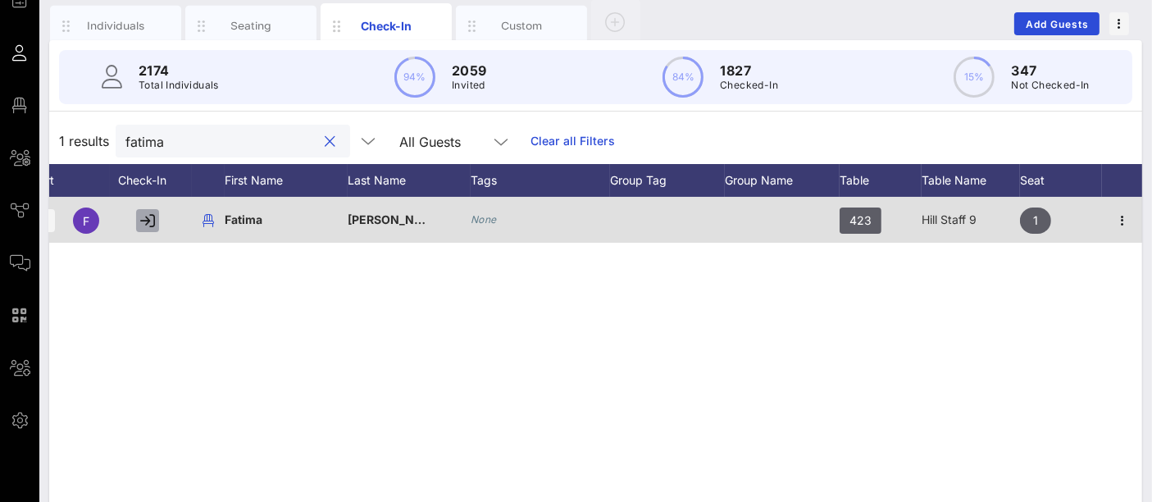
click at [144, 222] on icon "button" at bounding box center [147, 220] width 15 height 15
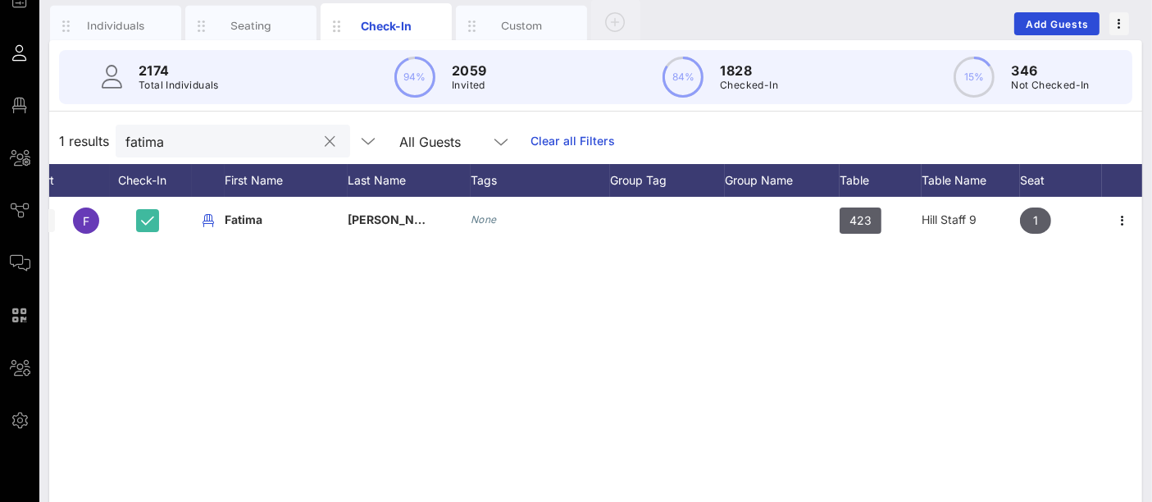
click at [157, 134] on input "fatima" at bounding box center [221, 140] width 192 height 21
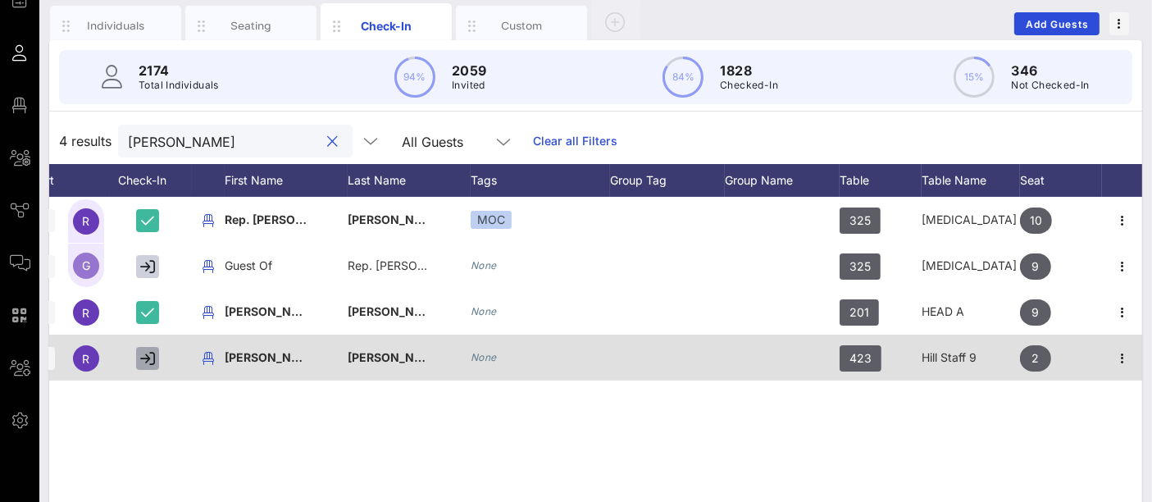
click at [148, 363] on icon "button" at bounding box center [147, 358] width 15 height 15
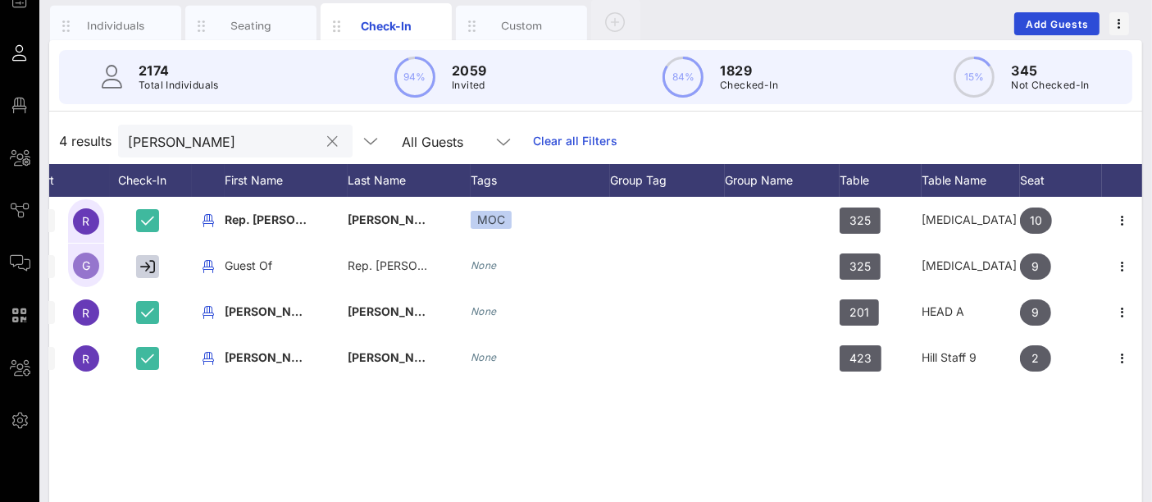
click at [189, 143] on input "[PERSON_NAME]" at bounding box center [224, 140] width 192 height 21
click at [188, 142] on input "[PERSON_NAME]" at bounding box center [224, 140] width 192 height 21
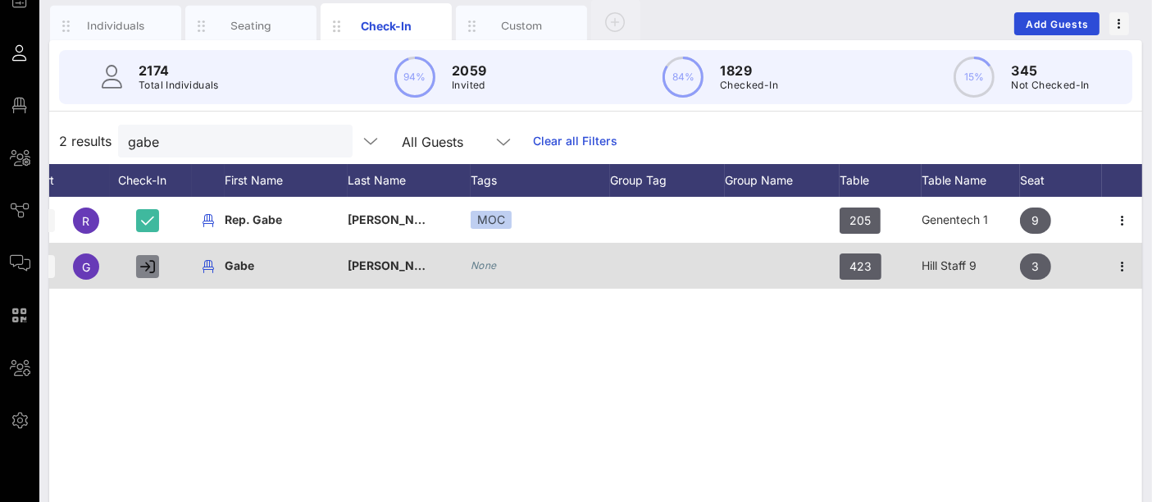
click at [143, 264] on icon "button" at bounding box center [147, 266] width 15 height 15
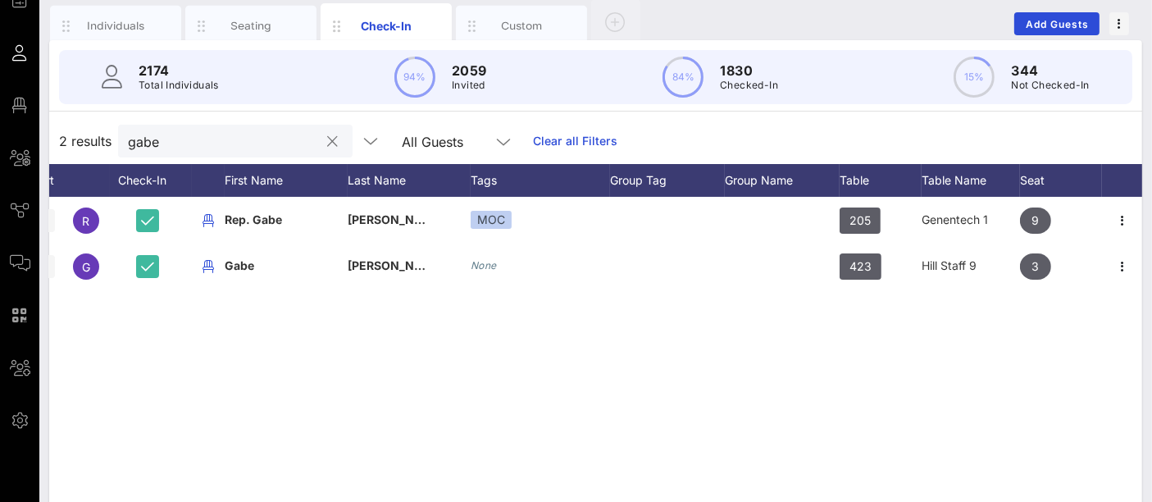
click at [189, 142] on input "gabe" at bounding box center [224, 140] width 192 height 21
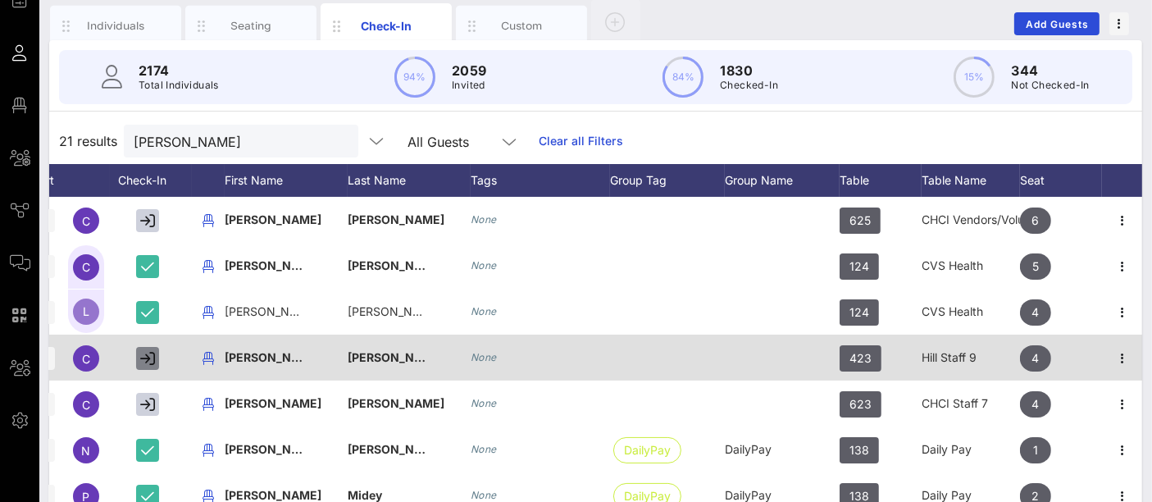
click at [151, 354] on icon "button" at bounding box center [147, 358] width 15 height 15
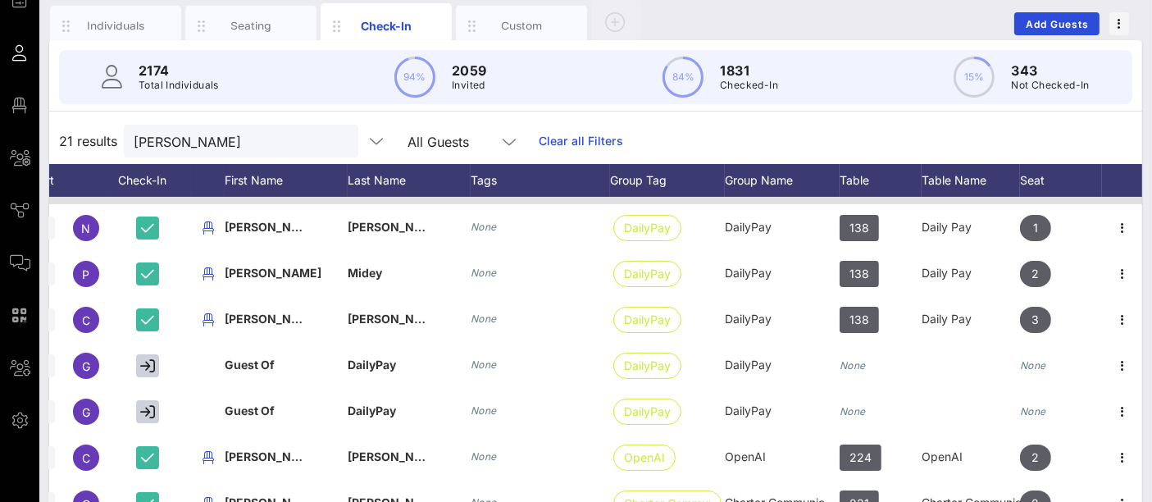
scroll to position [182, 69]
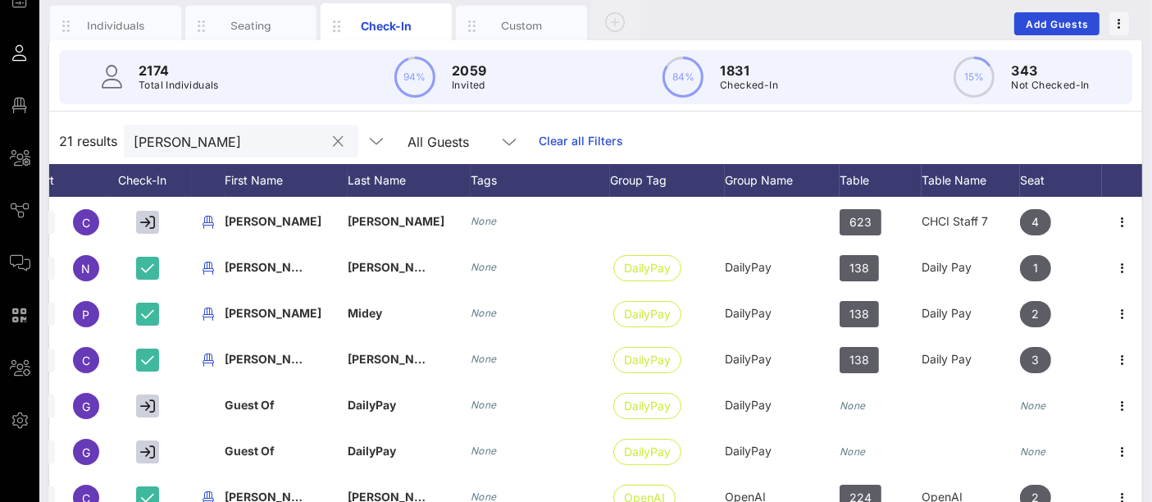
click at [208, 145] on input "[PERSON_NAME]" at bounding box center [230, 140] width 192 height 21
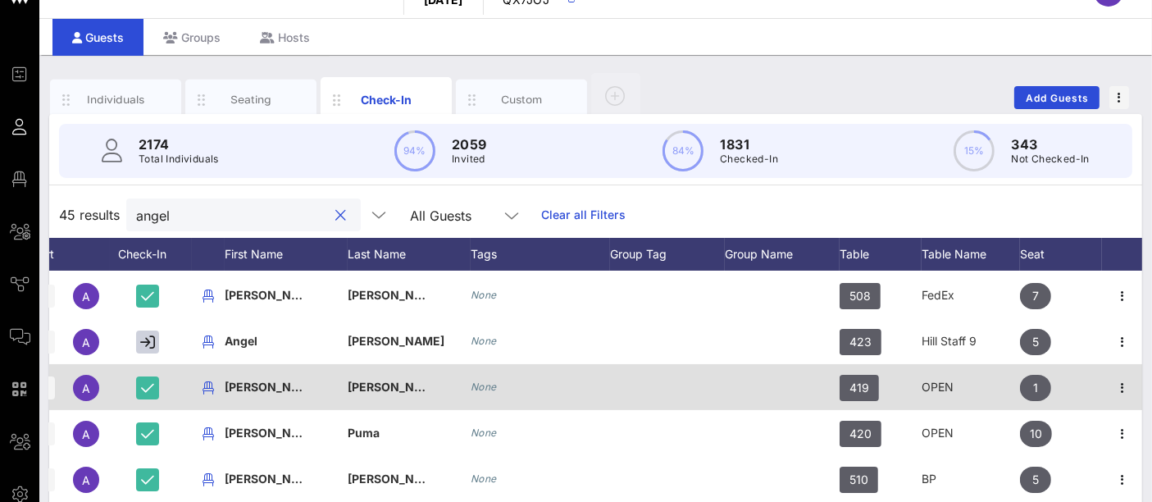
scroll to position [108, 0]
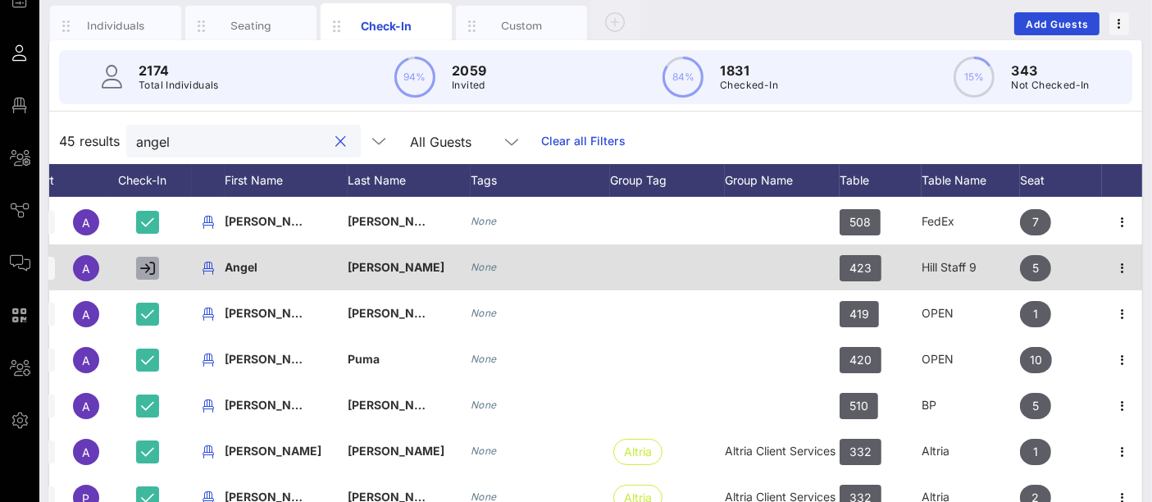
click at [145, 262] on icon "button" at bounding box center [147, 268] width 15 height 15
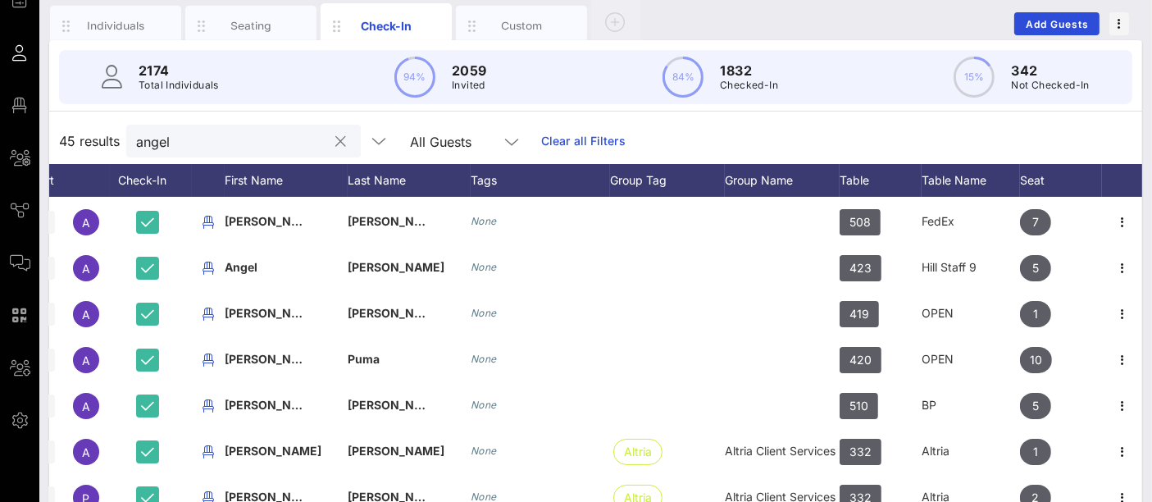
click at [177, 137] on input "angel" at bounding box center [232, 140] width 192 height 21
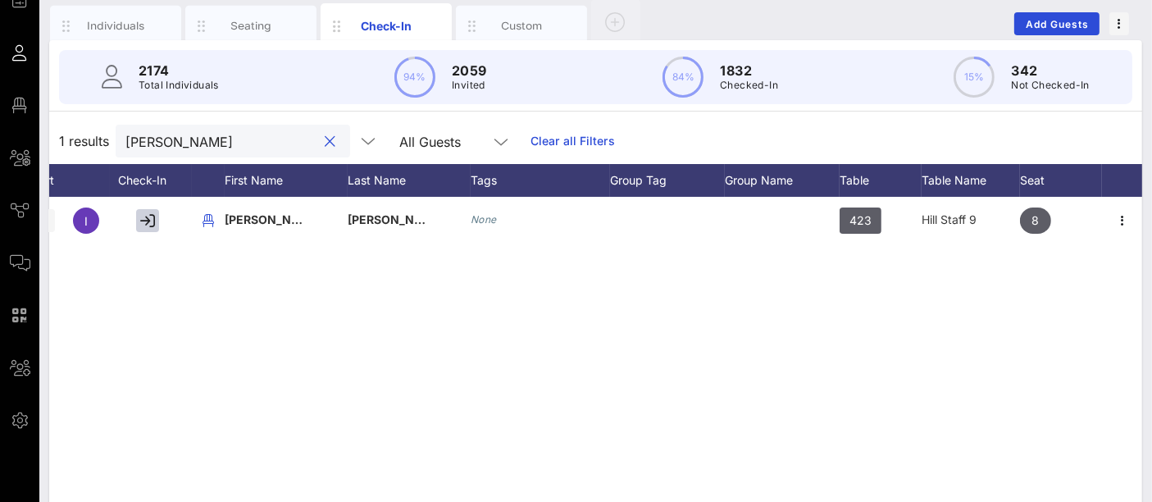
scroll to position [0, 69]
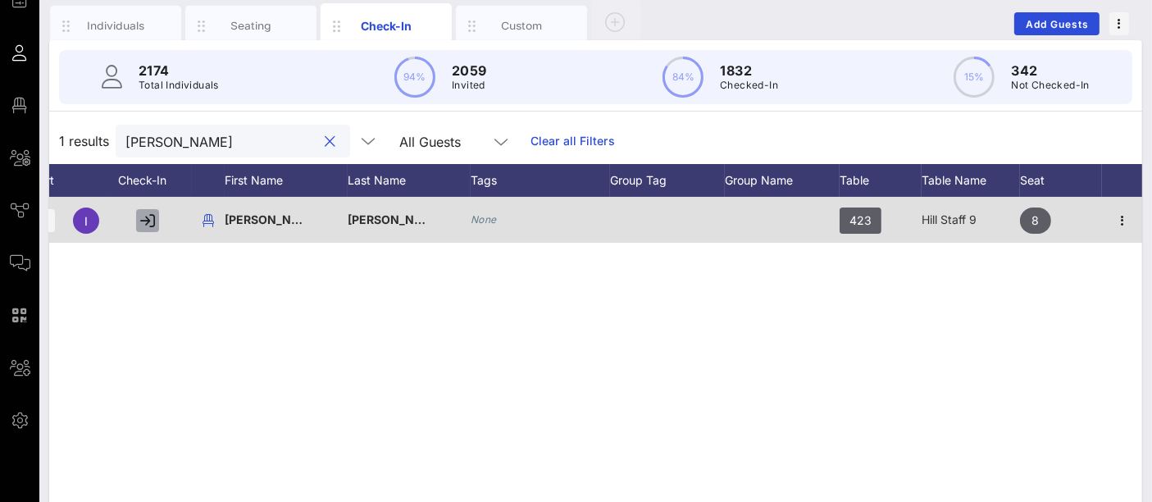
click at [143, 220] on icon "button" at bounding box center [147, 220] width 15 height 15
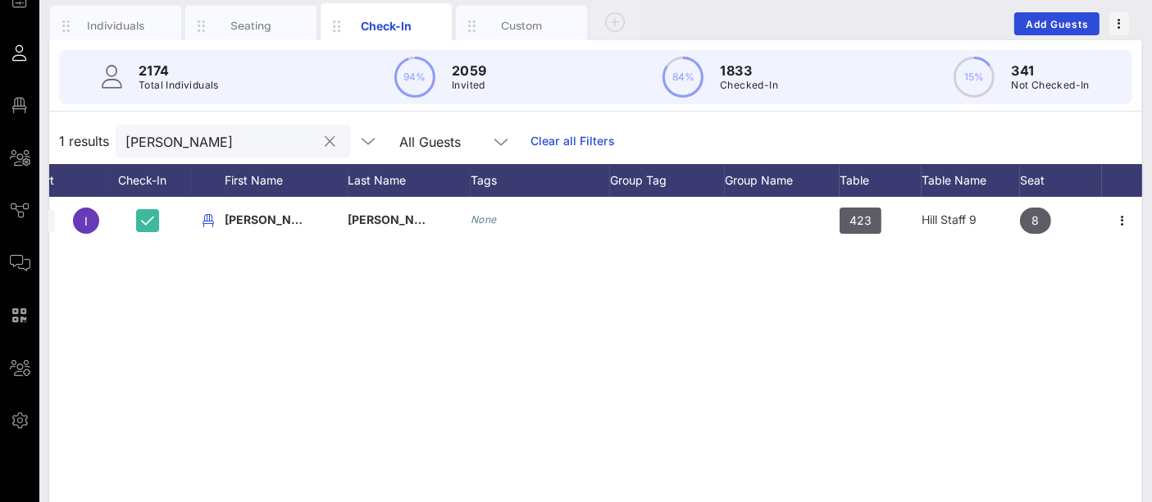
click at [191, 143] on input "[PERSON_NAME]" at bounding box center [221, 140] width 192 height 21
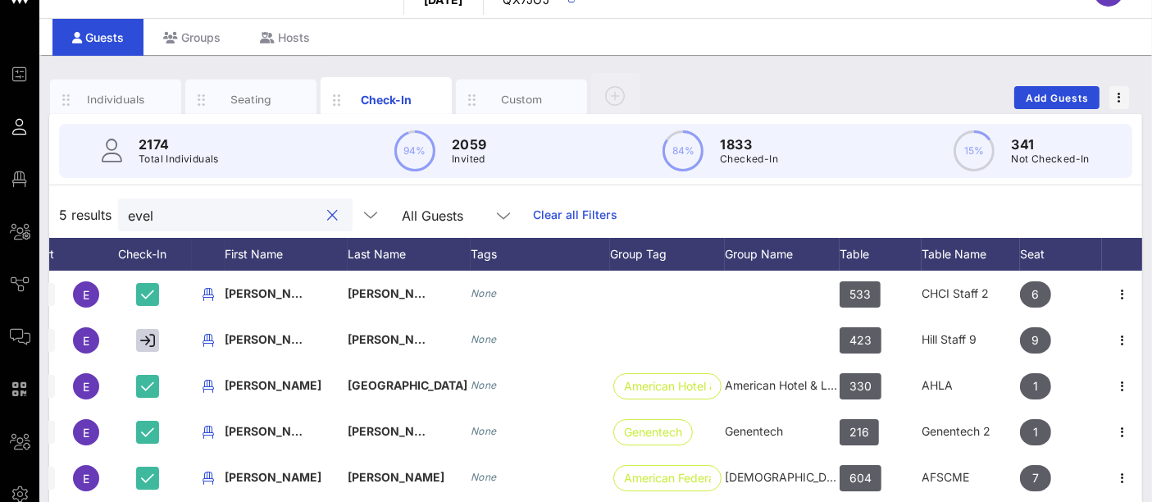
scroll to position [108, 0]
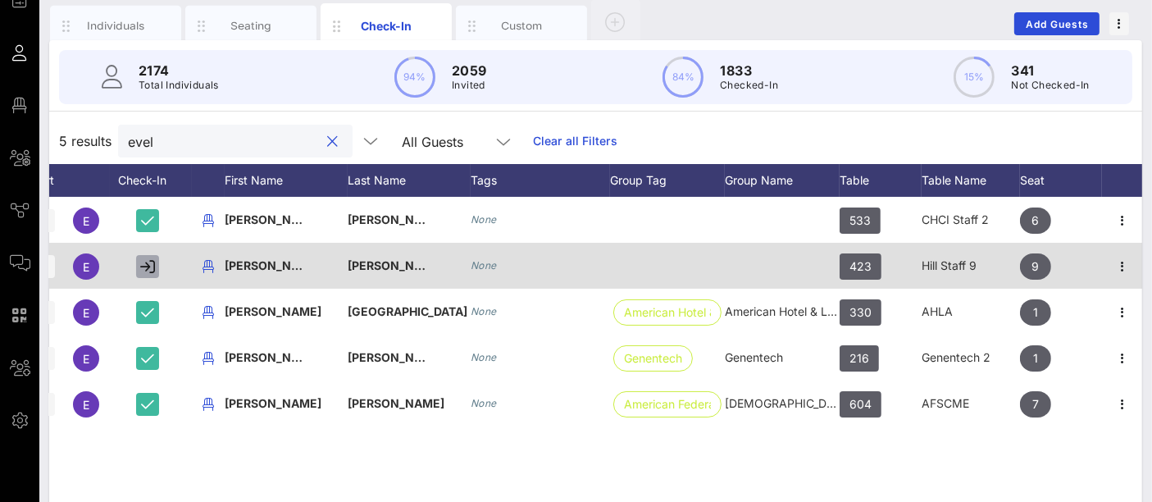
click at [146, 264] on icon "button" at bounding box center [147, 266] width 15 height 15
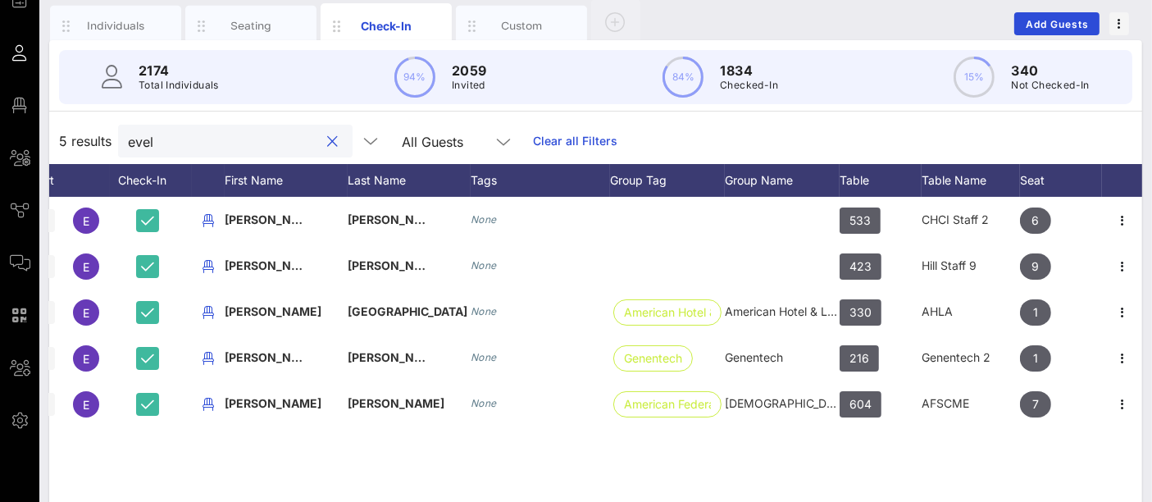
click at [189, 146] on input "evel" at bounding box center [224, 140] width 192 height 21
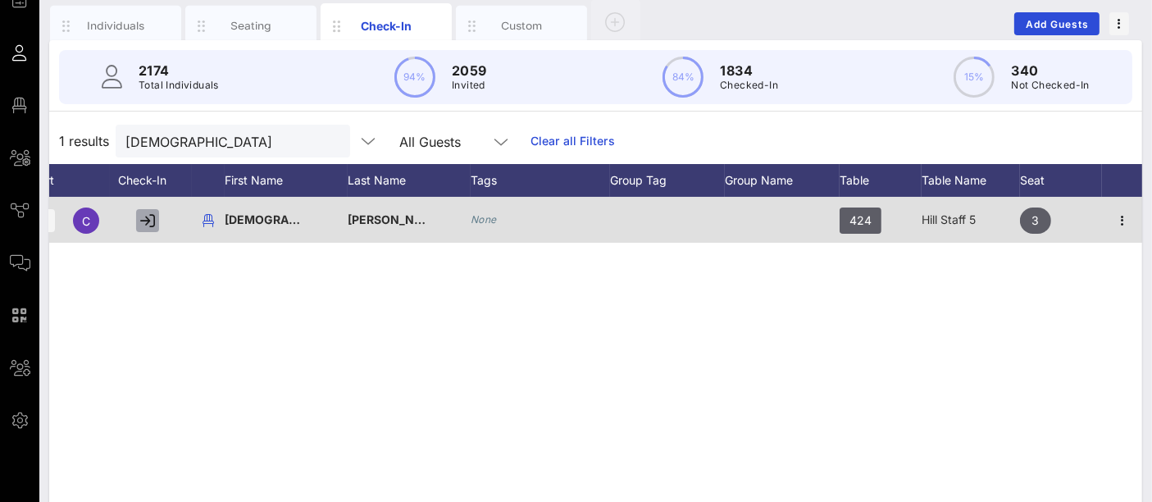
click at [148, 217] on icon "button" at bounding box center [147, 220] width 15 height 15
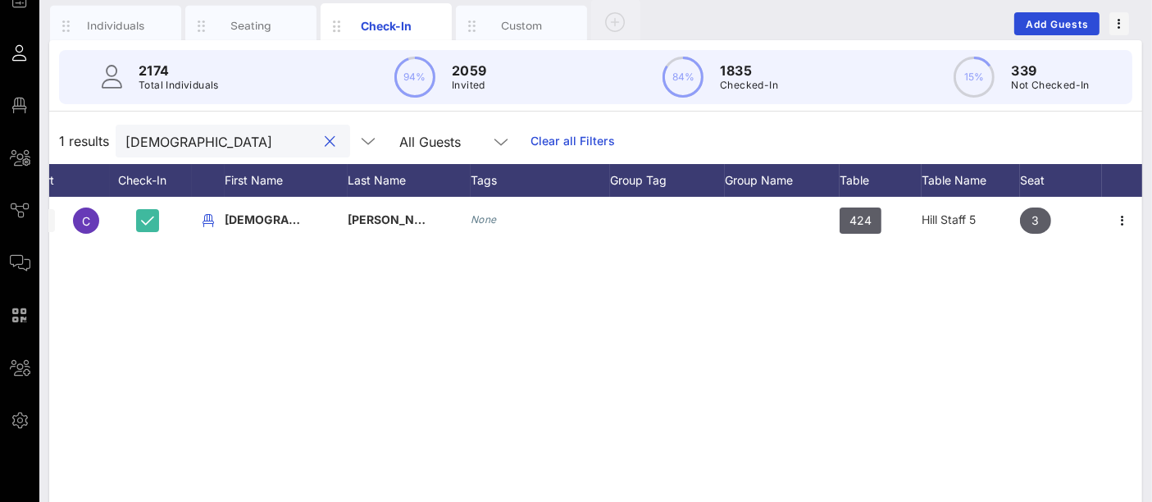
click at [206, 134] on input "[DEMOGRAPHIC_DATA]" at bounding box center [221, 140] width 192 height 21
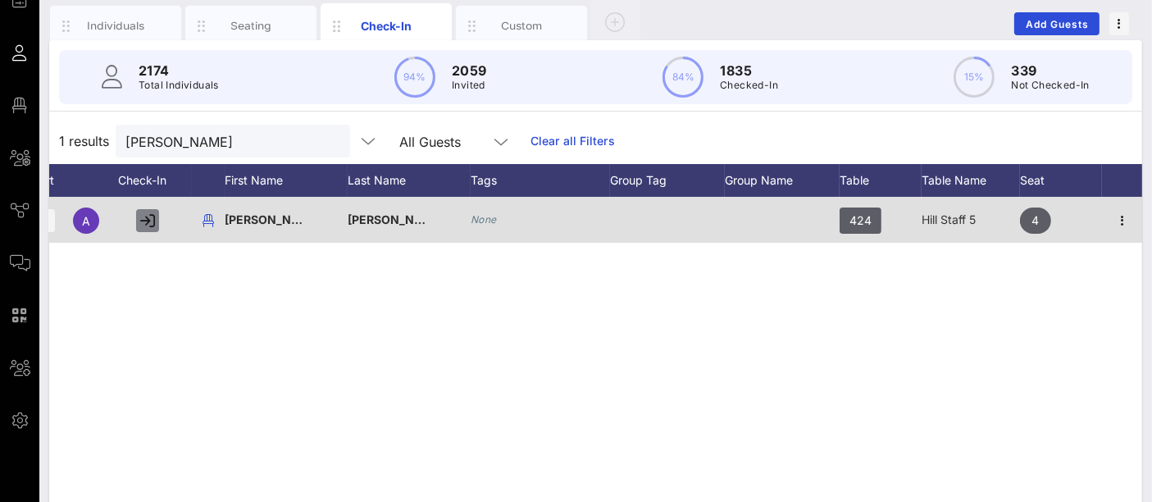
click at [148, 216] on icon "button" at bounding box center [147, 220] width 15 height 15
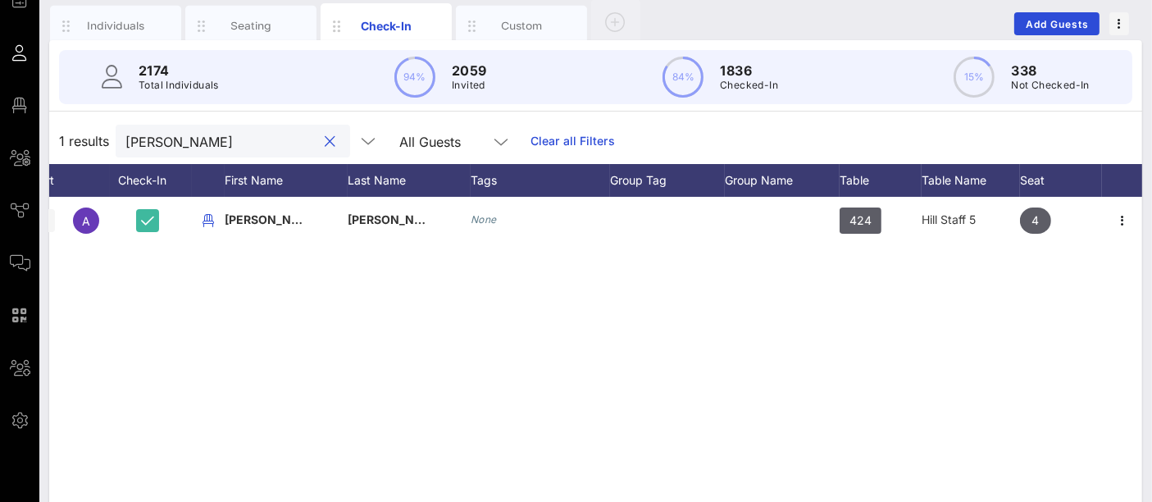
click at [180, 144] on input "[PERSON_NAME]" at bounding box center [221, 140] width 192 height 21
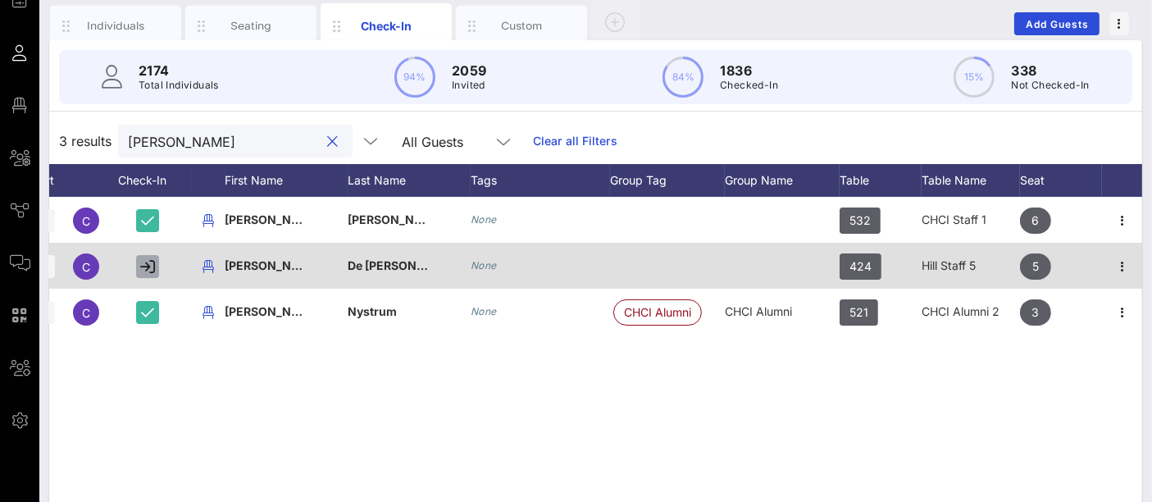
click at [150, 261] on icon "button" at bounding box center [147, 266] width 15 height 15
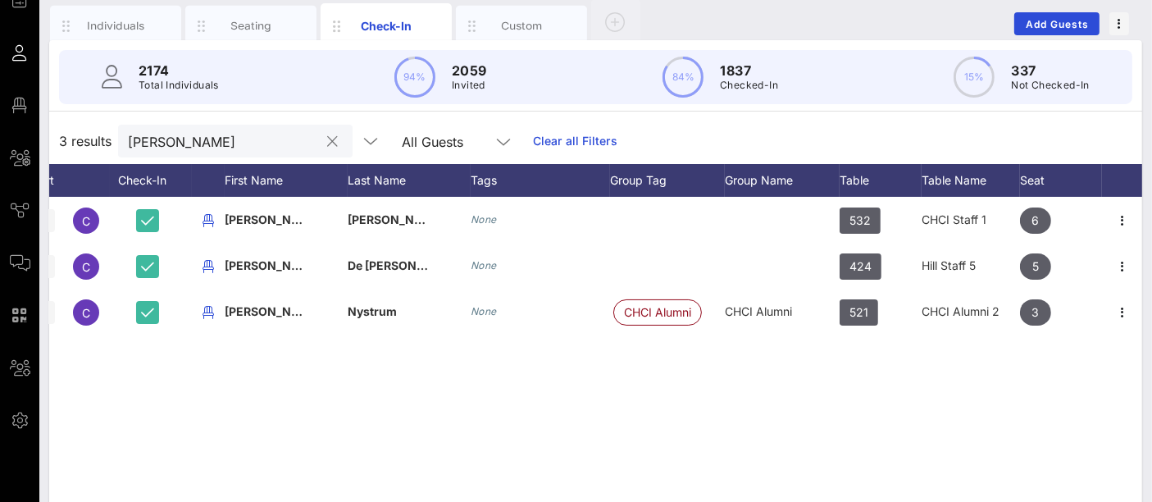
click at [184, 143] on input "[PERSON_NAME]" at bounding box center [224, 140] width 192 height 21
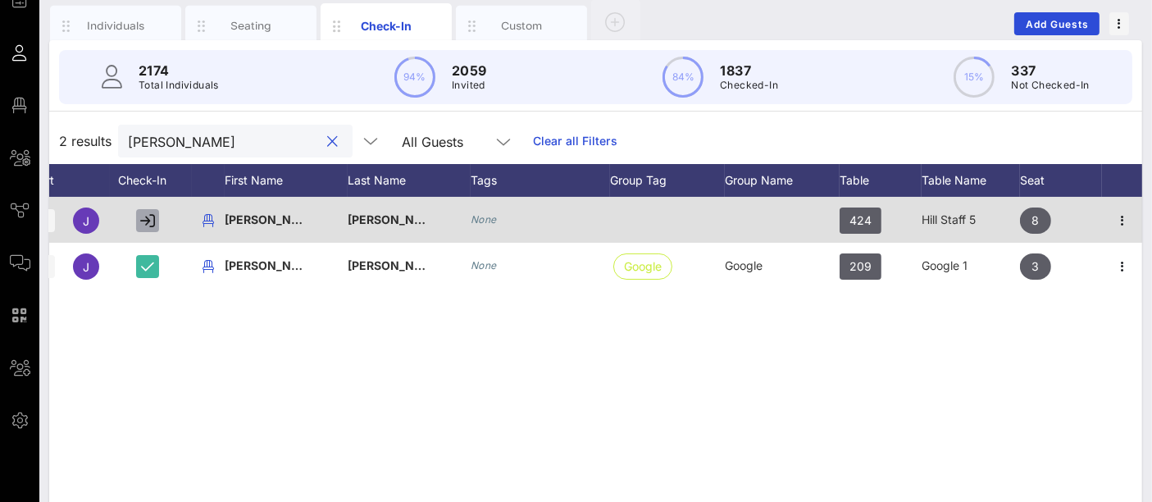
click at [149, 220] on icon "button" at bounding box center [147, 220] width 15 height 15
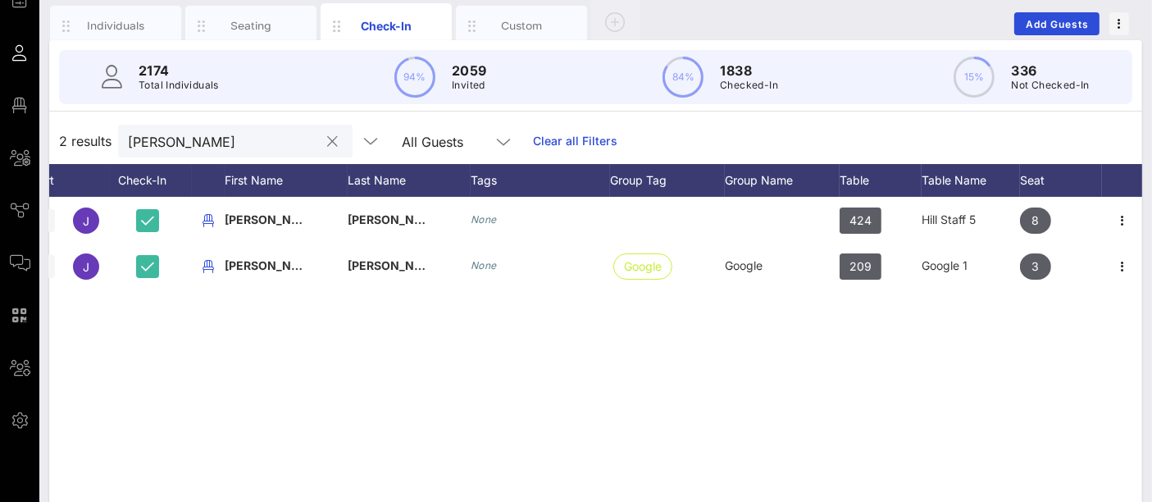
click at [190, 133] on input "[PERSON_NAME]" at bounding box center [224, 140] width 192 height 21
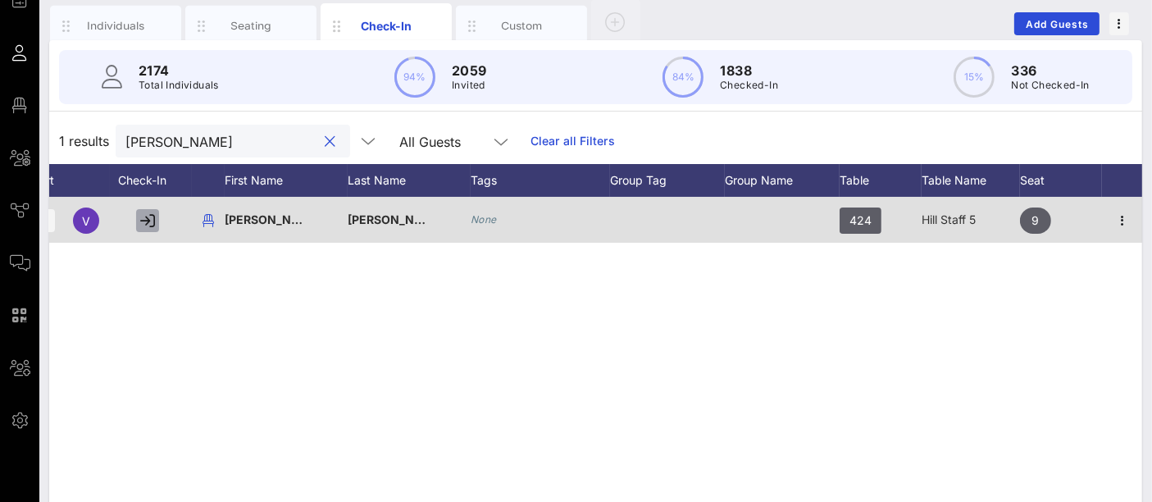
click at [144, 214] on icon "button" at bounding box center [147, 220] width 15 height 15
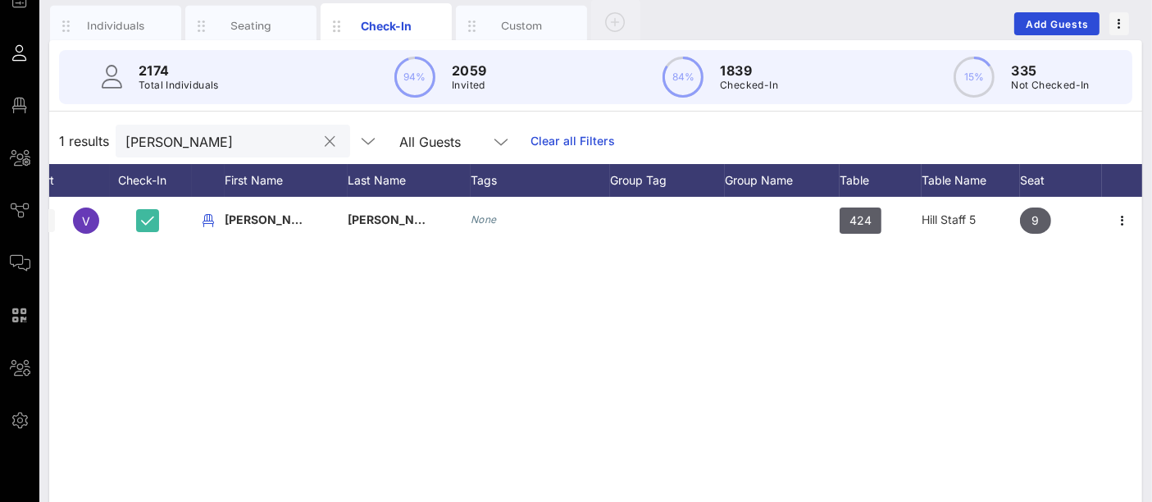
click at [178, 143] on input "[PERSON_NAME]" at bounding box center [221, 140] width 192 height 21
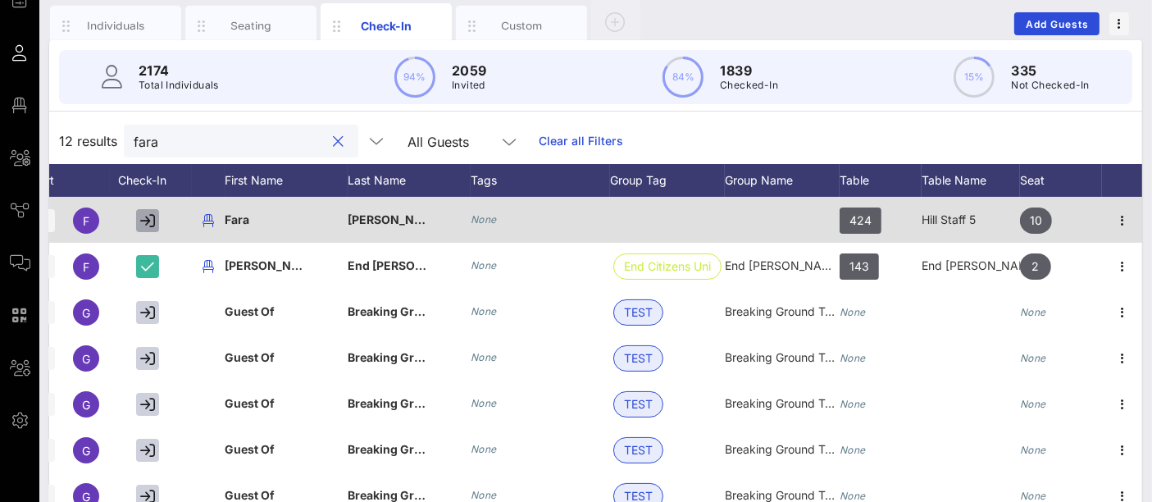
click at [149, 216] on icon "button" at bounding box center [147, 220] width 15 height 15
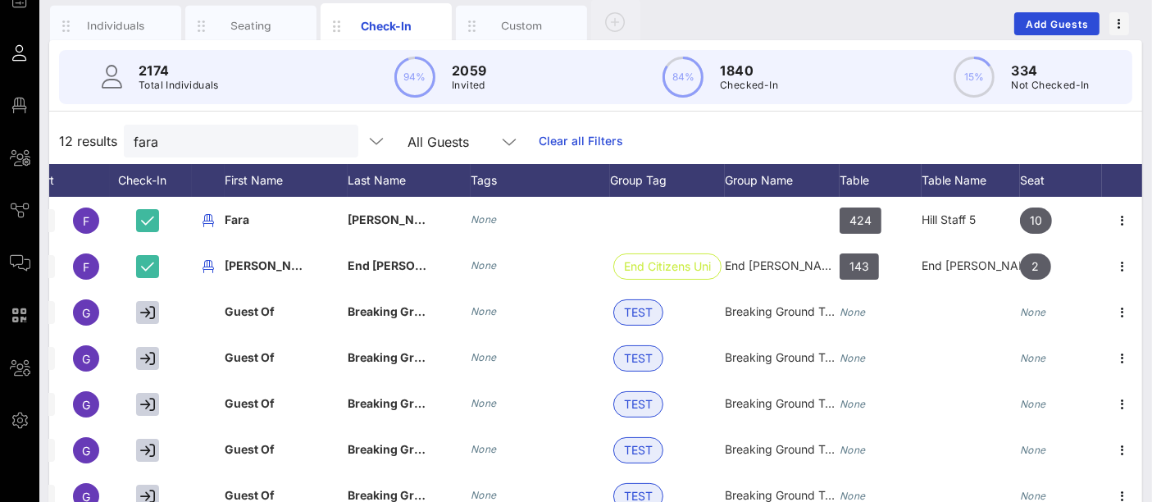
click at [188, 156] on div "12 results fara All Guests Clear all Filters" at bounding box center [595, 141] width 1093 height 46
click at [173, 143] on input "fara" at bounding box center [230, 140] width 192 height 21
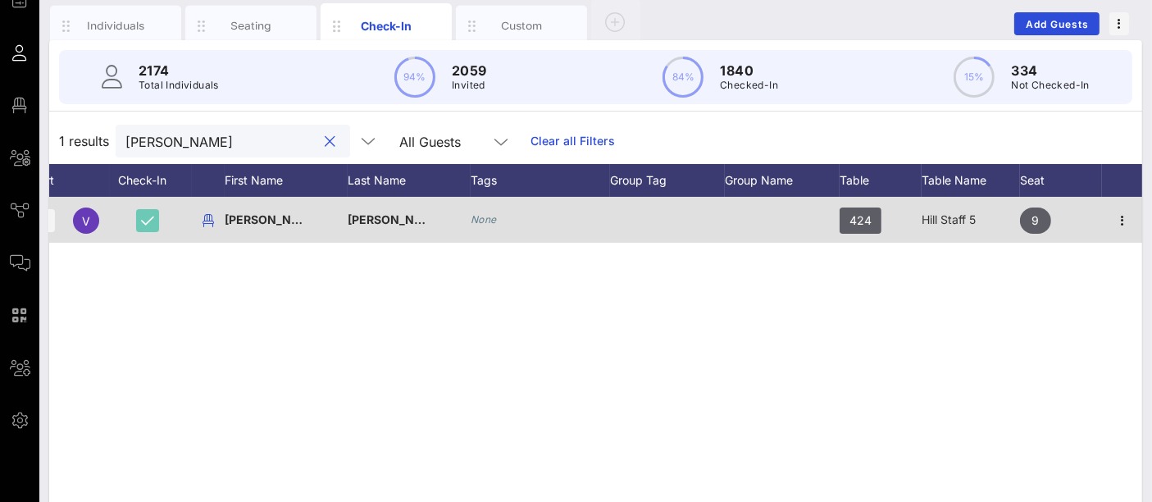
click at [150, 216] on icon "button" at bounding box center [147, 220] width 13 height 15
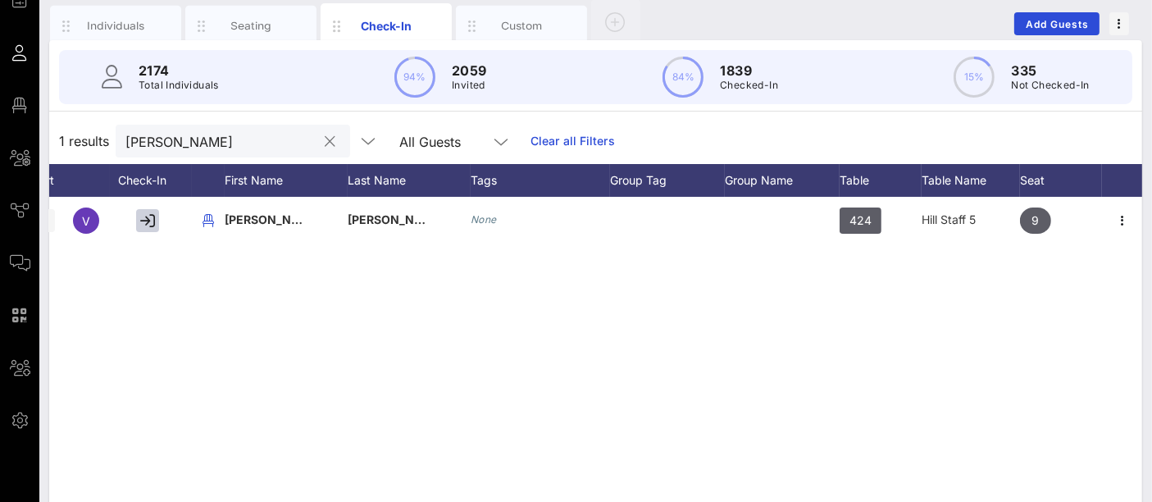
click at [178, 141] on input "[PERSON_NAME]" at bounding box center [221, 140] width 192 height 21
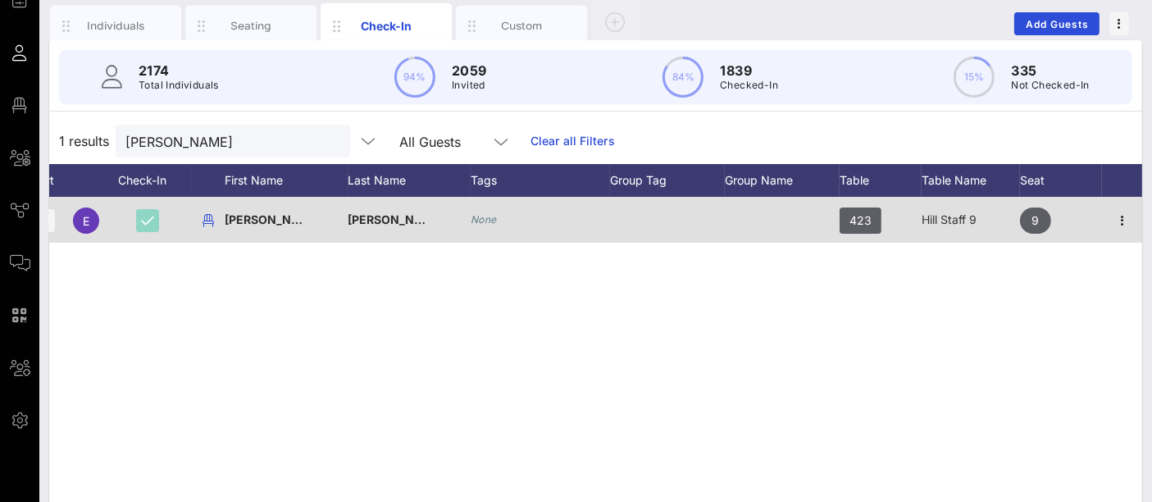
click at [151, 215] on icon "button" at bounding box center [147, 220] width 13 height 15
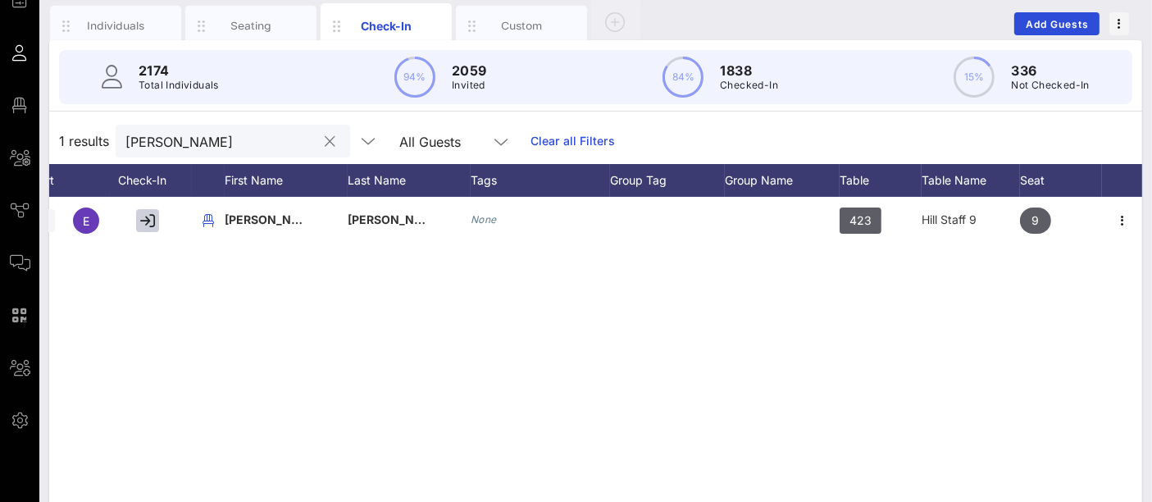
click at [182, 141] on input "[PERSON_NAME]" at bounding box center [221, 140] width 192 height 21
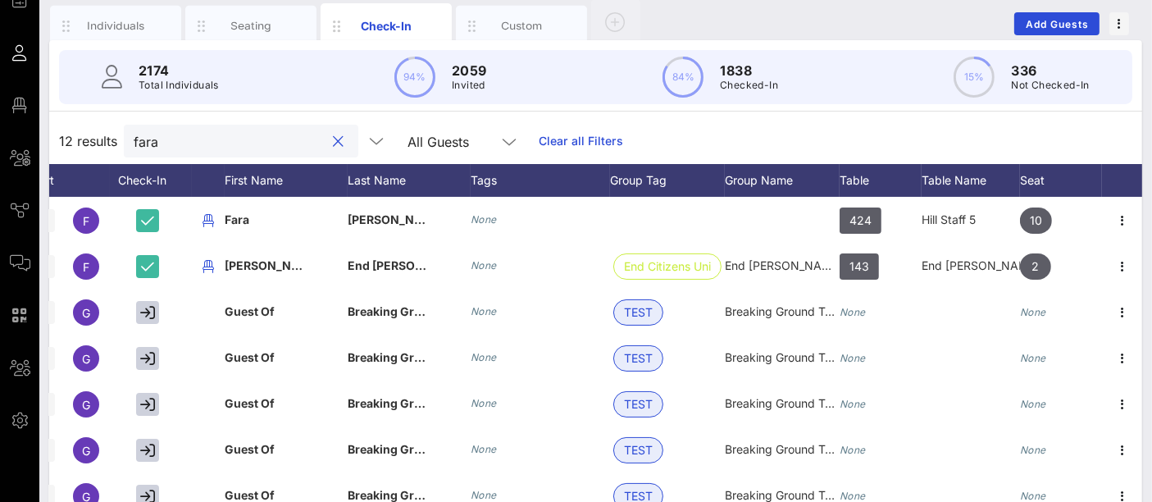
click at [168, 143] on input "fara" at bounding box center [230, 140] width 192 height 21
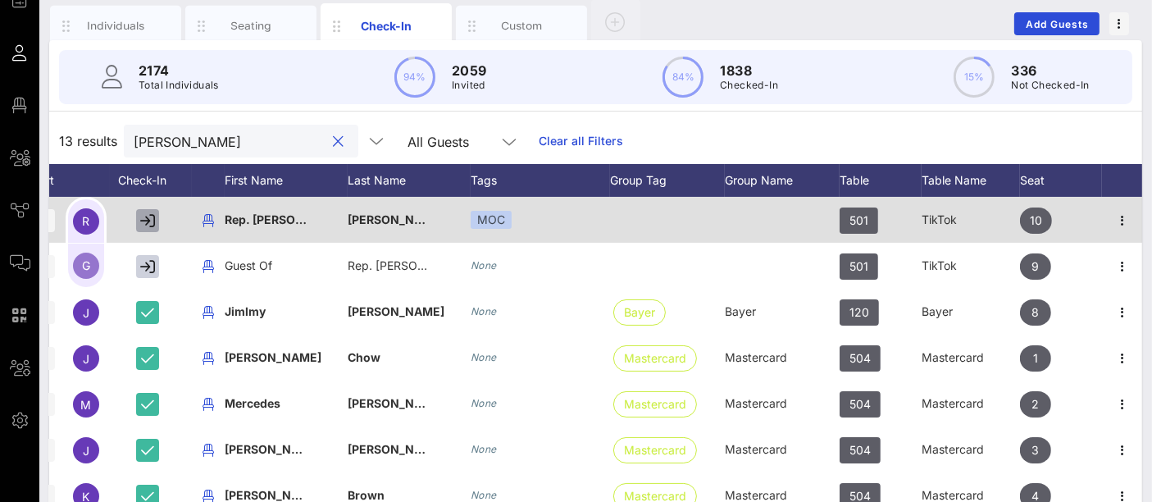
click at [146, 225] on icon "button" at bounding box center [147, 220] width 15 height 15
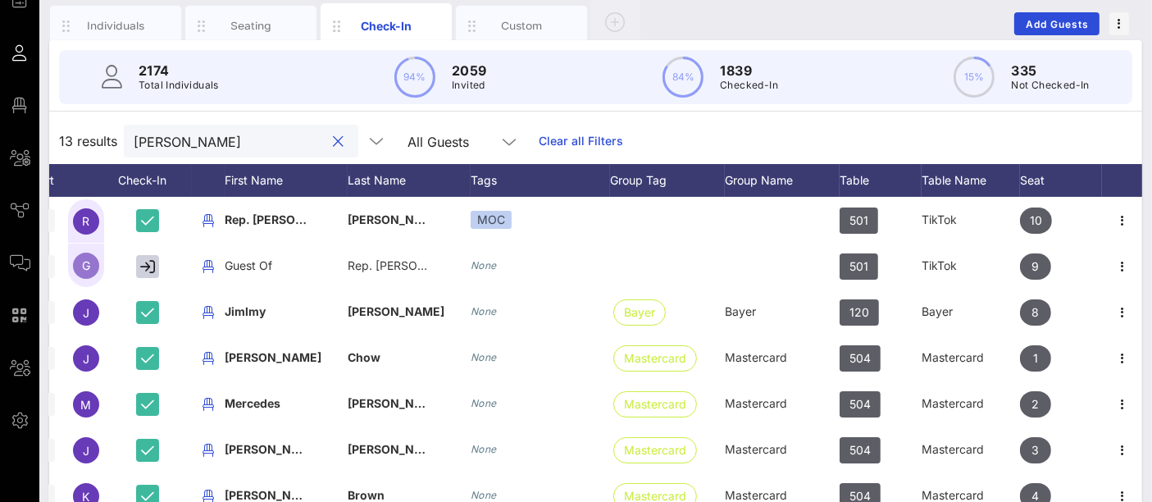
click at [273, 138] on input "[PERSON_NAME]" at bounding box center [230, 140] width 192 height 21
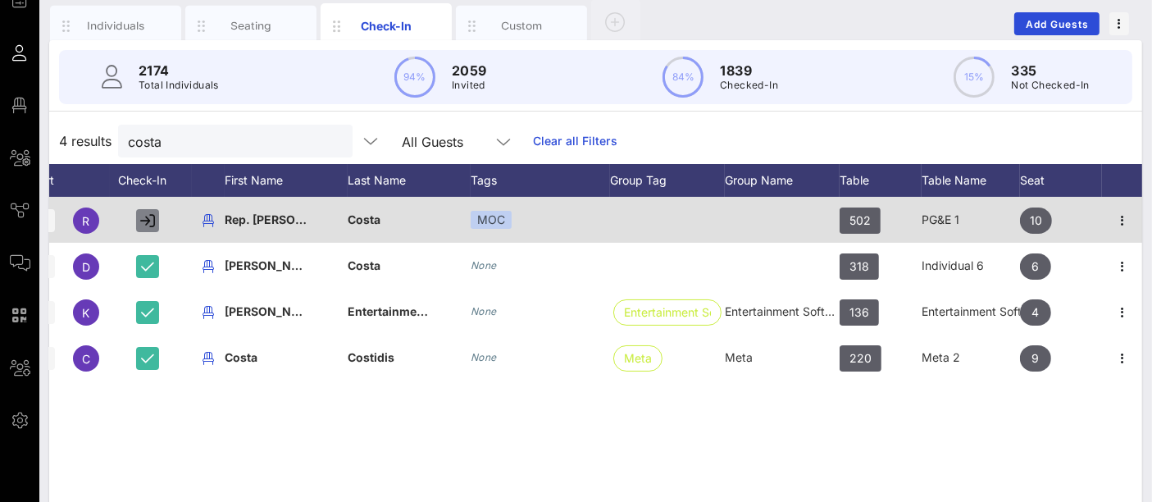
click at [145, 214] on icon "button" at bounding box center [147, 220] width 15 height 15
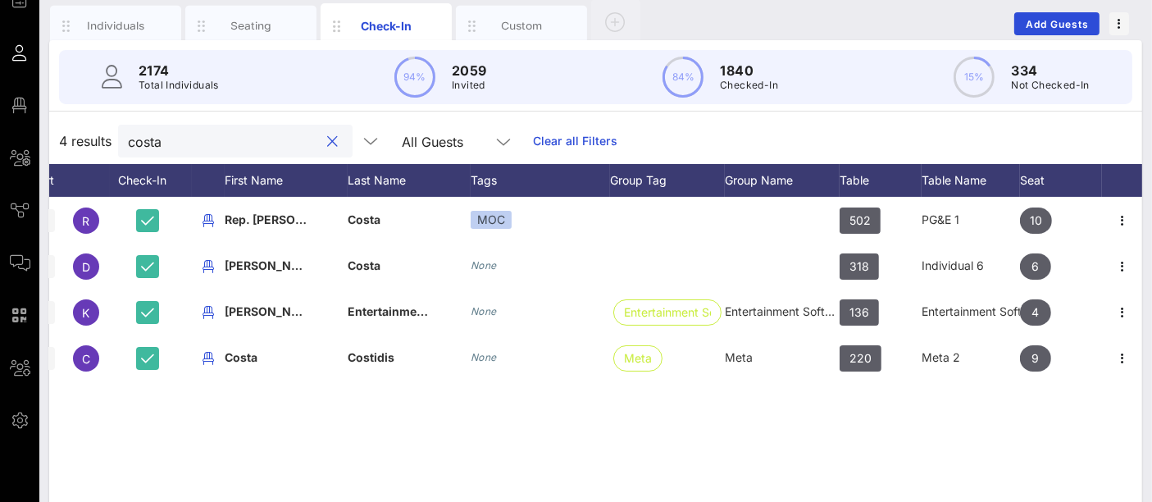
click at [180, 146] on input "costa" at bounding box center [224, 140] width 192 height 21
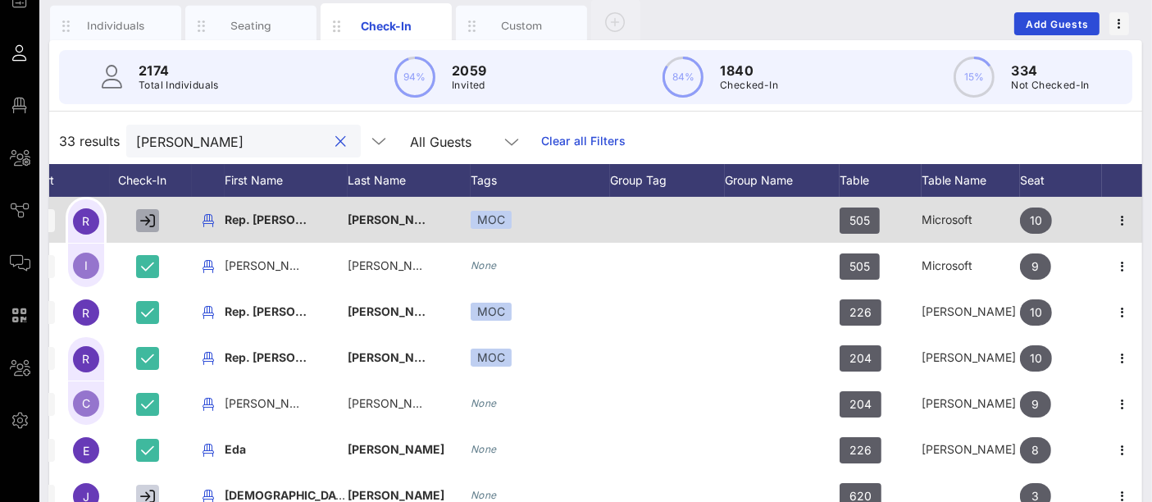
click at [148, 218] on icon "button" at bounding box center [147, 220] width 15 height 15
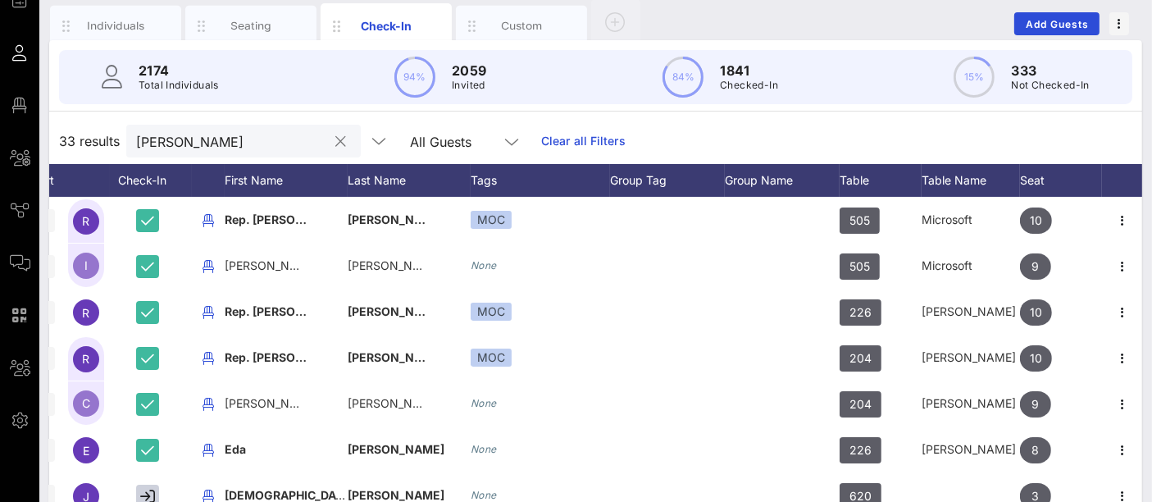
click at [219, 141] on input "[PERSON_NAME]" at bounding box center [232, 140] width 192 height 21
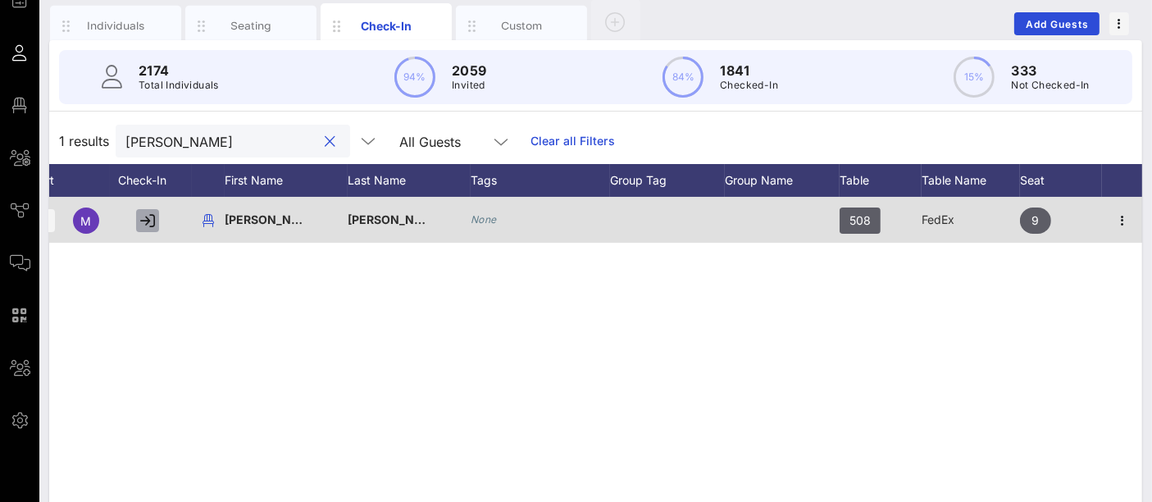
click at [148, 219] on icon "button" at bounding box center [147, 220] width 15 height 15
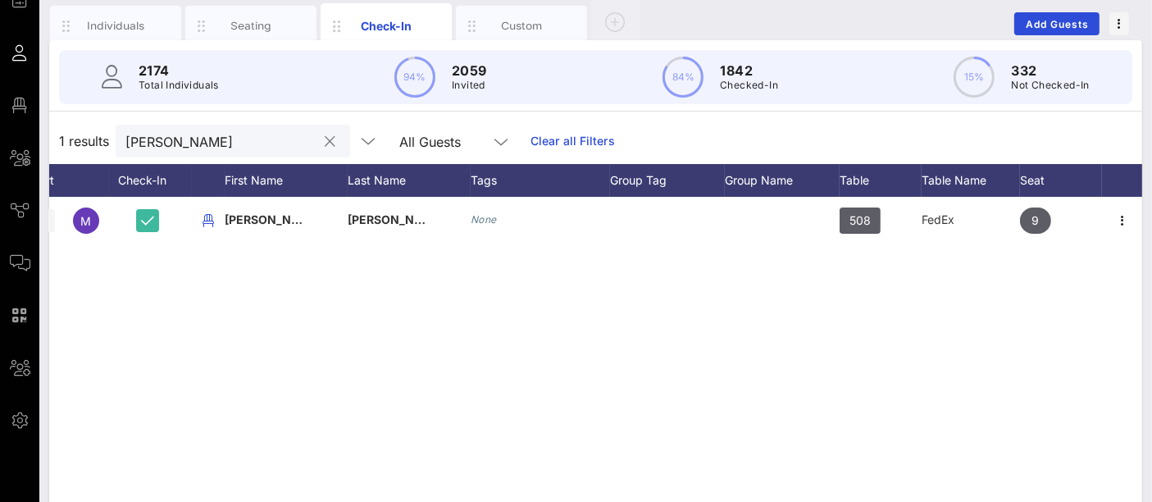
click at [179, 141] on input "[PERSON_NAME]" at bounding box center [221, 140] width 192 height 21
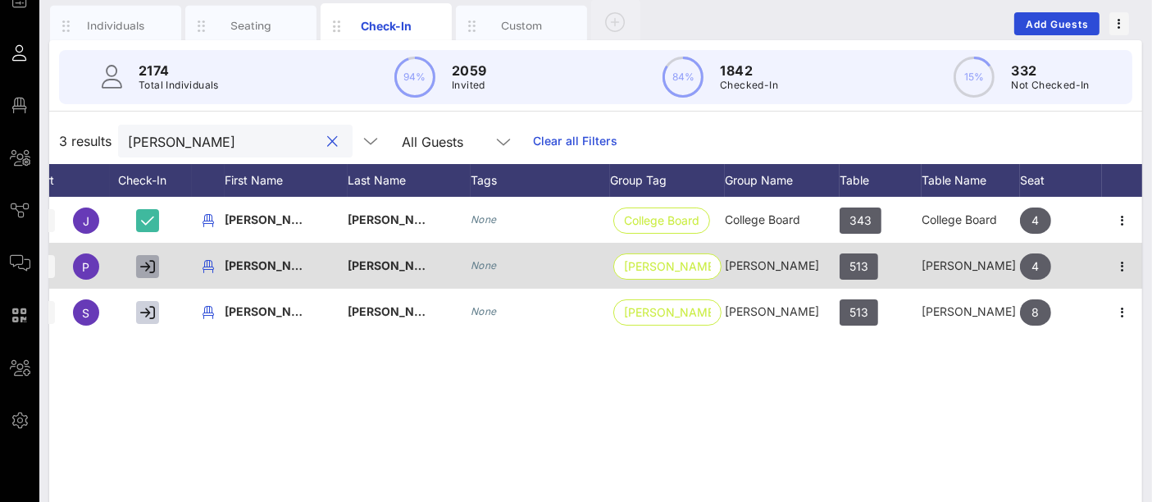
click at [148, 267] on icon "button" at bounding box center [147, 266] width 15 height 15
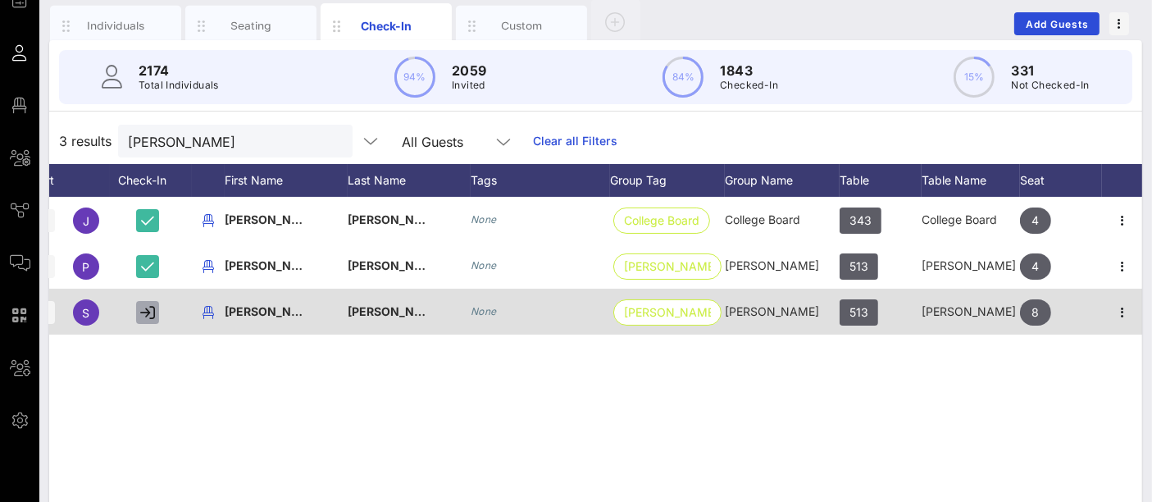
click at [149, 310] on icon "button" at bounding box center [147, 312] width 15 height 15
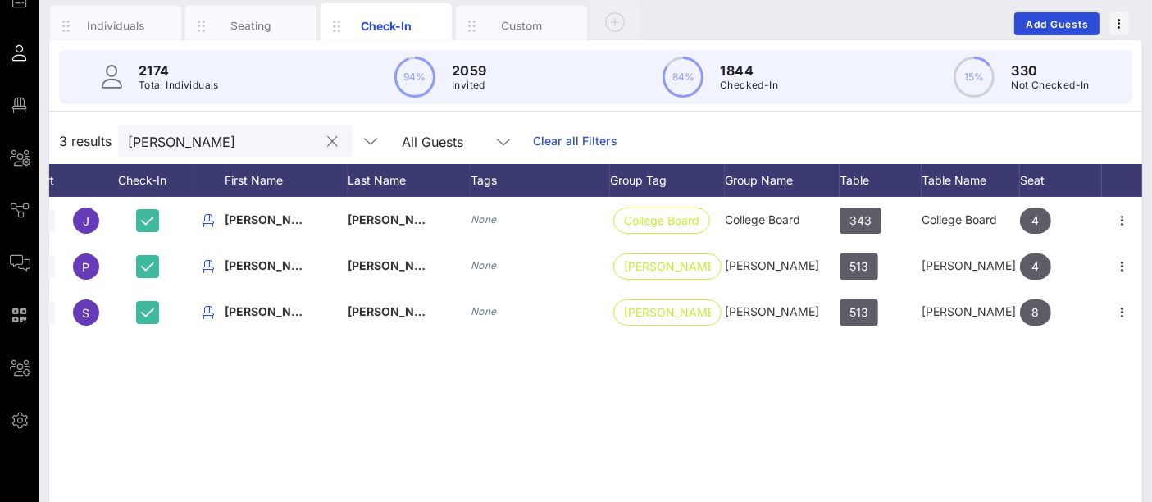
click at [183, 142] on input "[PERSON_NAME]" at bounding box center [224, 140] width 192 height 21
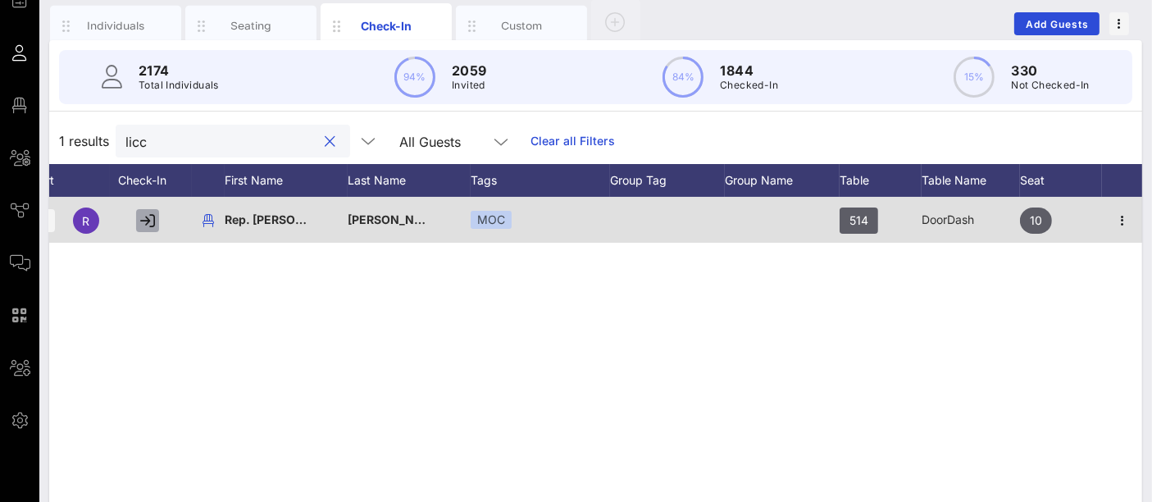
click at [145, 221] on icon "button" at bounding box center [147, 220] width 15 height 15
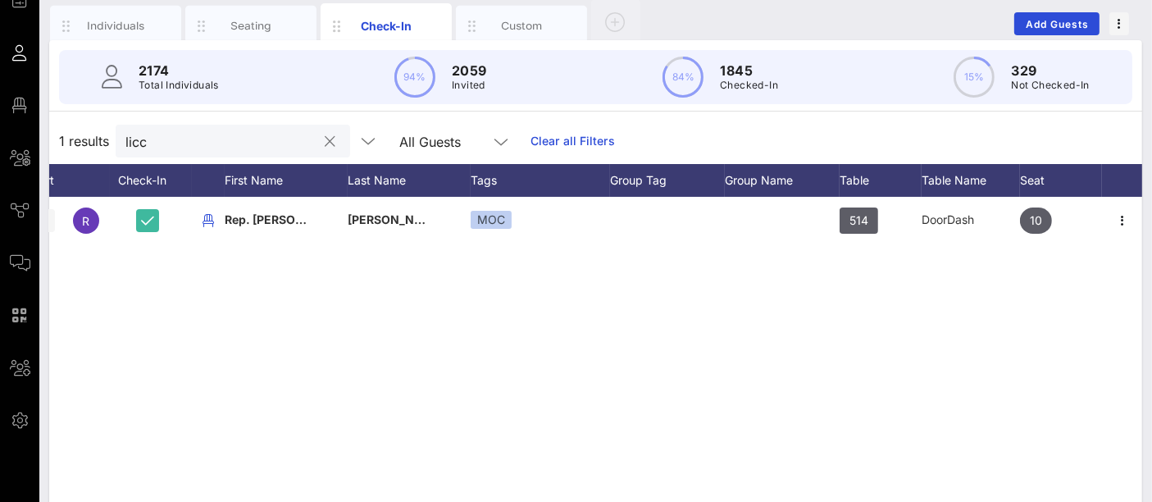
click at [159, 137] on input "licc" at bounding box center [221, 140] width 192 height 21
type input "e"
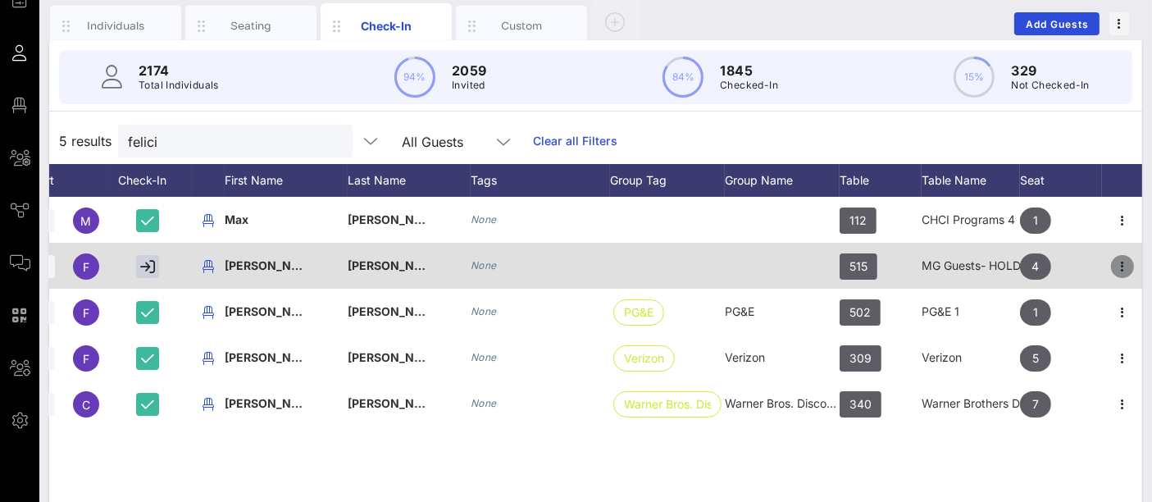
click at [1127, 261] on icon "button" at bounding box center [1123, 267] width 20 height 20
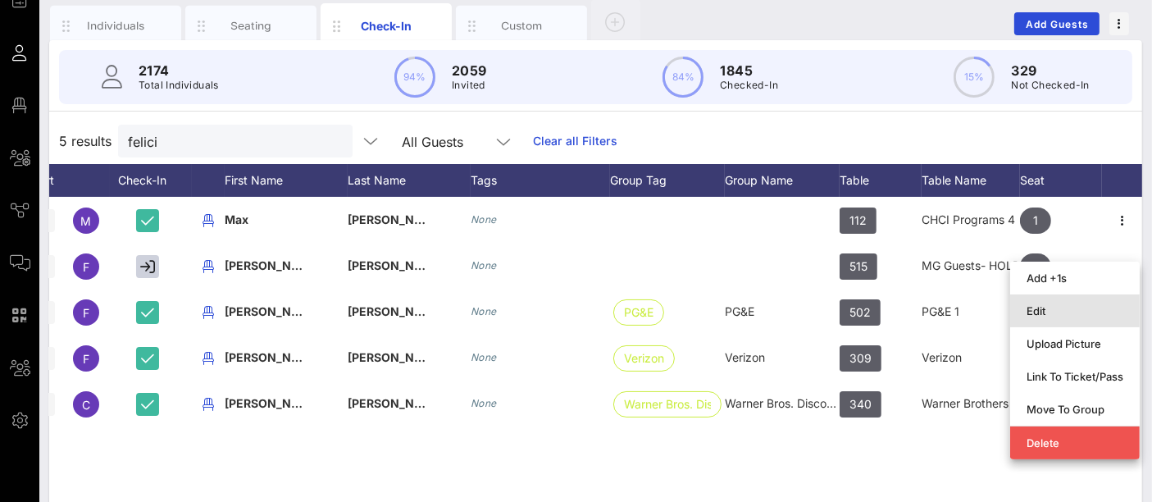
click at [1040, 312] on div "Edit" at bounding box center [1075, 310] width 97 height 13
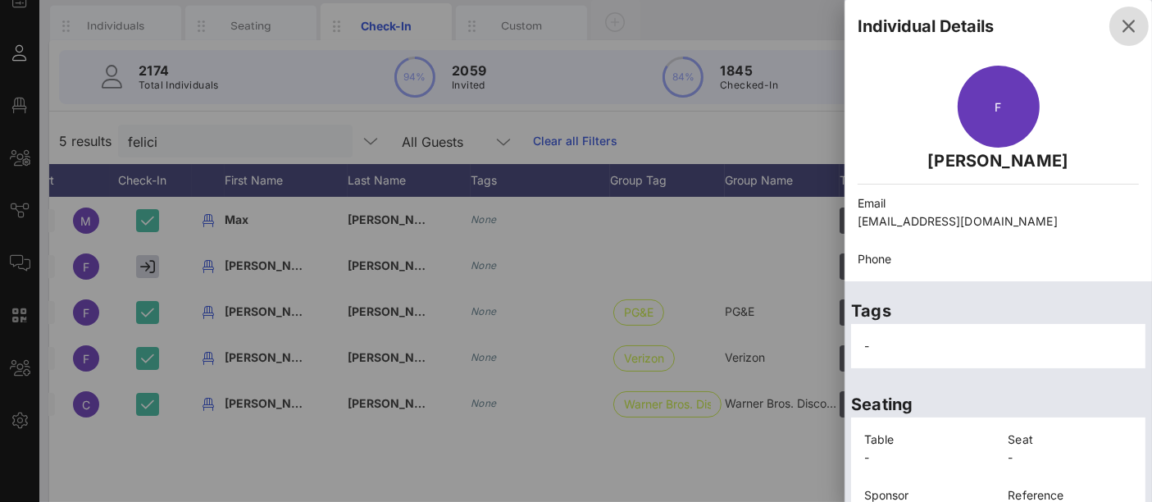
click at [1119, 22] on icon "button" at bounding box center [1129, 26] width 20 height 20
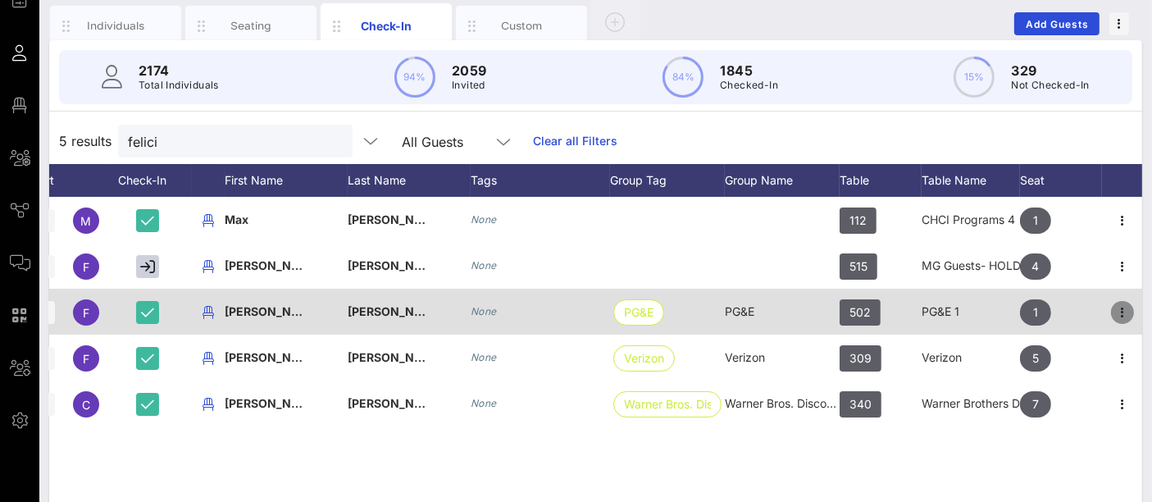
click at [1118, 315] on icon "button" at bounding box center [1123, 313] width 20 height 20
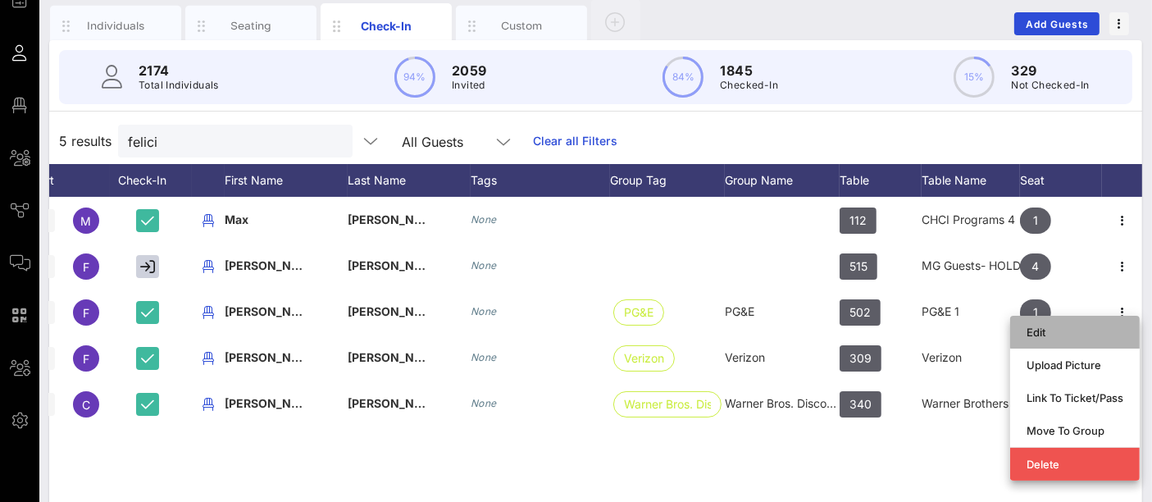
click at [1083, 335] on div "Edit" at bounding box center [1075, 332] width 97 height 13
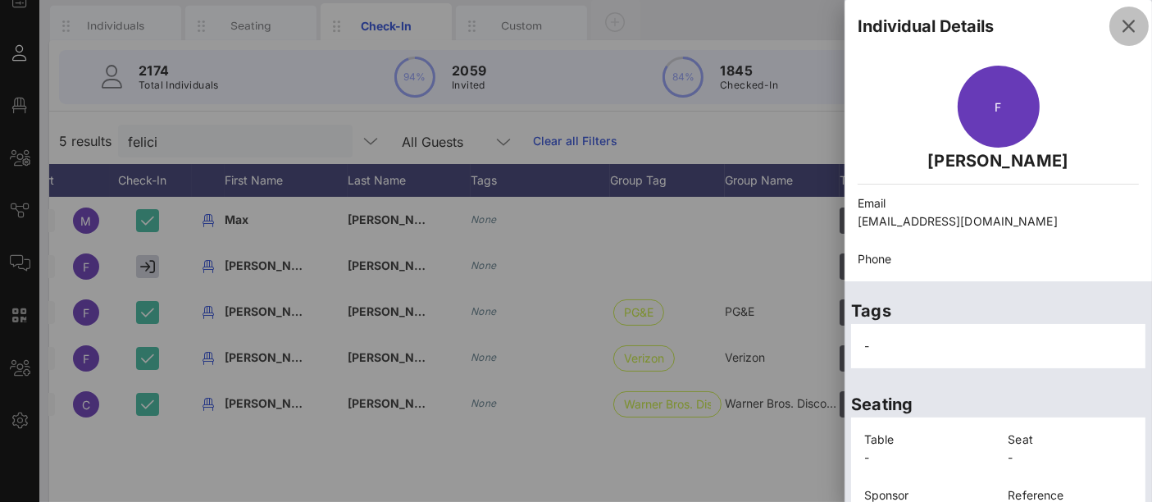
click at [1119, 24] on icon "button" at bounding box center [1129, 26] width 20 height 20
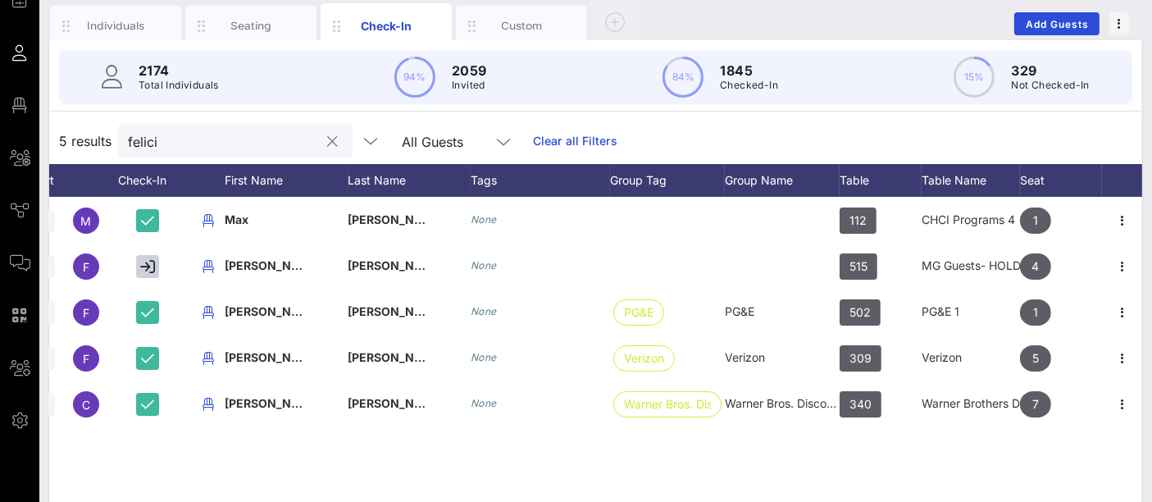
click at [236, 130] on input "felici" at bounding box center [224, 140] width 192 height 21
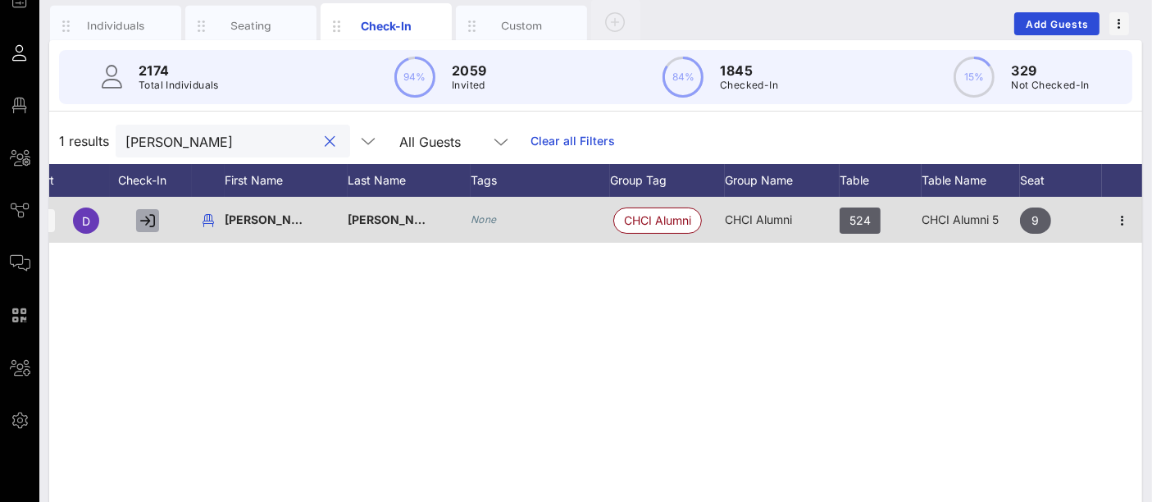
click at [148, 215] on icon "button" at bounding box center [147, 220] width 15 height 15
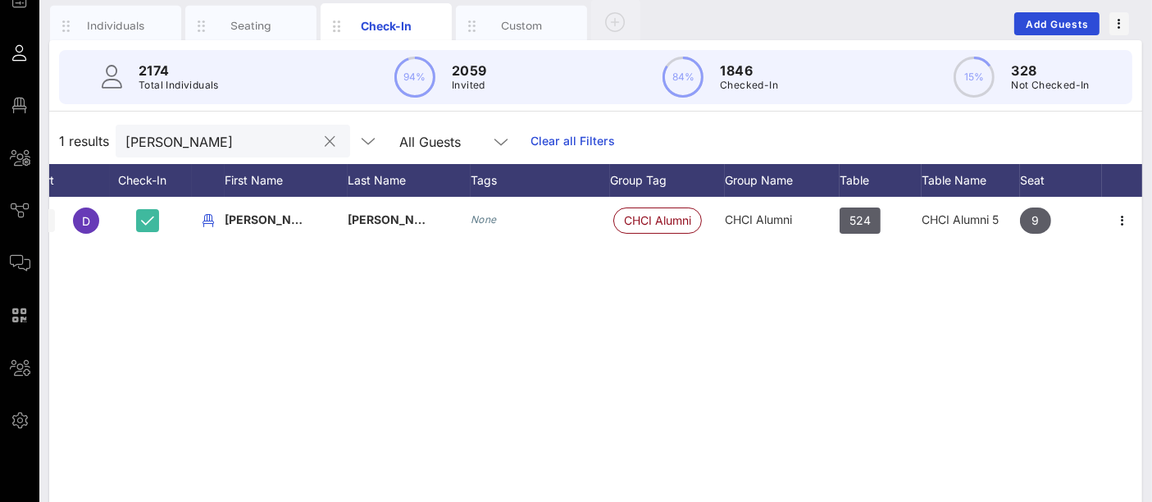
click at [205, 134] on input "[PERSON_NAME]" at bounding box center [221, 140] width 192 height 21
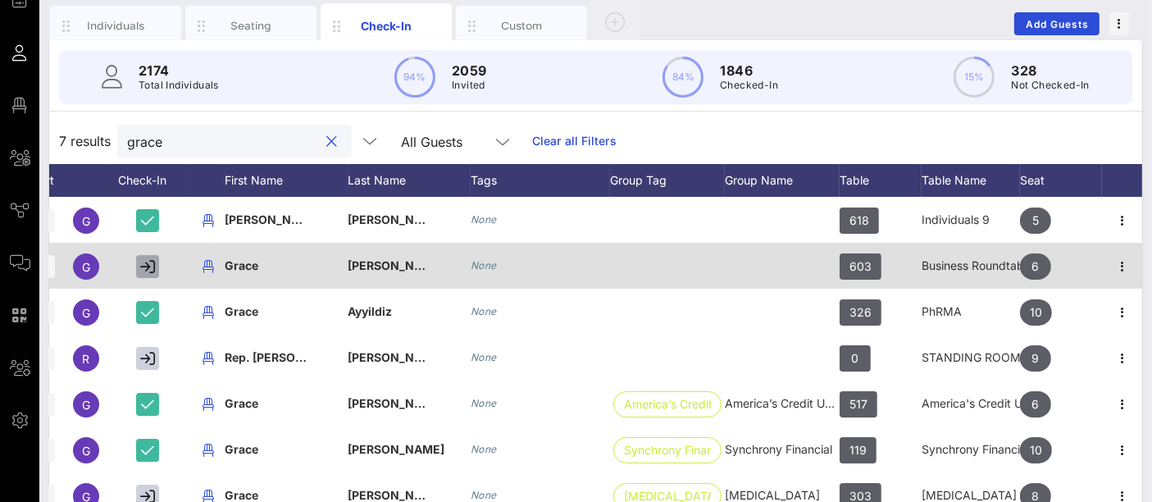
click at [150, 268] on icon "button" at bounding box center [147, 266] width 15 height 15
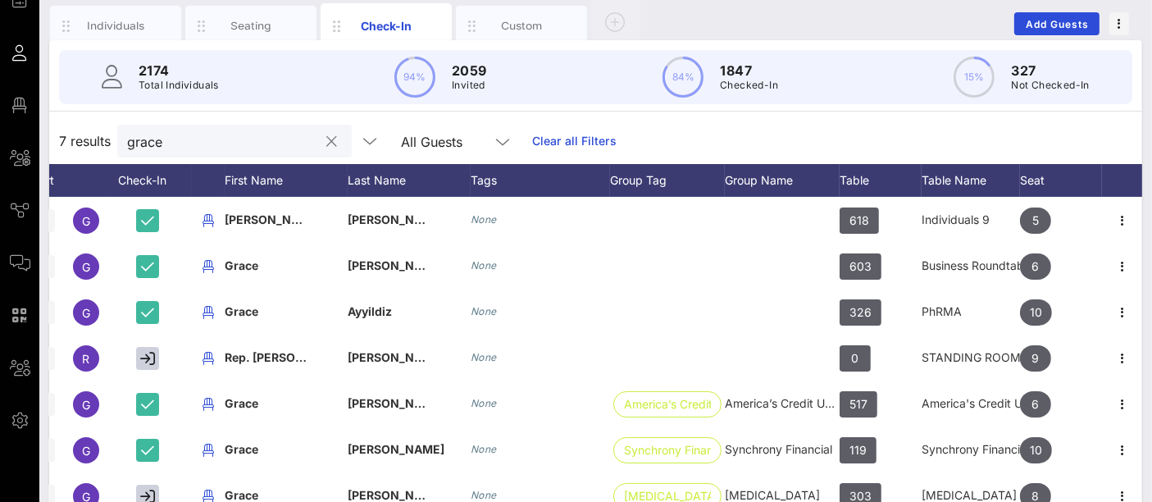
click at [197, 145] on input "grace" at bounding box center [223, 140] width 192 height 21
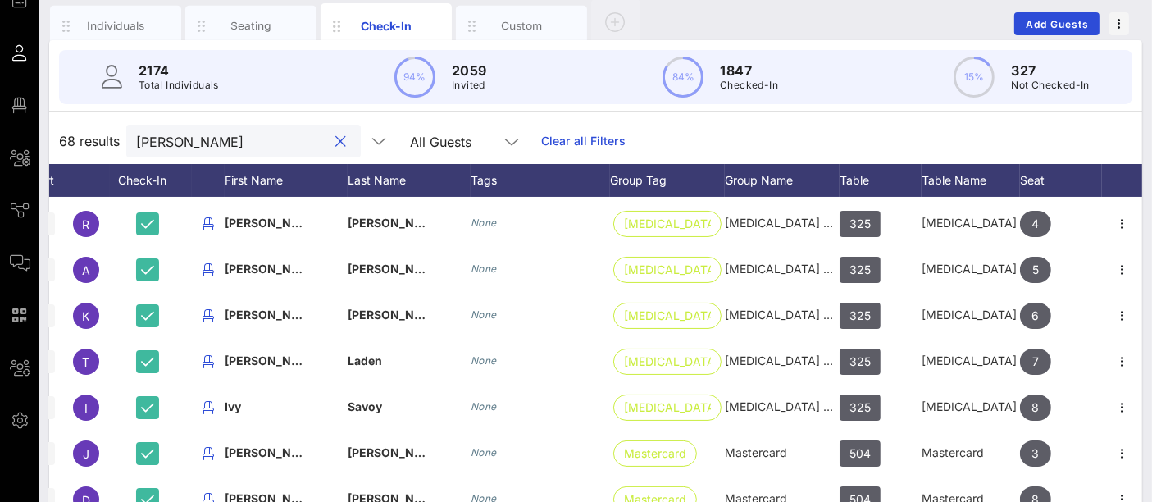
scroll to position [637, 69]
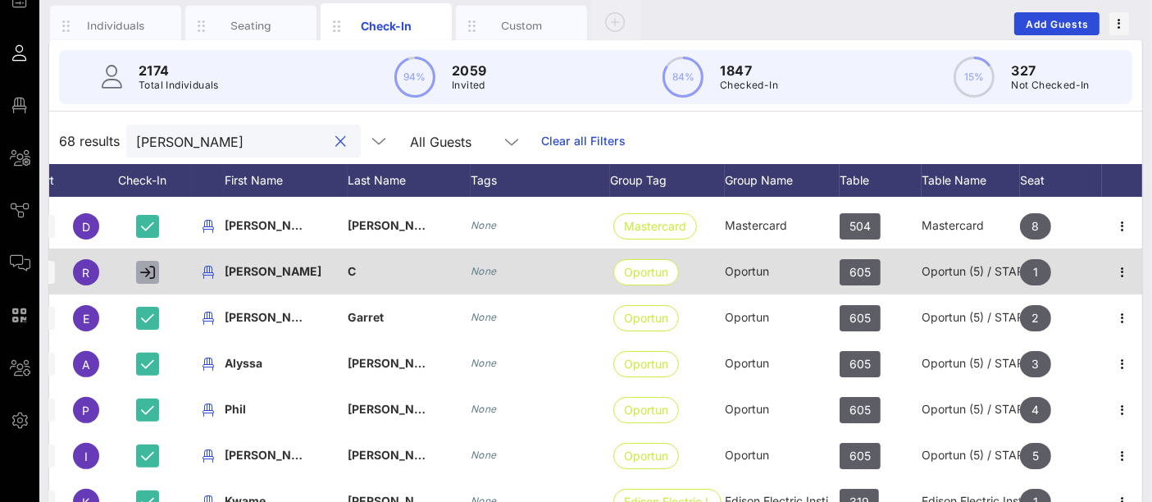
click at [146, 267] on icon "button" at bounding box center [147, 272] width 15 height 15
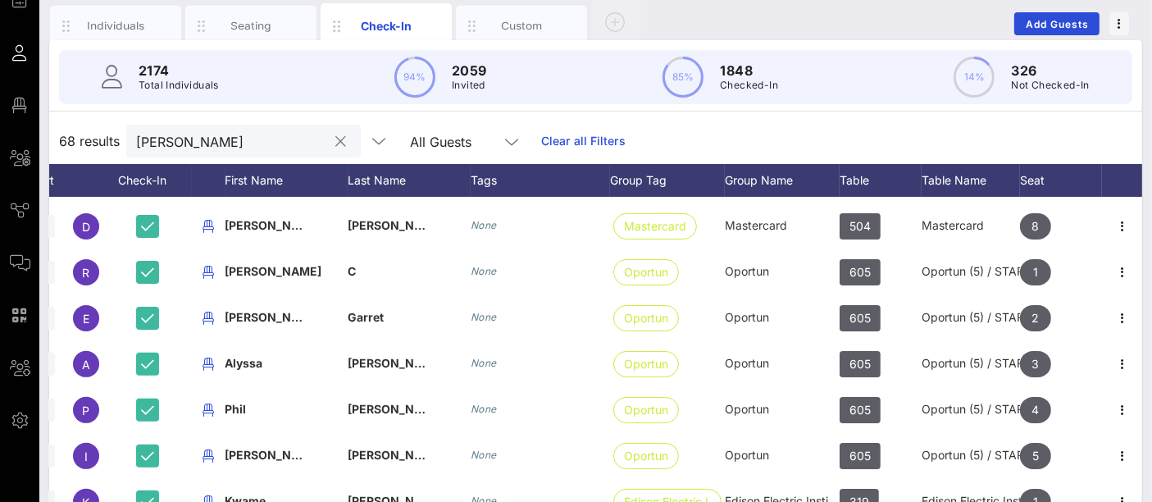
click at [189, 137] on input "[PERSON_NAME]" at bounding box center [232, 140] width 192 height 21
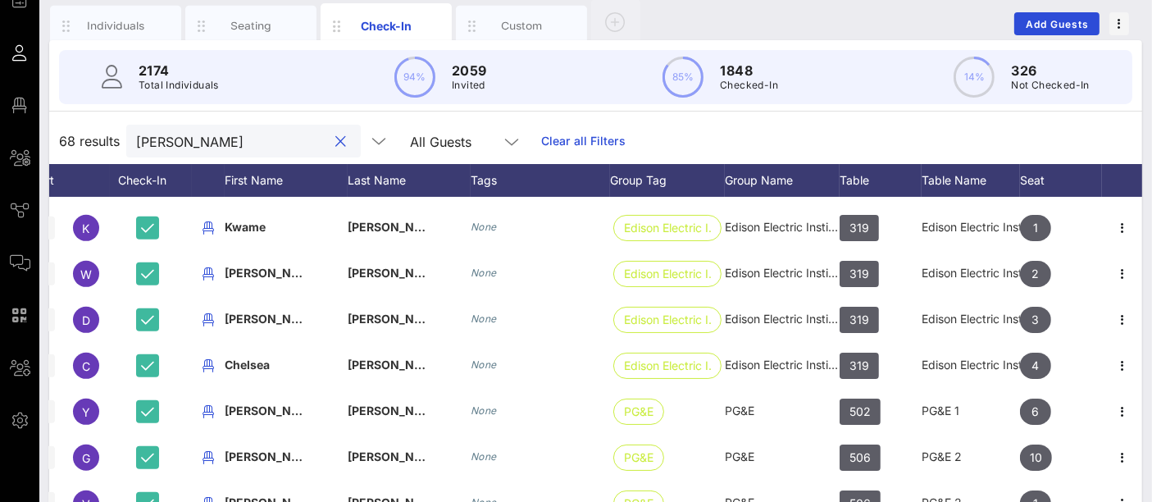
click at [189, 137] on input "[PERSON_NAME]" at bounding box center [232, 140] width 192 height 21
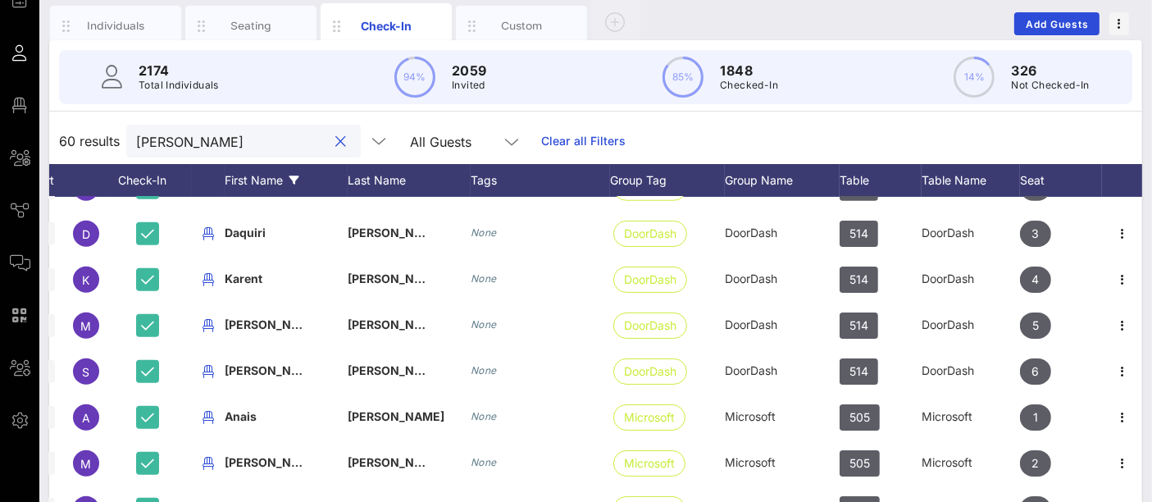
scroll to position [1822, 69]
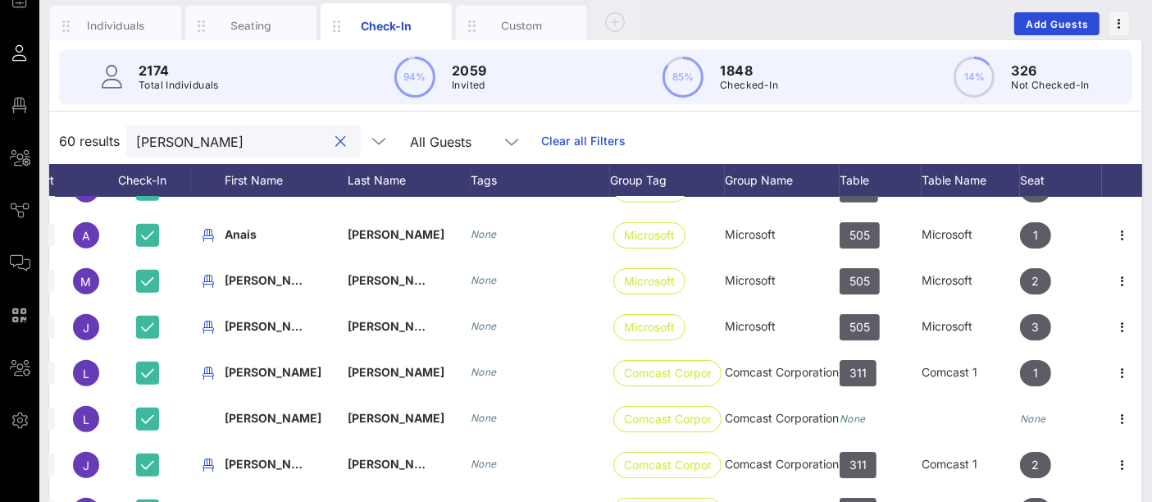
click at [204, 139] on input "[PERSON_NAME]" at bounding box center [232, 140] width 192 height 21
click at [206, 141] on input "[PERSON_NAME]" at bounding box center [232, 140] width 192 height 21
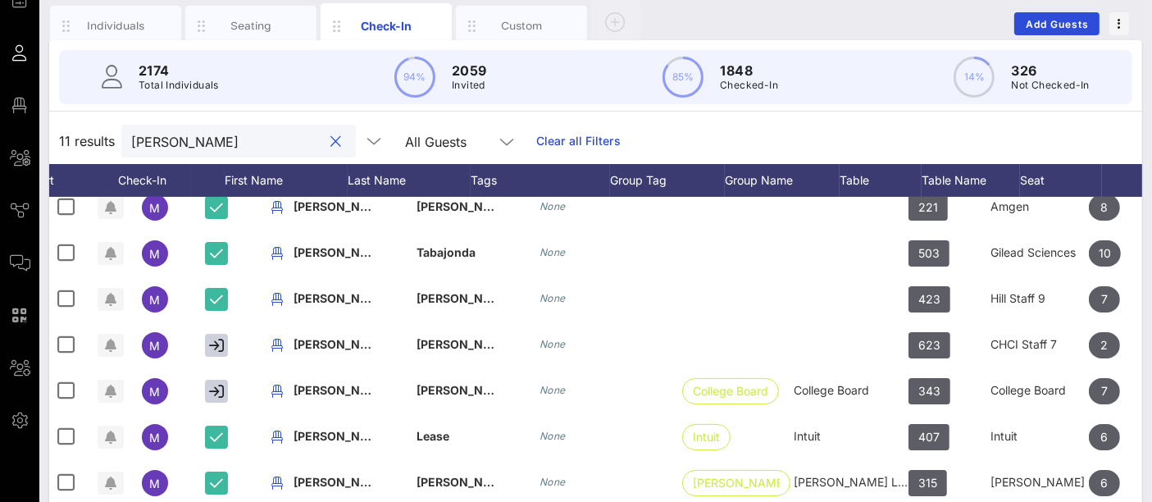
scroll to position [0, 0]
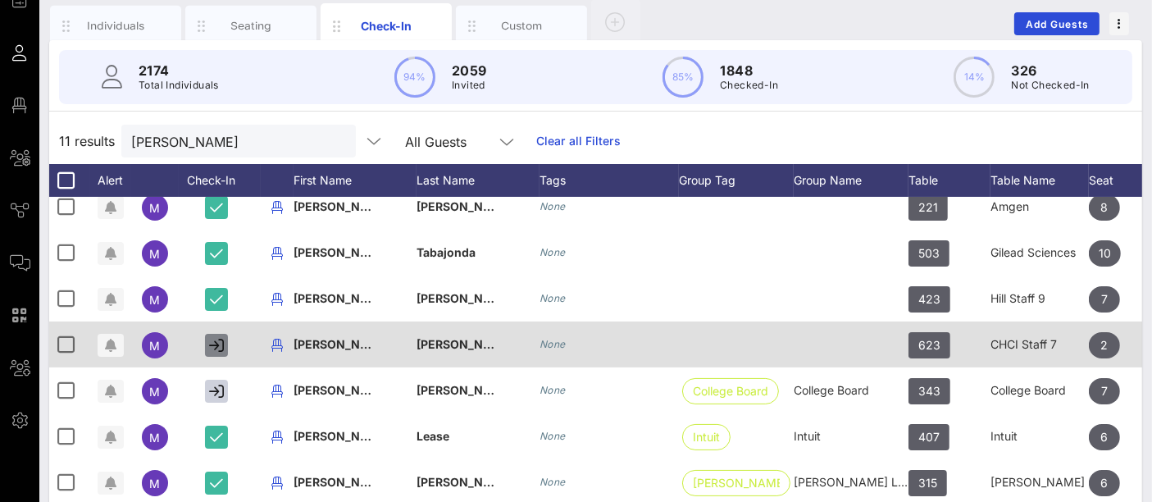
click at [213, 348] on icon "button" at bounding box center [216, 345] width 15 height 15
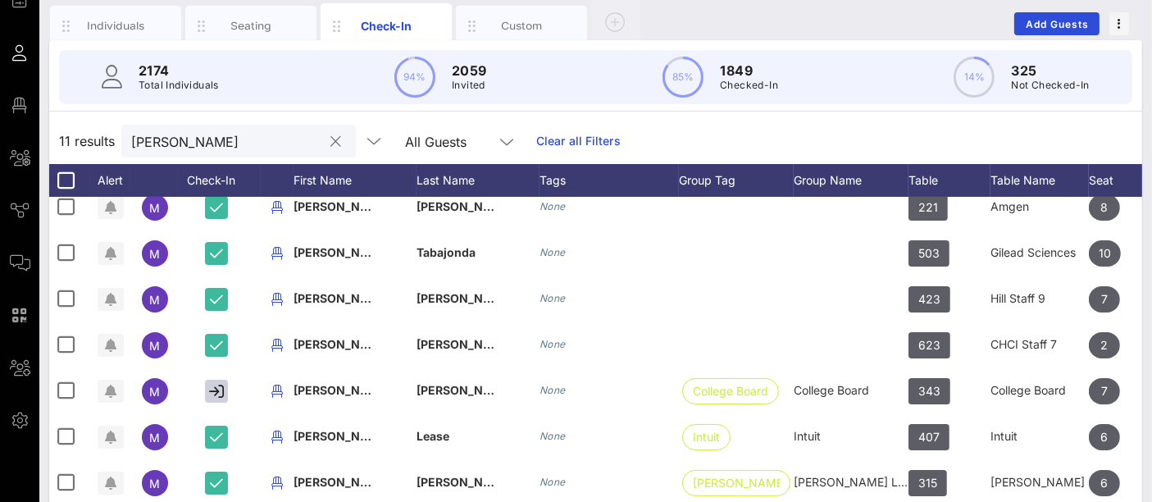
click at [178, 138] on input "[PERSON_NAME]" at bounding box center [227, 140] width 192 height 21
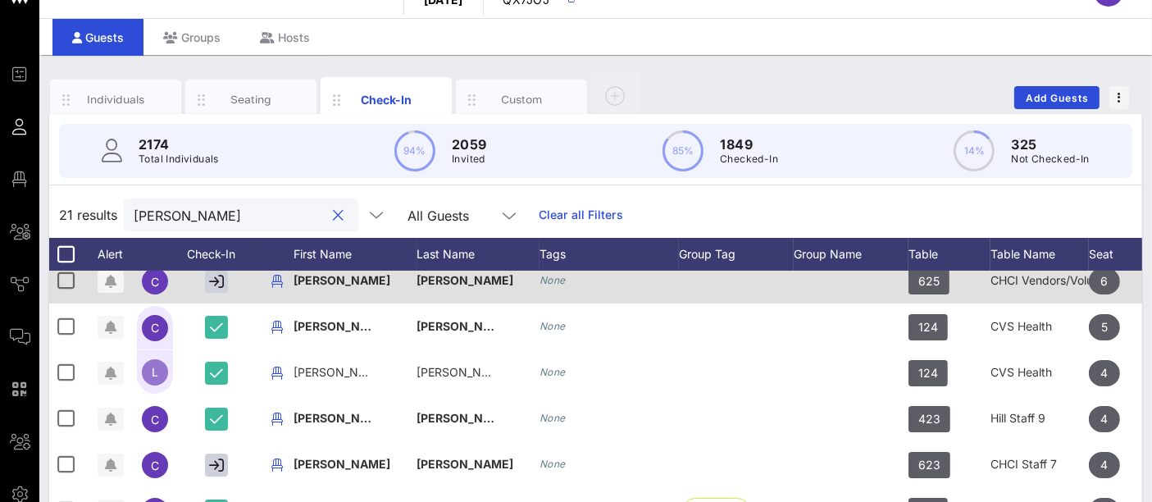
scroll to position [108, 0]
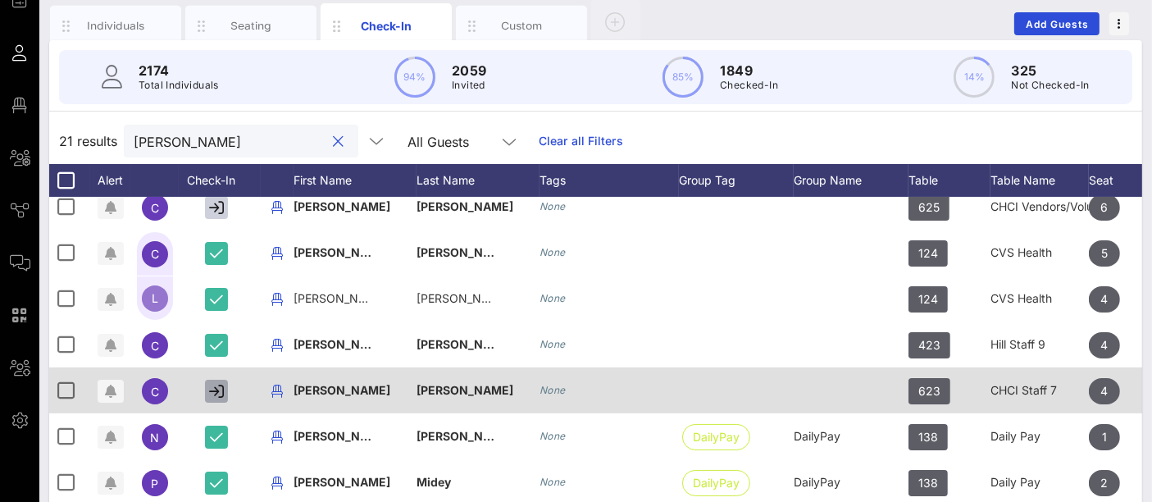
click at [212, 389] on icon "button" at bounding box center [216, 391] width 15 height 15
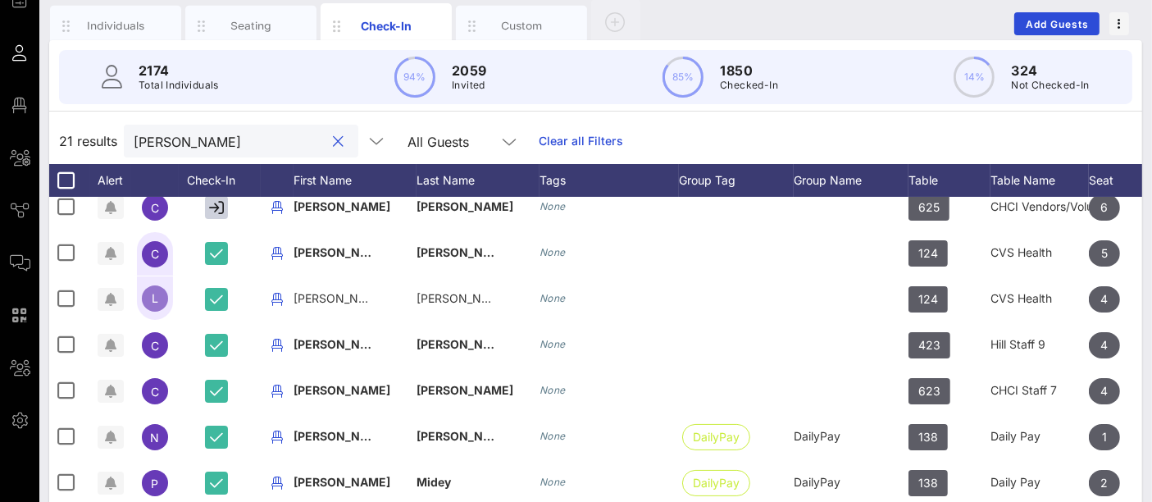
click at [215, 143] on input "[PERSON_NAME]" at bounding box center [230, 140] width 192 height 21
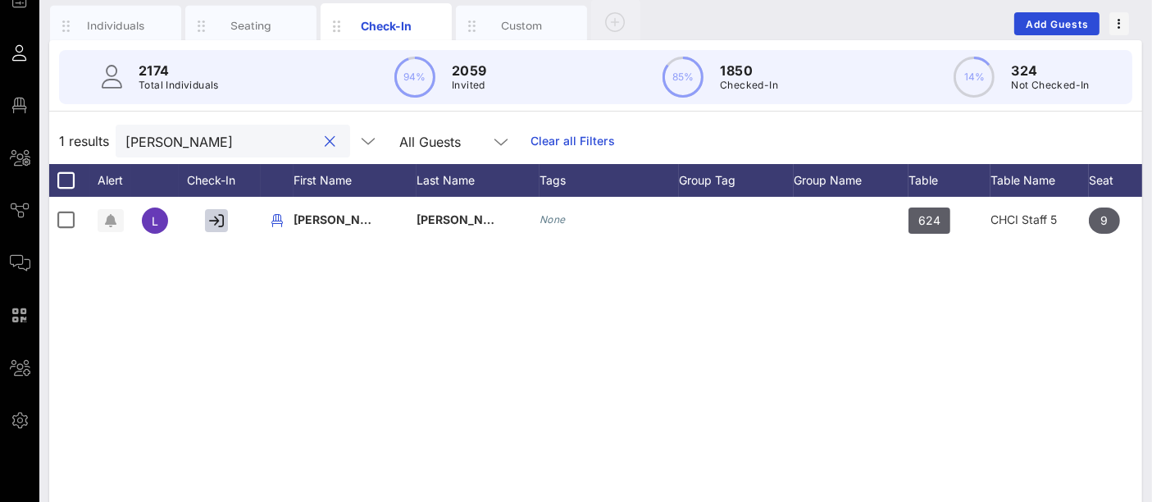
scroll to position [0, 0]
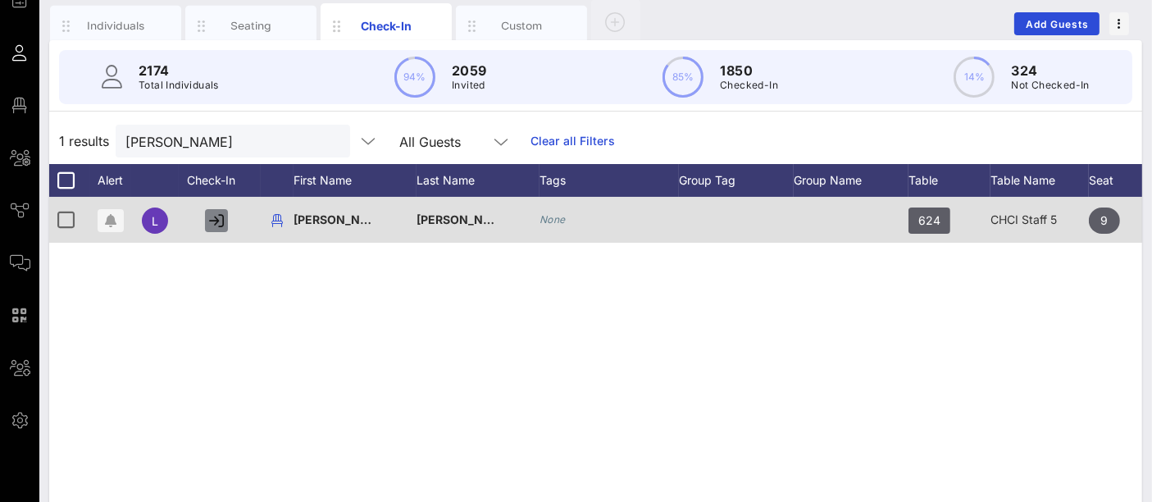
click at [213, 215] on icon "button" at bounding box center [216, 220] width 15 height 15
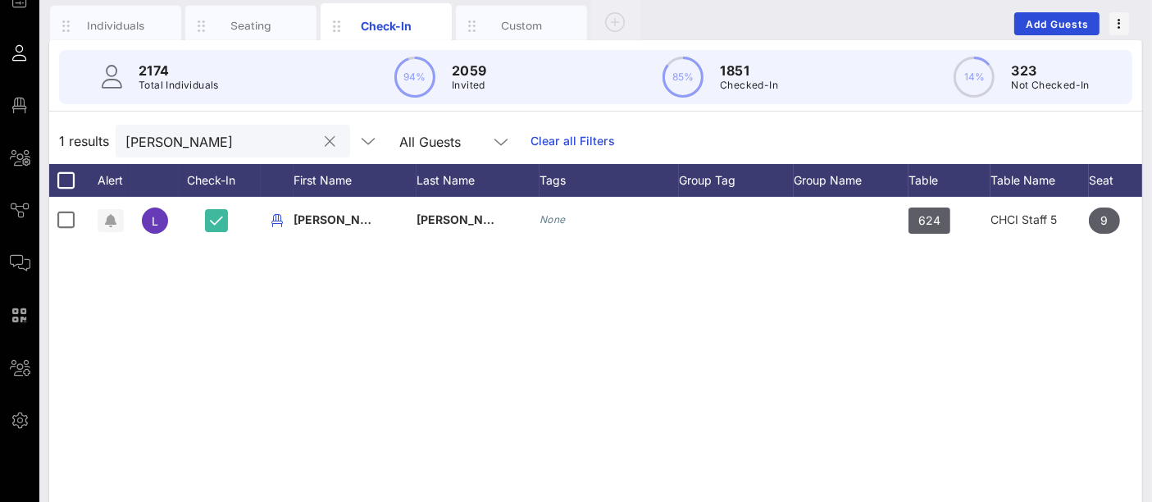
click at [189, 136] on input "[PERSON_NAME]" at bounding box center [221, 140] width 192 height 21
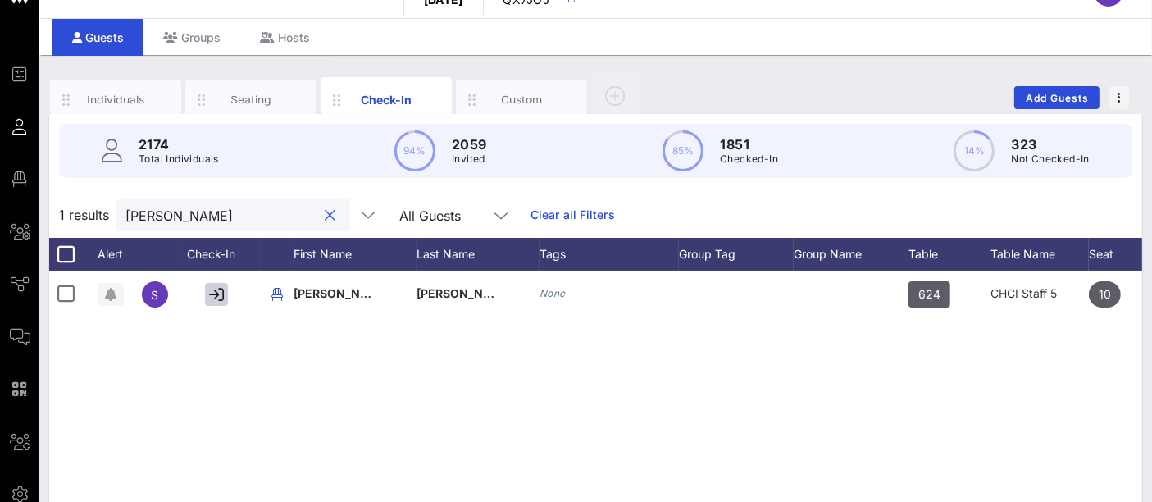
scroll to position [108, 0]
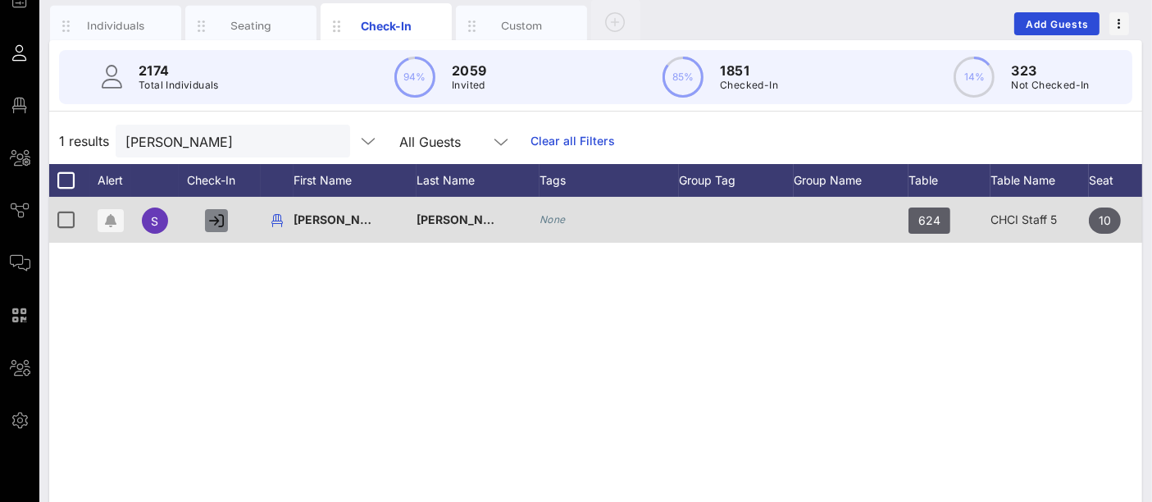
click at [220, 213] on icon "button" at bounding box center [216, 220] width 15 height 15
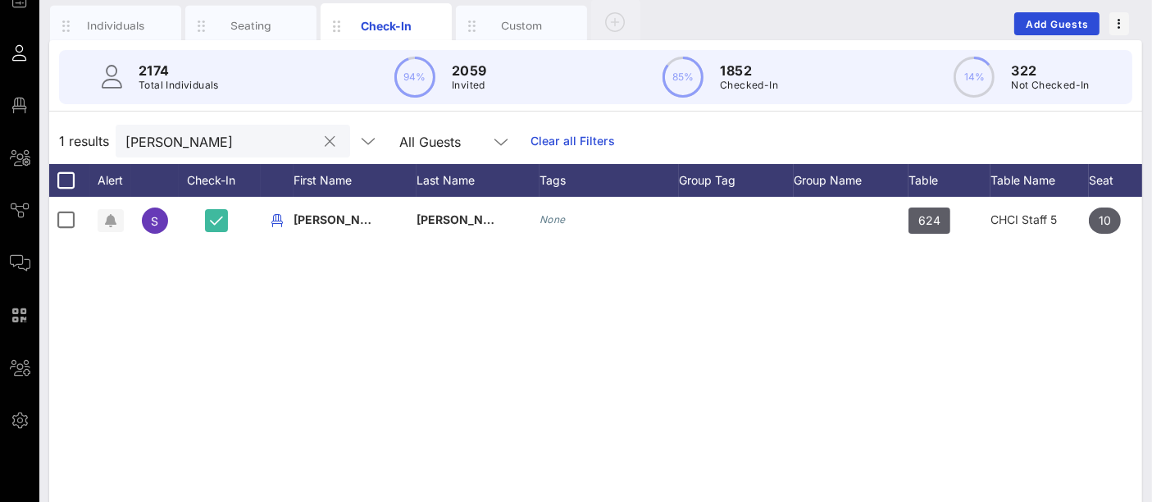
click at [187, 143] on input "[PERSON_NAME]" at bounding box center [221, 140] width 192 height 21
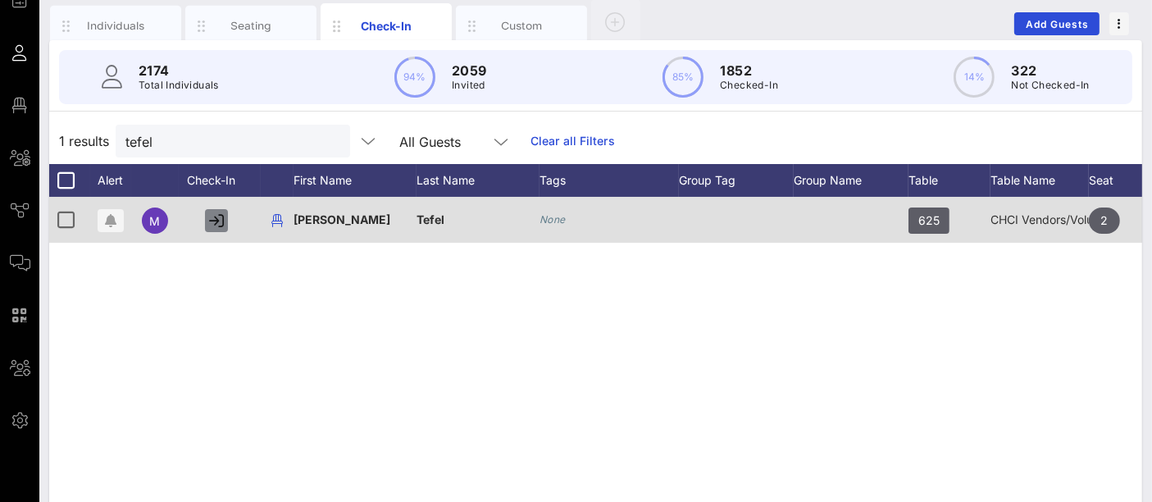
click at [217, 217] on icon "button" at bounding box center [216, 220] width 15 height 15
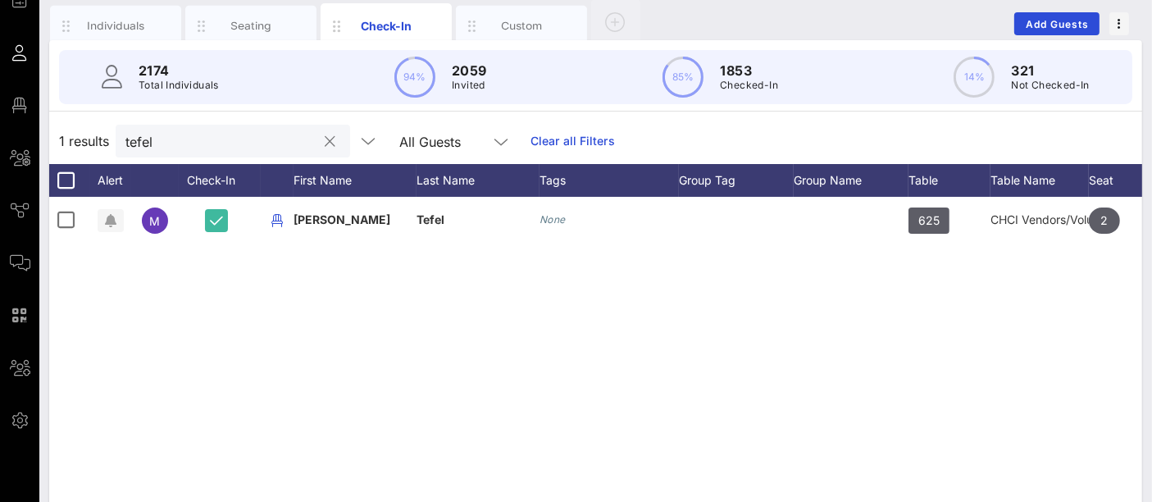
click at [225, 141] on input "tefel" at bounding box center [221, 140] width 192 height 21
click at [224, 141] on input "tefel" at bounding box center [221, 140] width 192 height 21
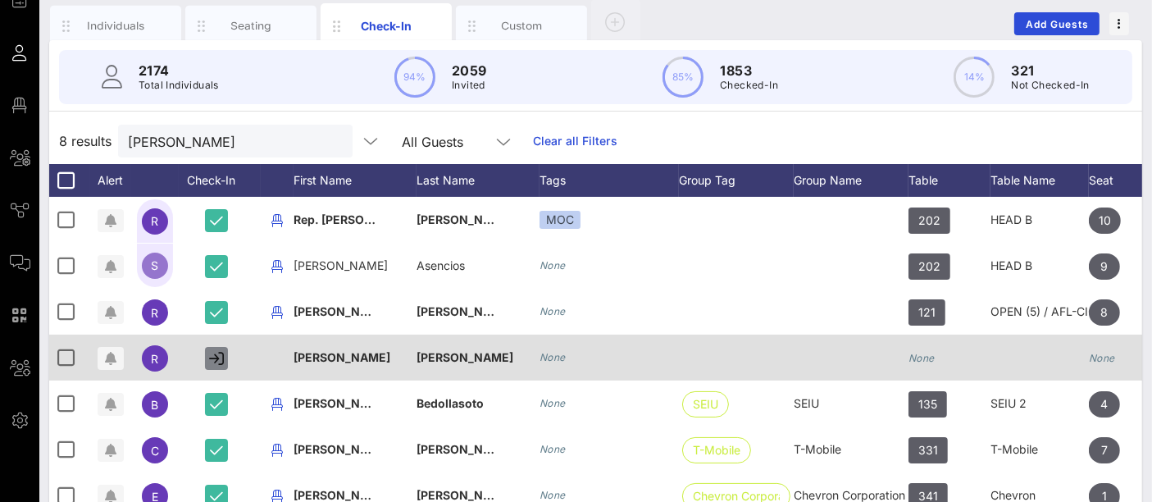
click at [217, 359] on icon "button" at bounding box center [216, 358] width 15 height 15
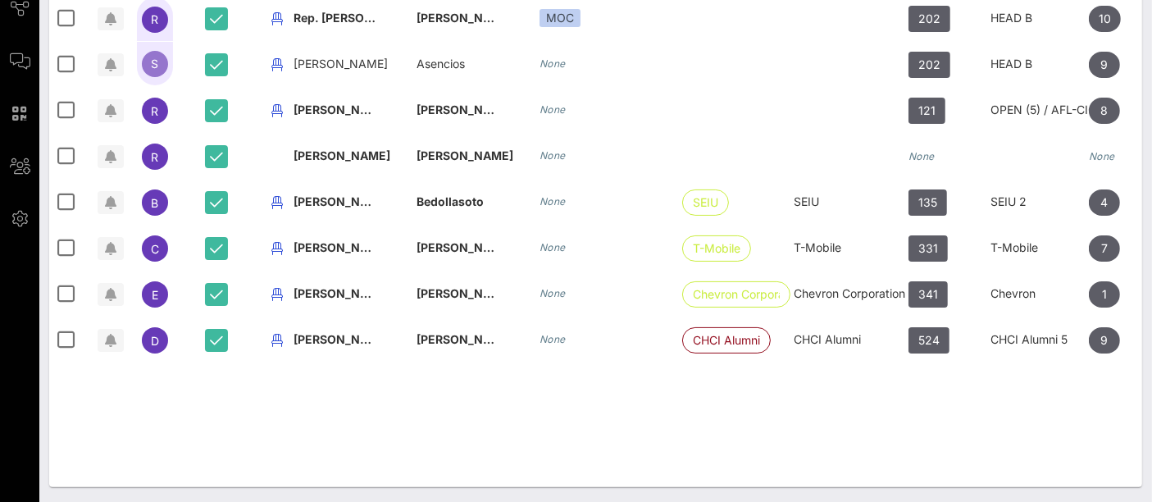
scroll to position [0, 0]
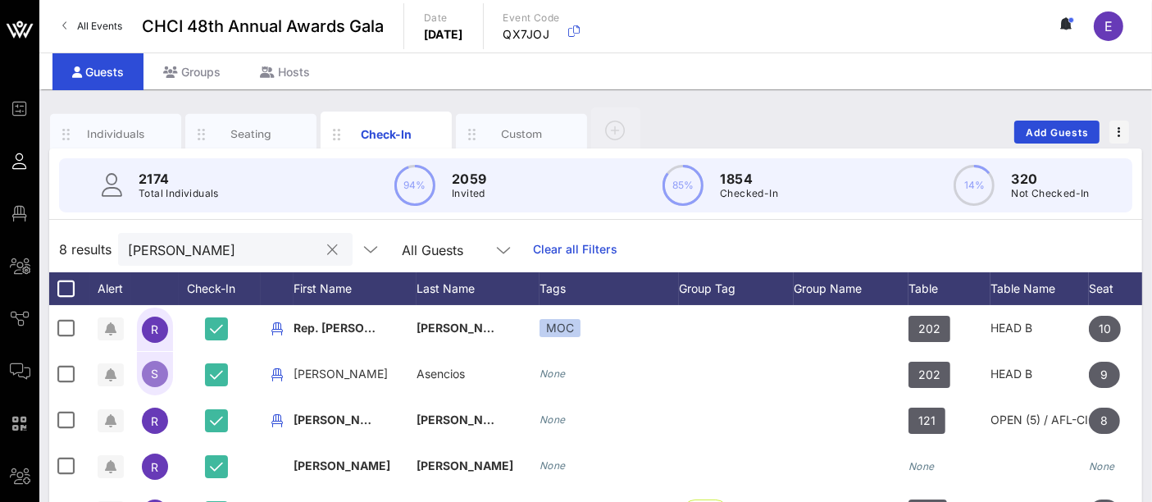
click at [211, 239] on input "[PERSON_NAME]" at bounding box center [224, 249] width 192 height 21
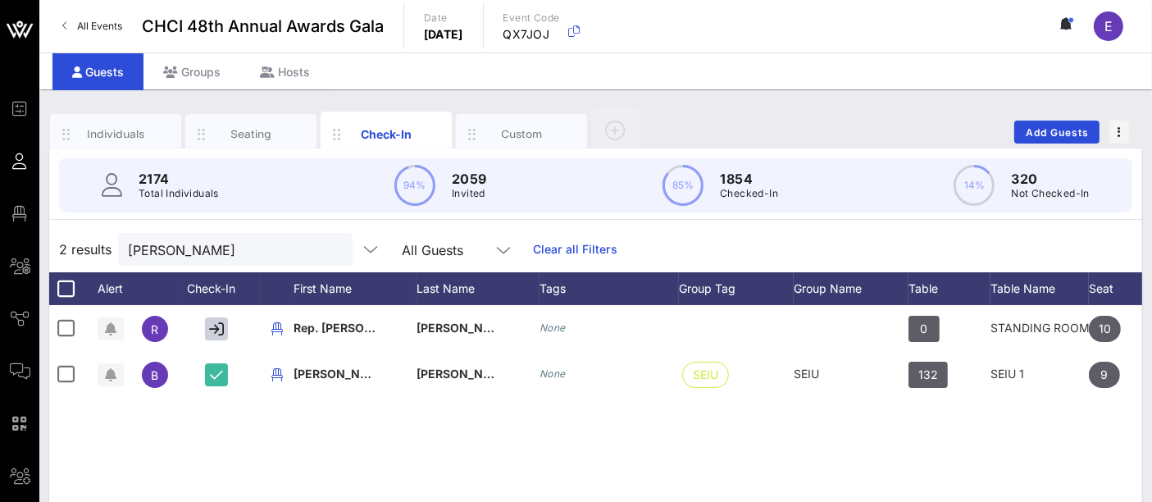
click at [188, 247] on input "[PERSON_NAME]" at bounding box center [224, 249] width 192 height 21
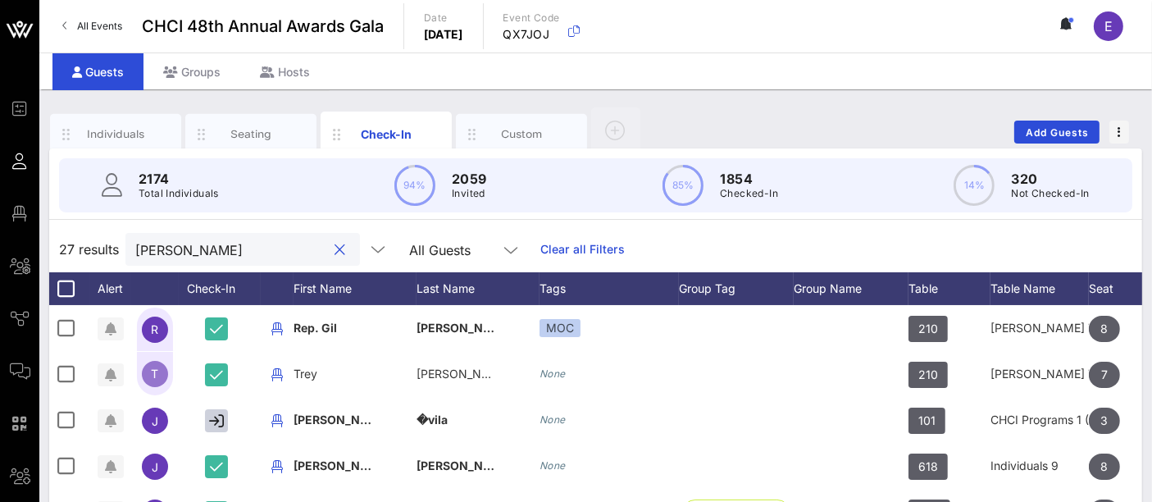
click at [183, 246] on input "[PERSON_NAME]" at bounding box center [231, 249] width 192 height 21
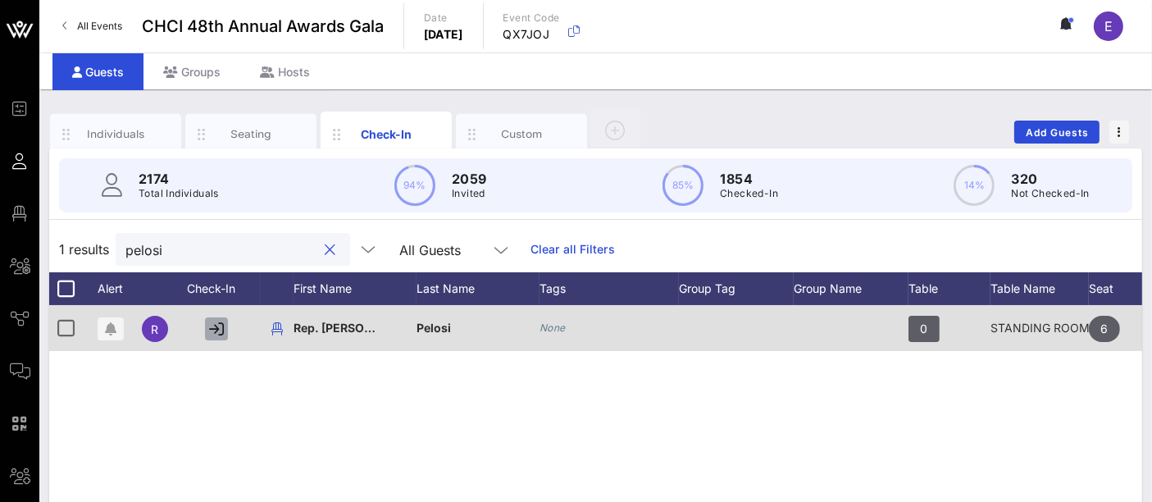
click at [209, 331] on icon "button" at bounding box center [216, 328] width 15 height 15
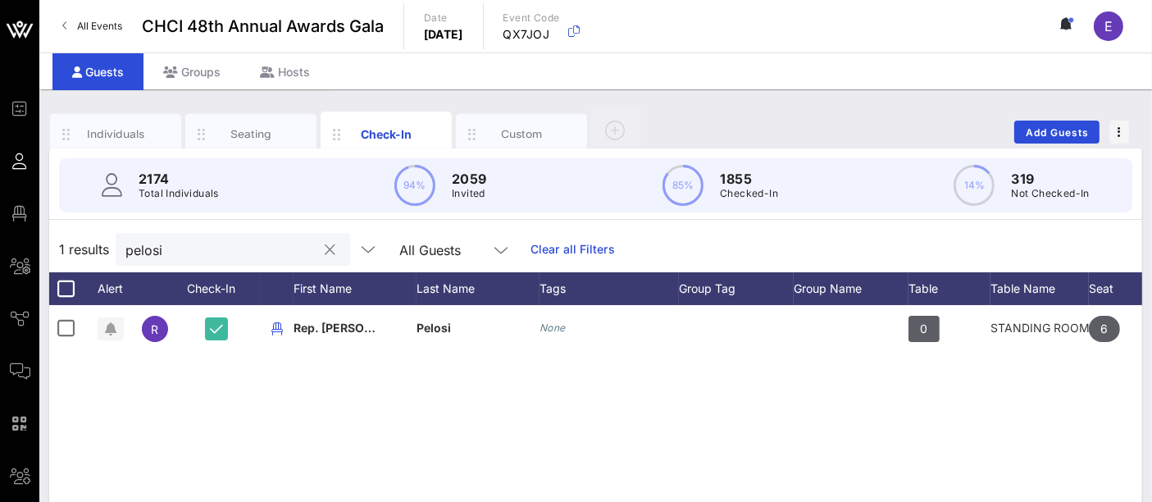
click at [181, 248] on input "pelosi" at bounding box center [221, 249] width 192 height 21
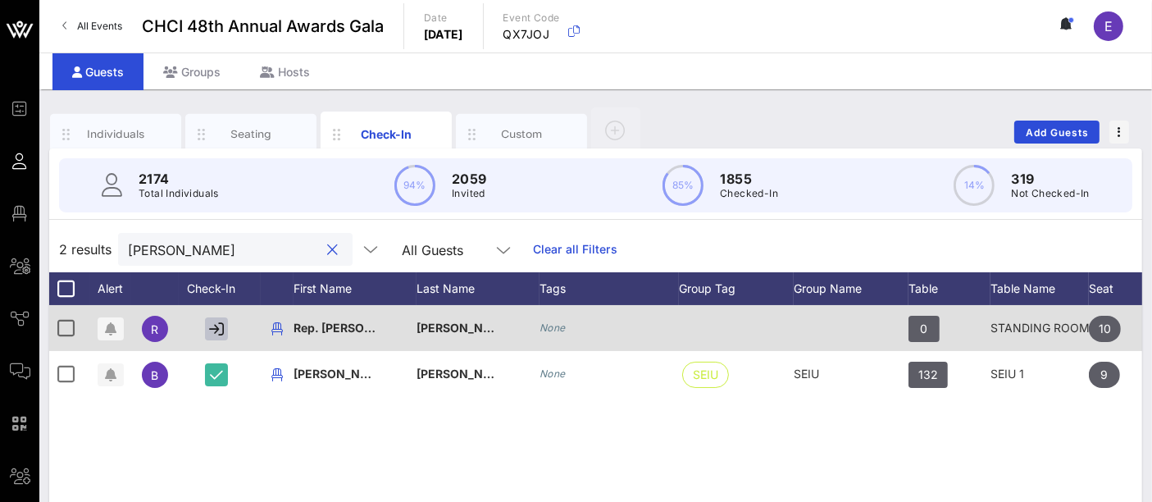
type input "[PERSON_NAME]"
click at [215, 334] on icon "button" at bounding box center [216, 328] width 15 height 15
